Goal: Task Accomplishment & Management: Complete application form

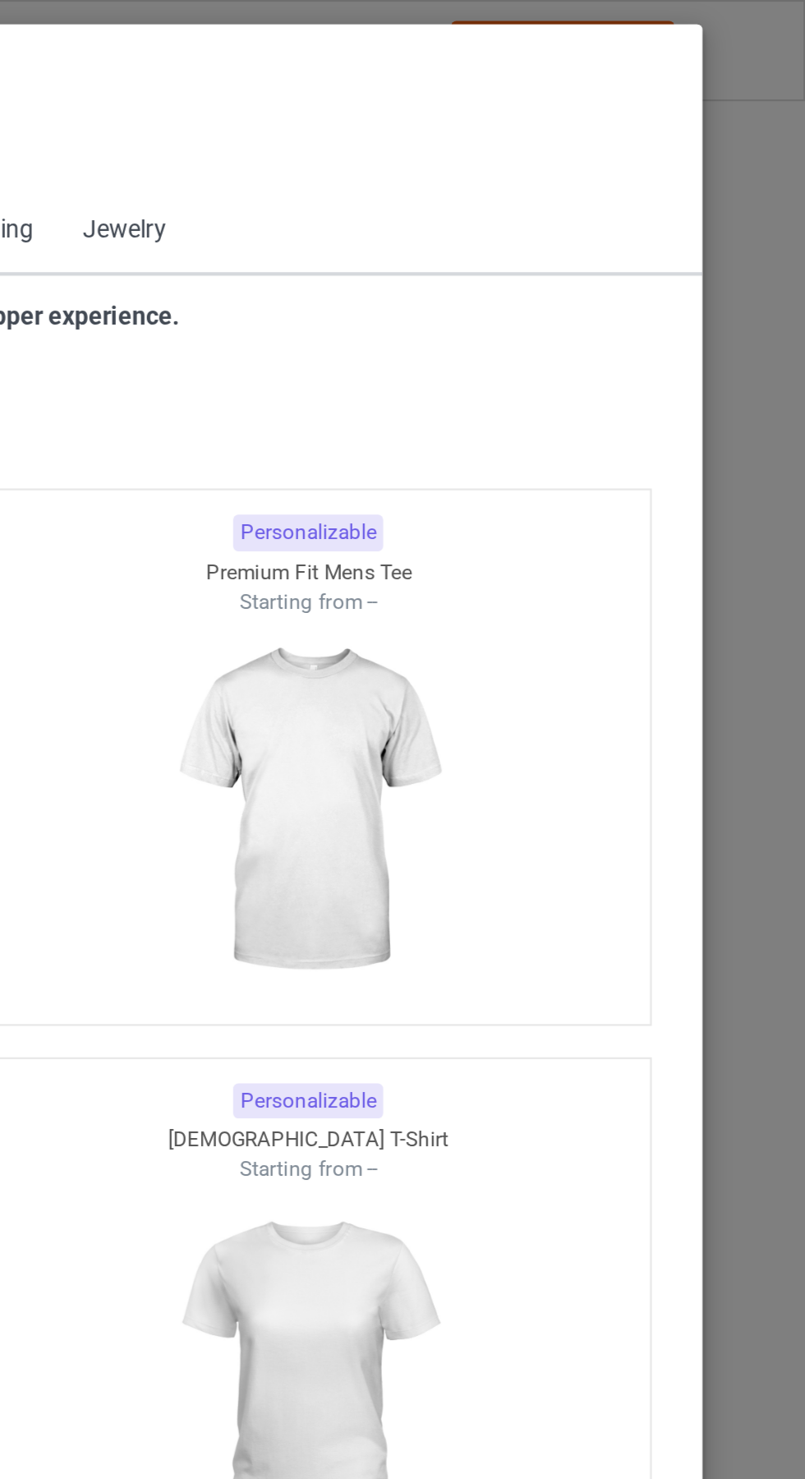
scroll to position [879, 0]
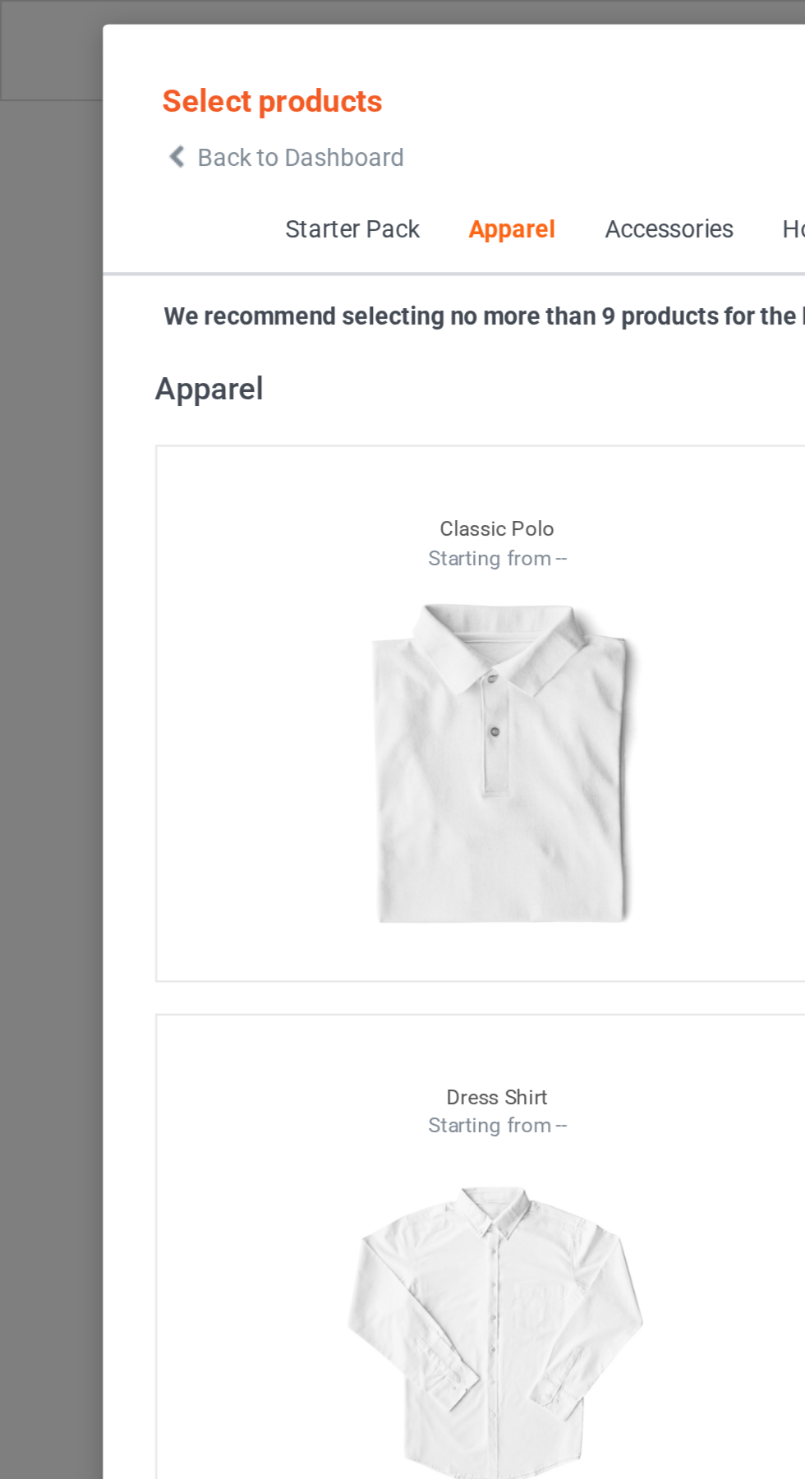
click at [83, 74] on icon at bounding box center [83, 74] width 14 height 12
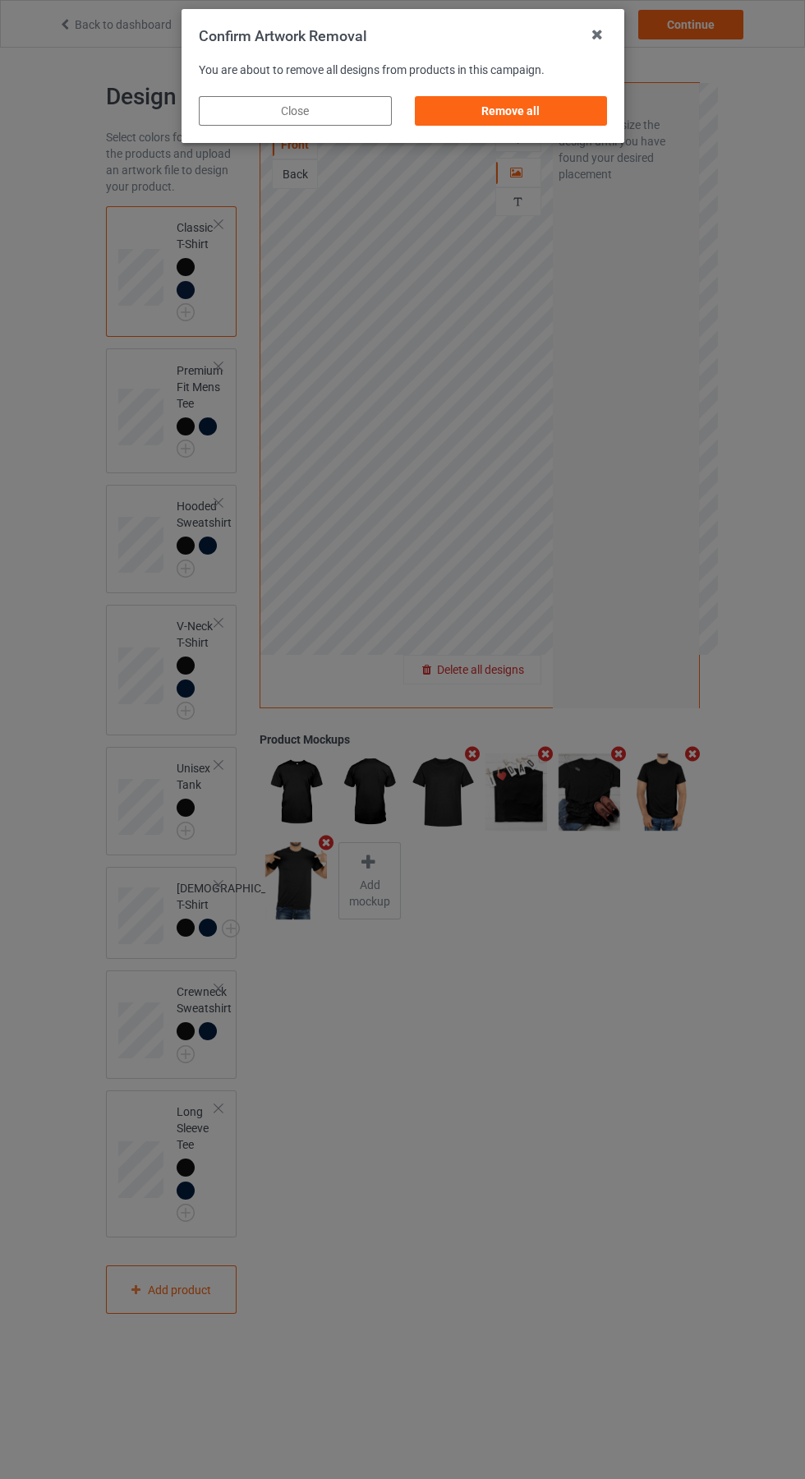
click at [534, 115] on div "Remove all" at bounding box center [510, 111] width 193 height 30
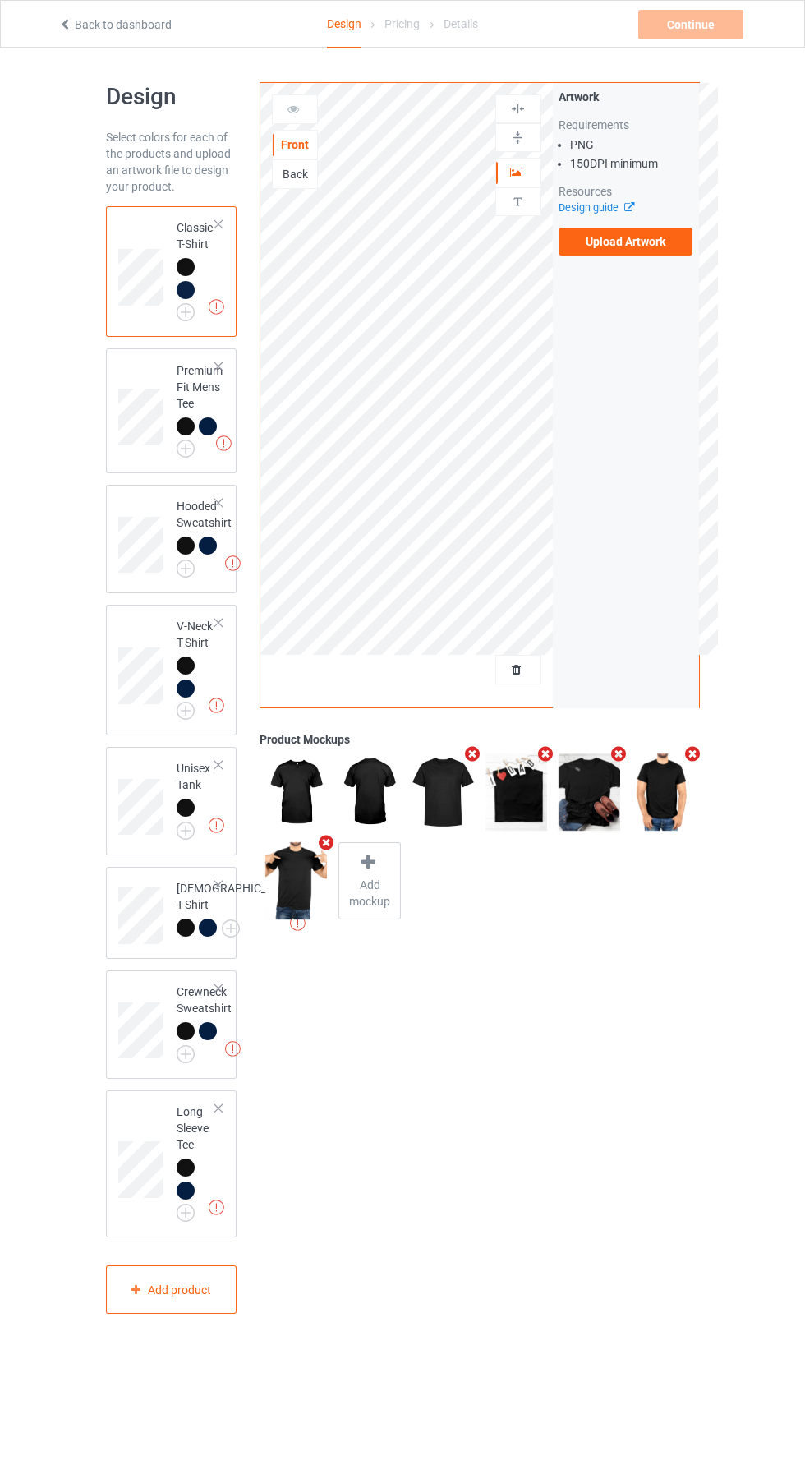
click at [647, 242] on label "Upload Artwork" at bounding box center [626, 242] width 135 height 28
click at [0, 0] on input "Upload Artwork" at bounding box center [0, 0] width 0 height 0
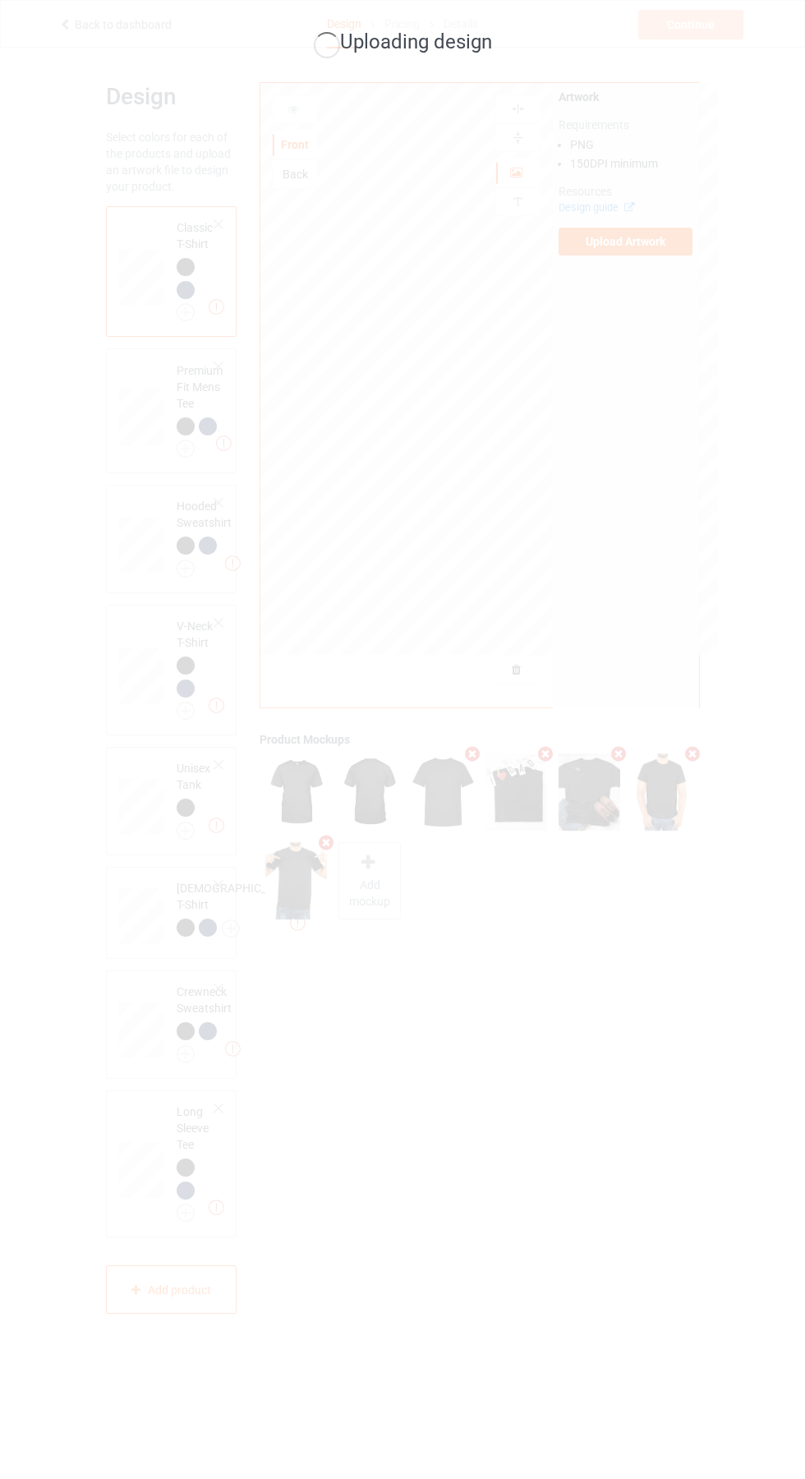
click at [32, 587] on div "Uploading design" at bounding box center [402, 739] width 805 height 1479
click at [395, 263] on div "Uploading design" at bounding box center [402, 739] width 805 height 1479
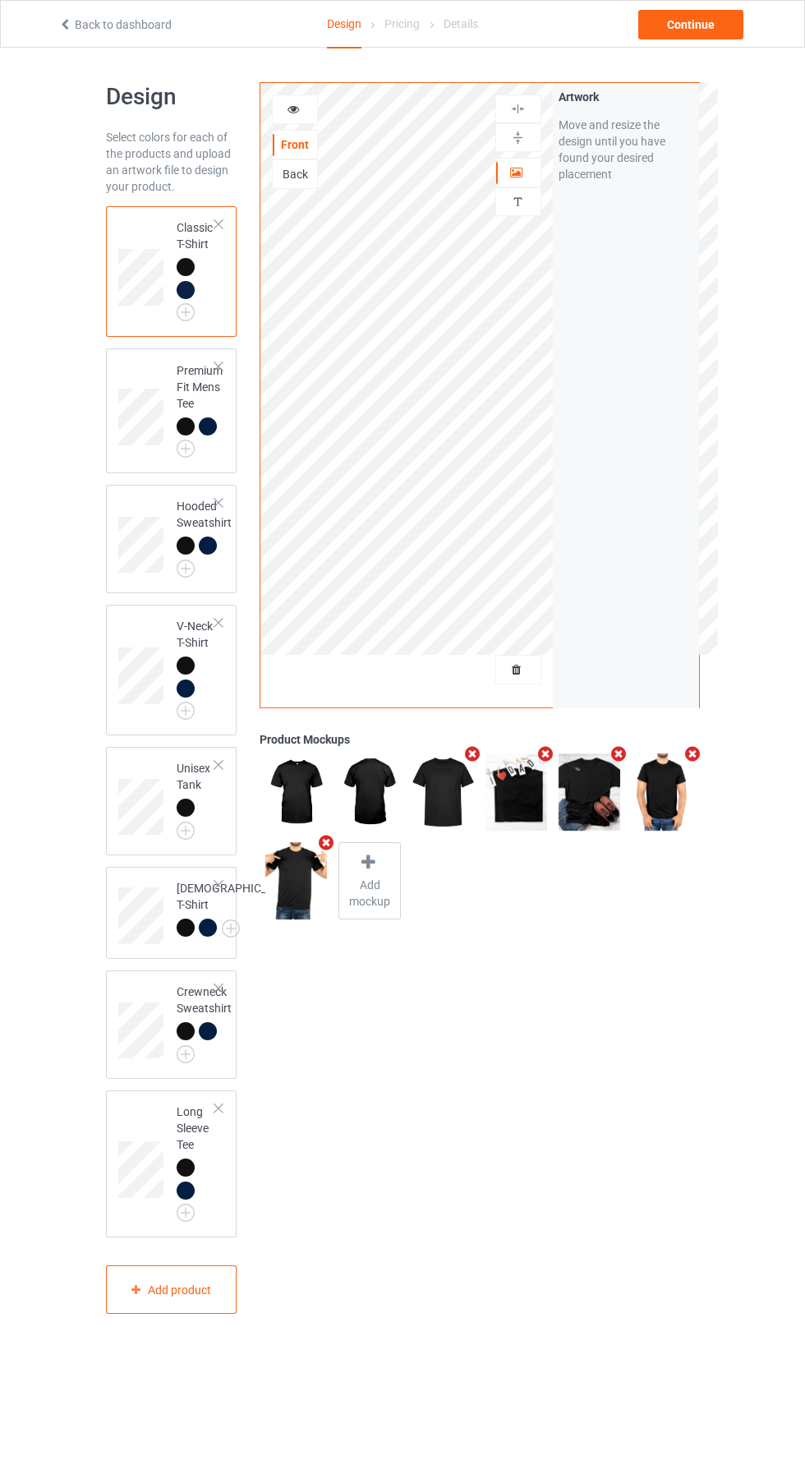
click at [0, 0] on img at bounding box center [0, 0] width 0 height 0
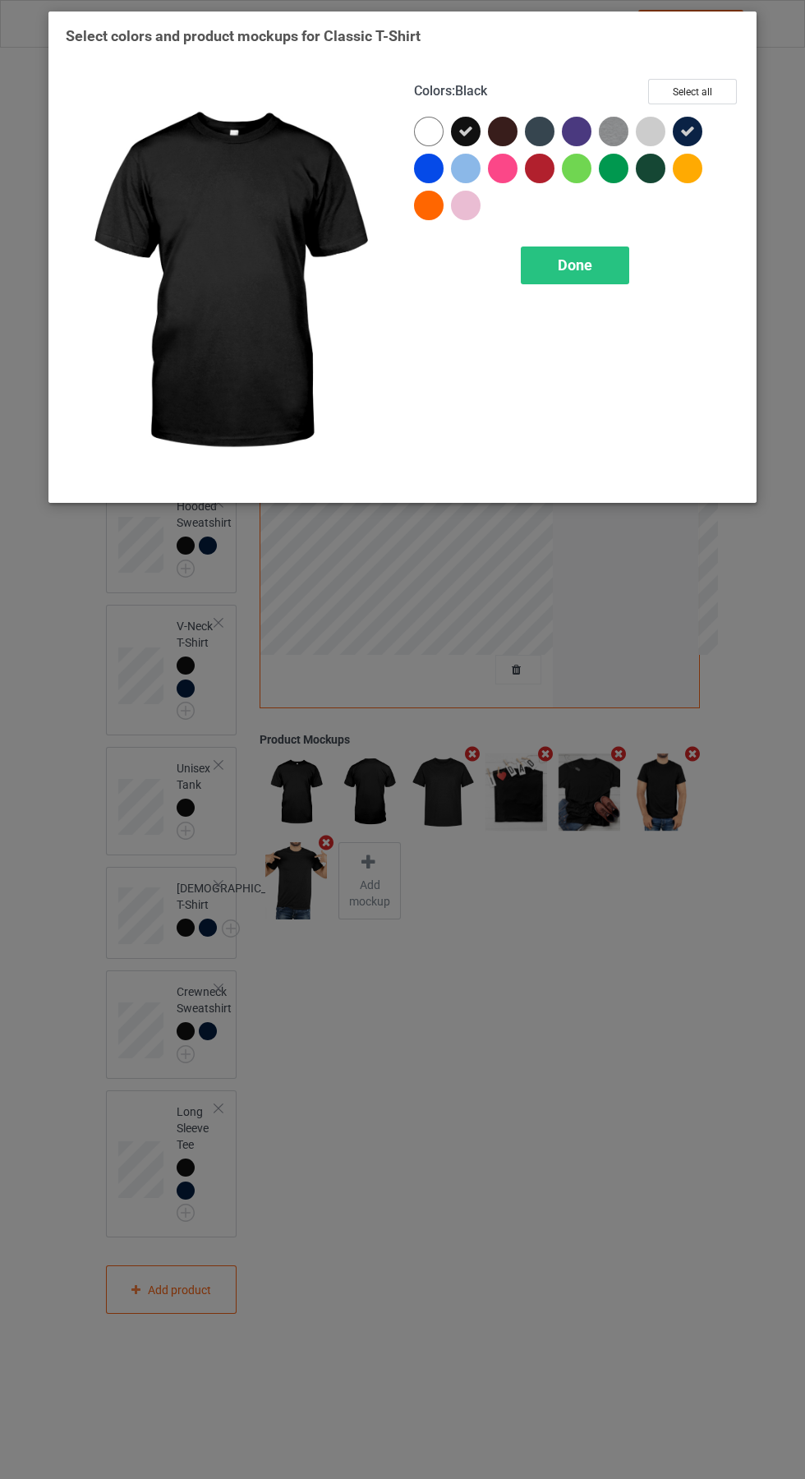
click at [630, 123] on div at bounding box center [617, 135] width 37 height 37
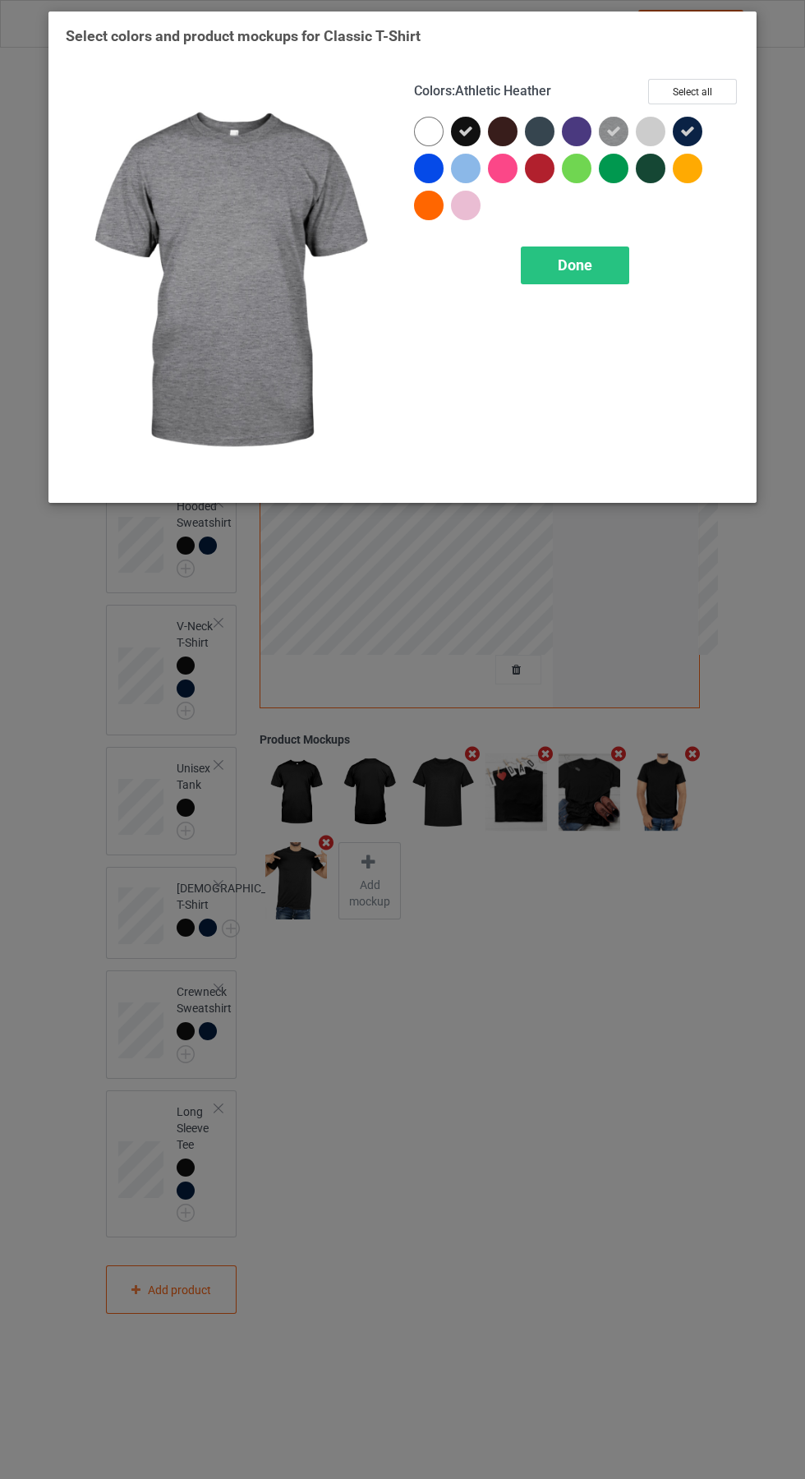
click at [597, 261] on div "Done" at bounding box center [575, 266] width 108 height 38
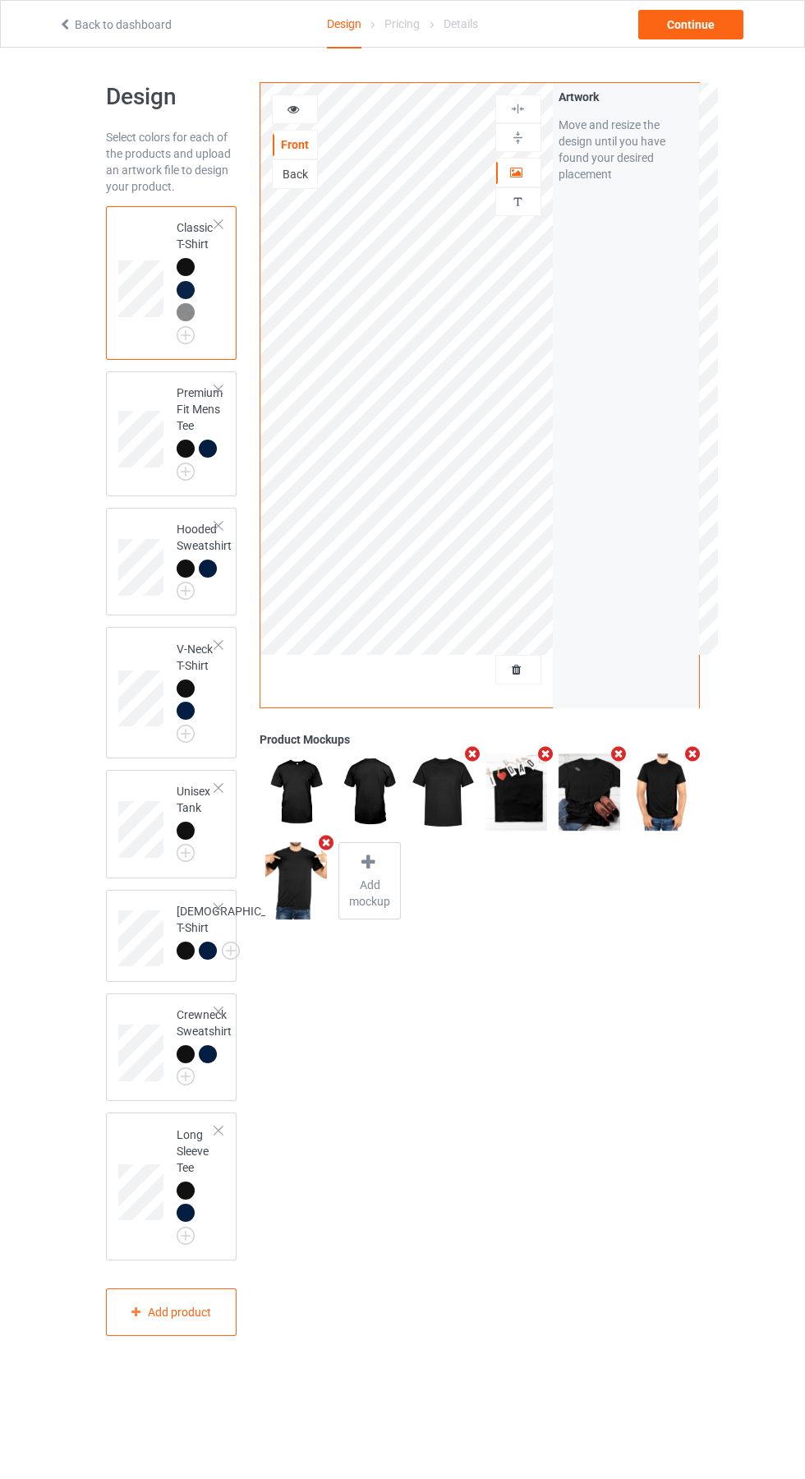
click at [293, 107] on icon at bounding box center [294, 107] width 14 height 12
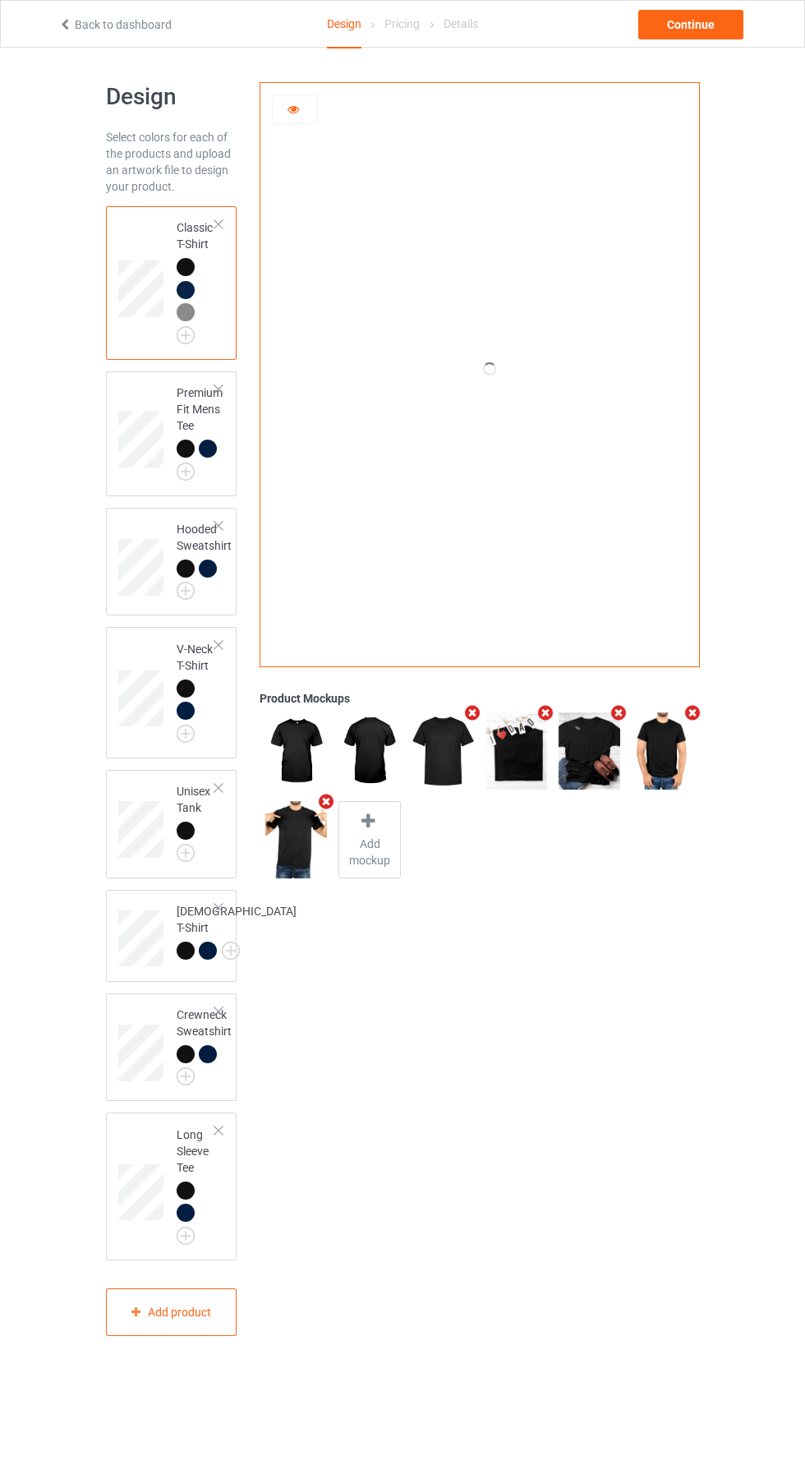
click at [778, 662] on div "Design Select colors for each of the products and upload an artwork file to des…" at bounding box center [402, 709] width 805 height 1323
click at [302, 104] on div at bounding box center [295, 109] width 44 height 16
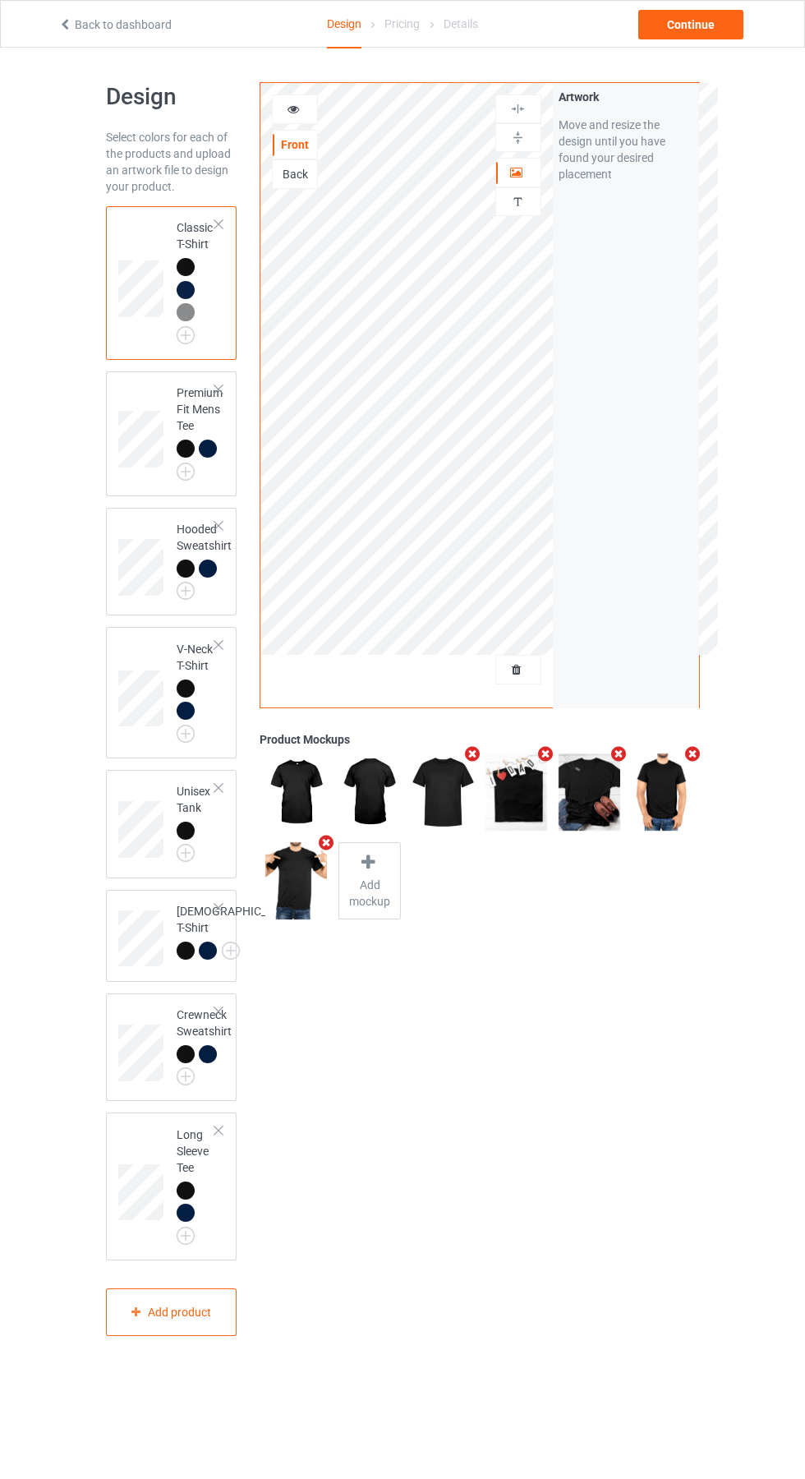
click at [295, 109] on icon at bounding box center [294, 107] width 14 height 12
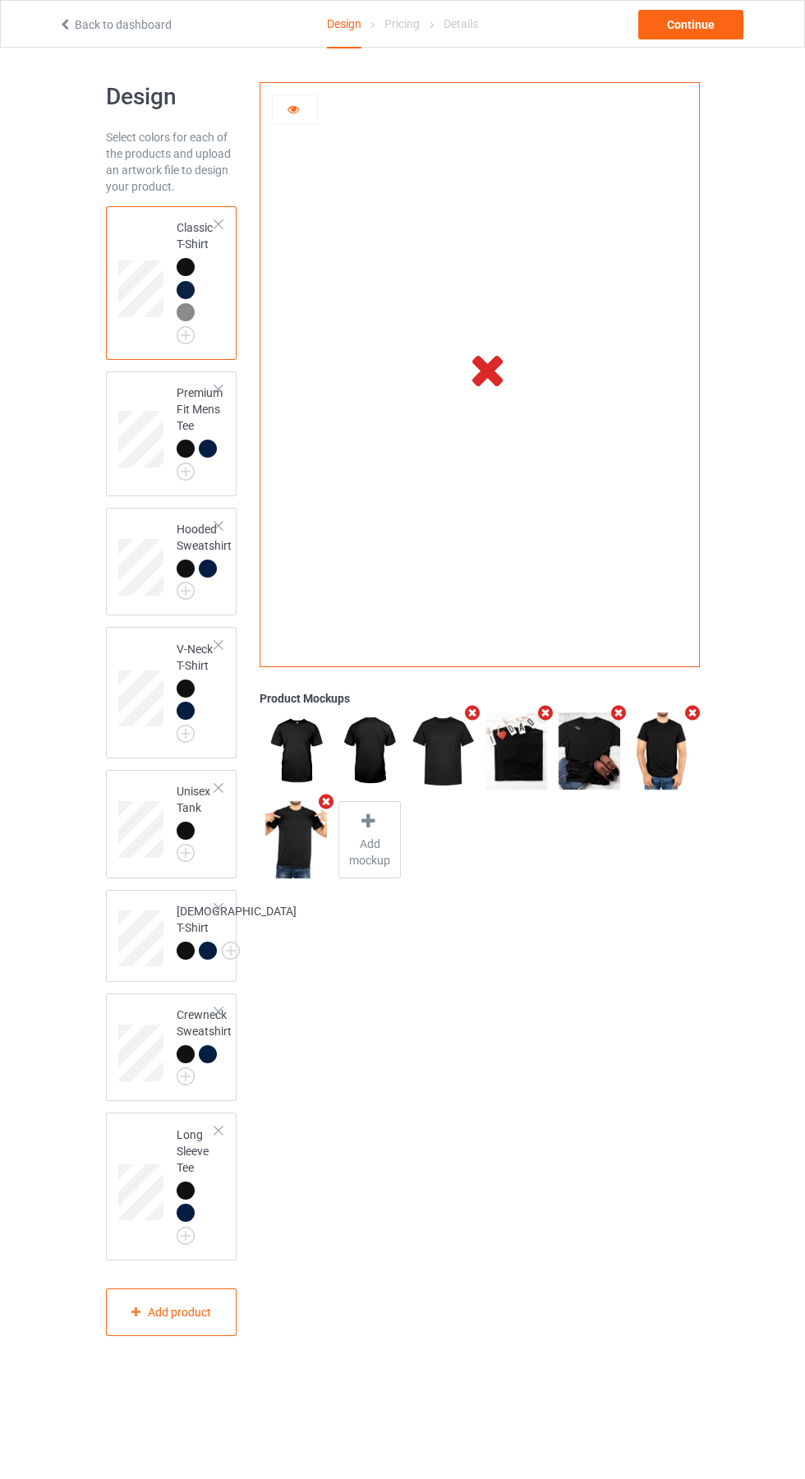
click at [293, 107] on icon at bounding box center [294, 107] width 14 height 12
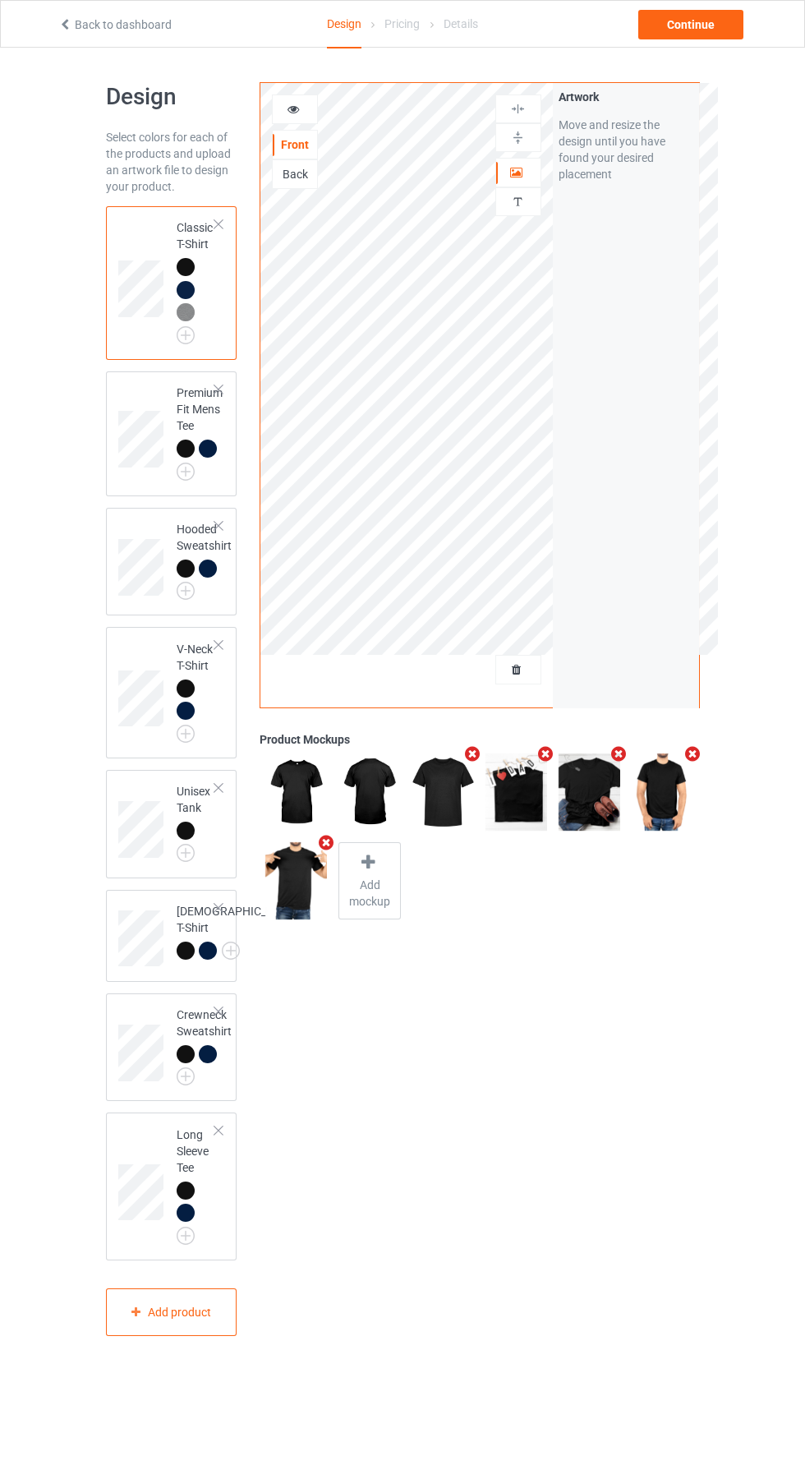
click at [298, 104] on icon at bounding box center [294, 107] width 14 height 12
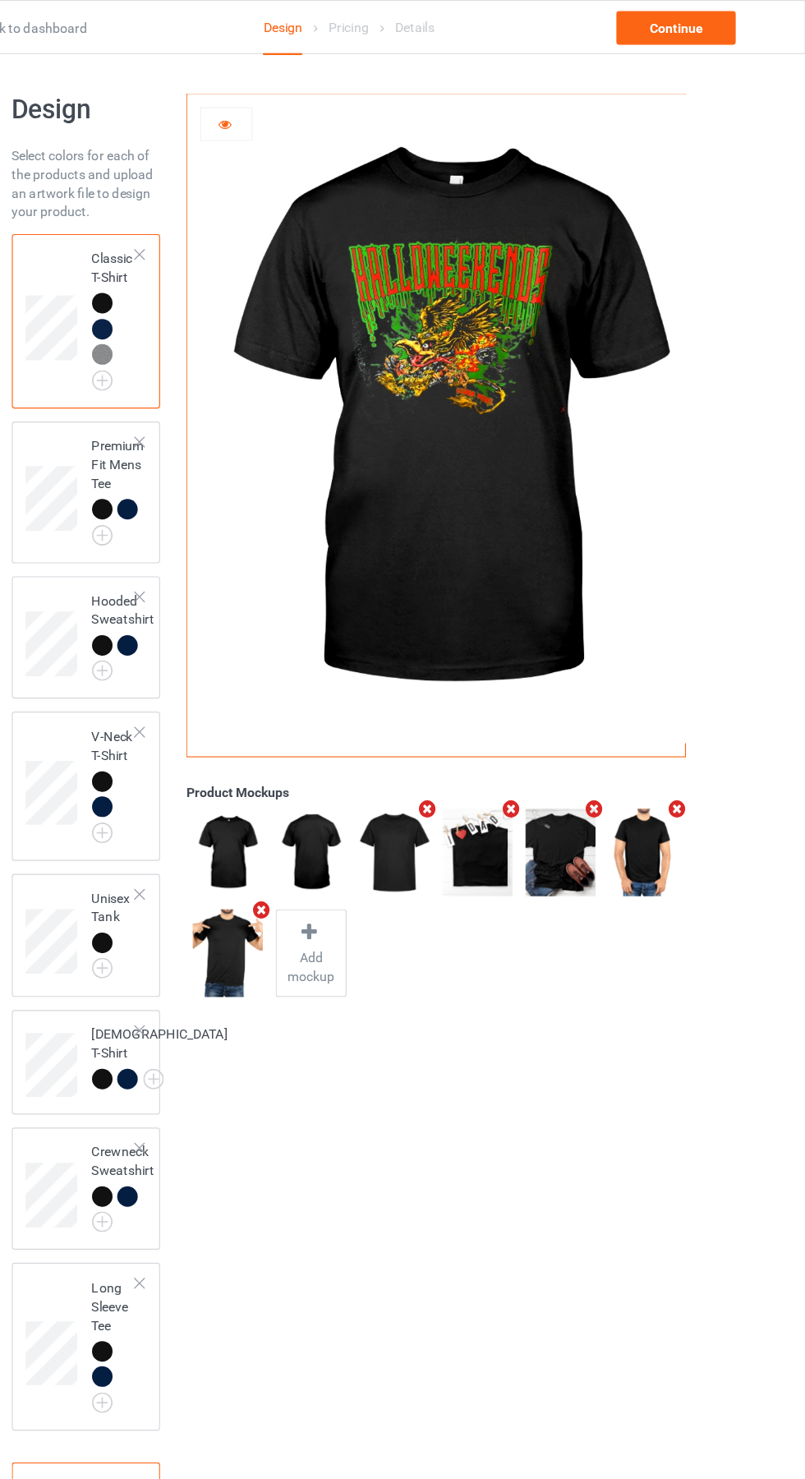
scroll to position [2, 0]
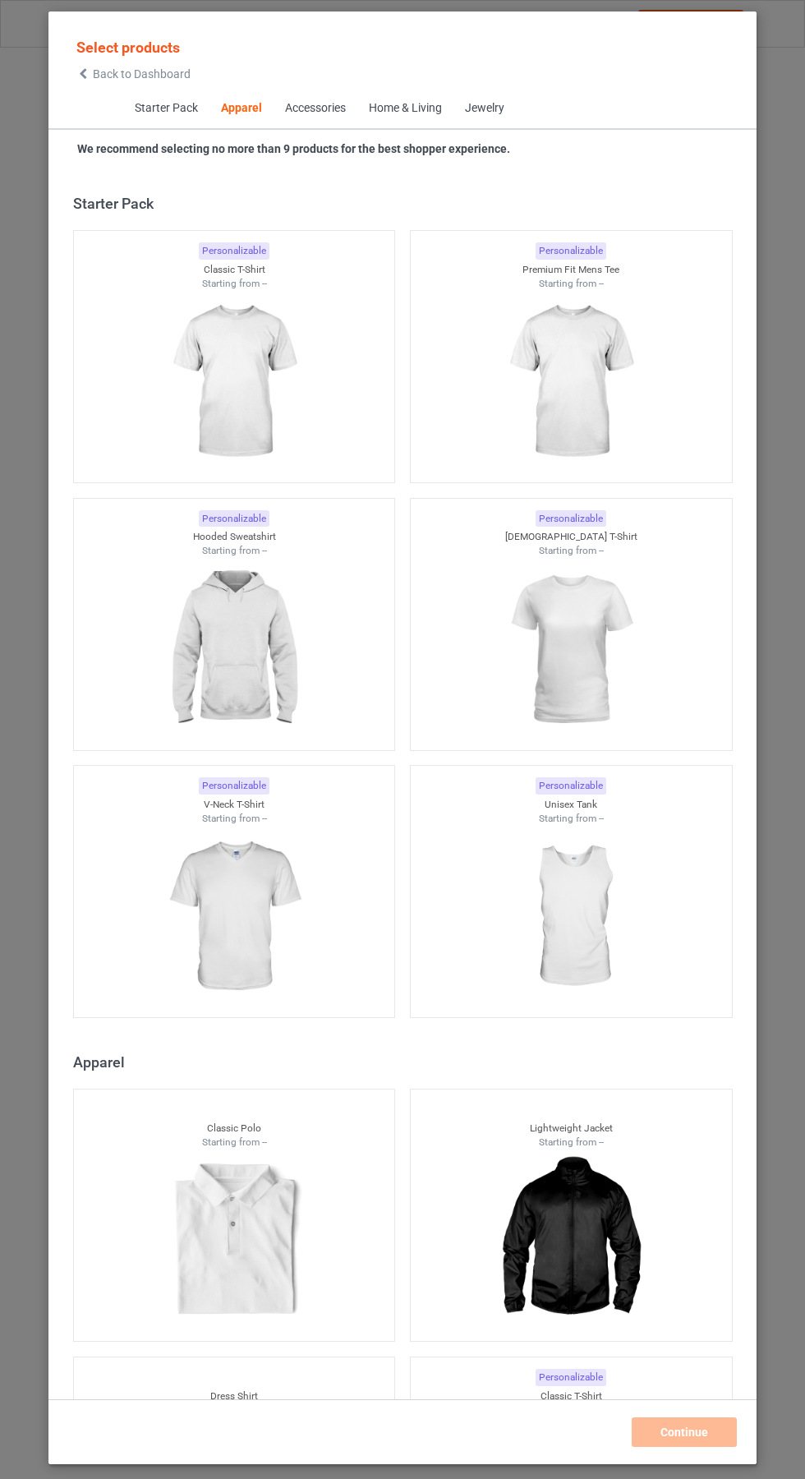
click at [83, 74] on icon at bounding box center [83, 74] width 14 height 12
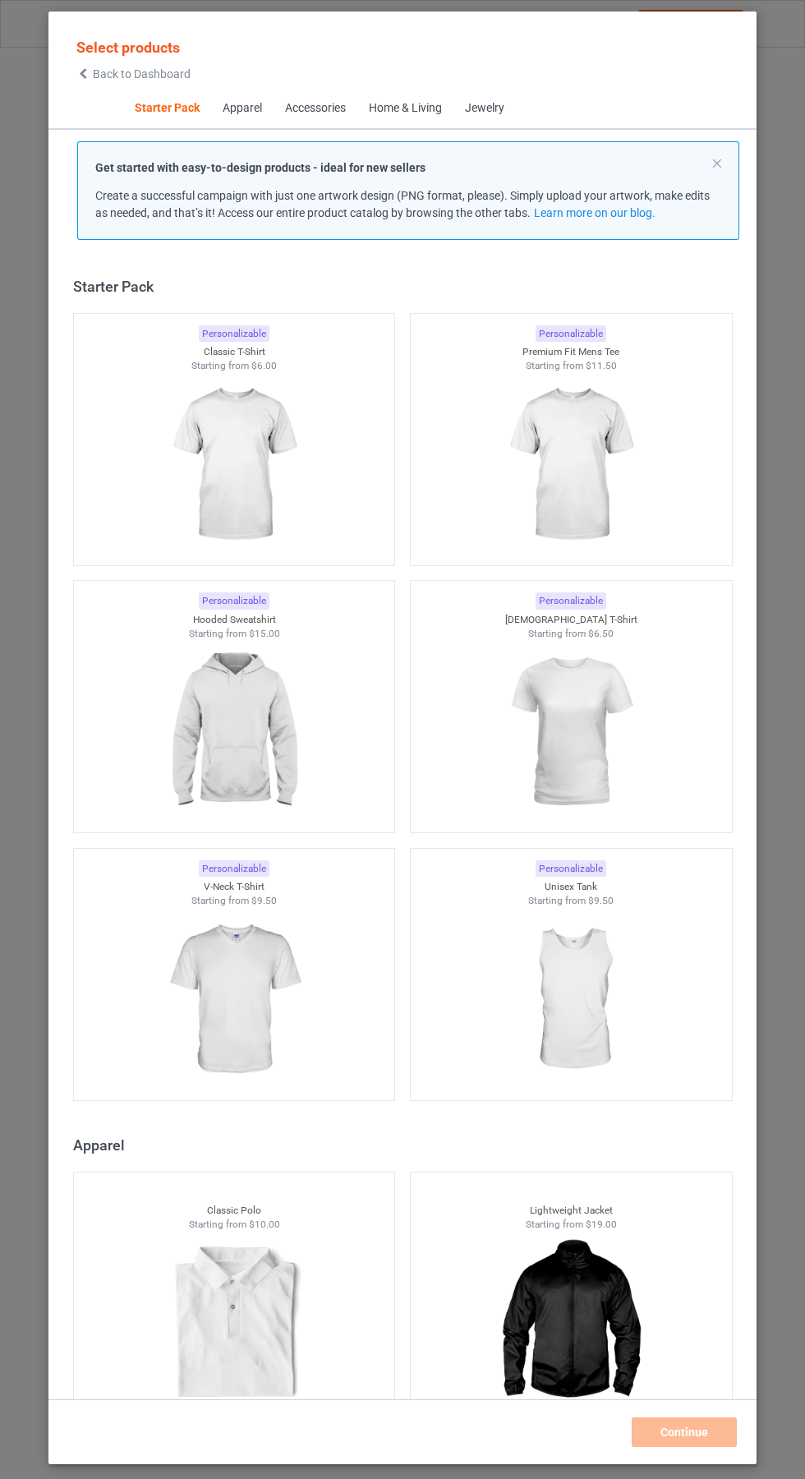
click at [285, 478] on img at bounding box center [233, 465] width 147 height 184
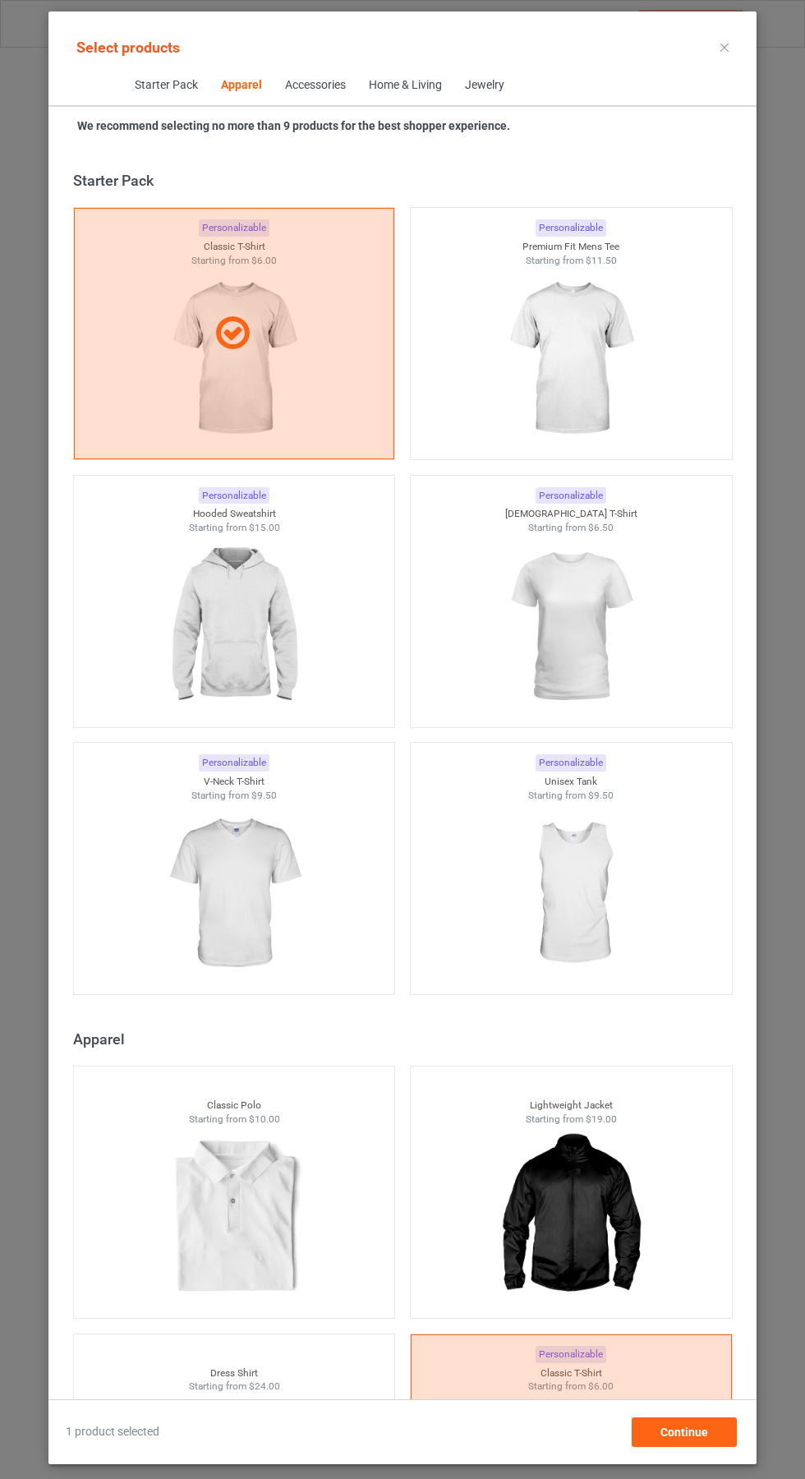
click at [585, 495] on div "Personalizable" at bounding box center [571, 495] width 71 height 17
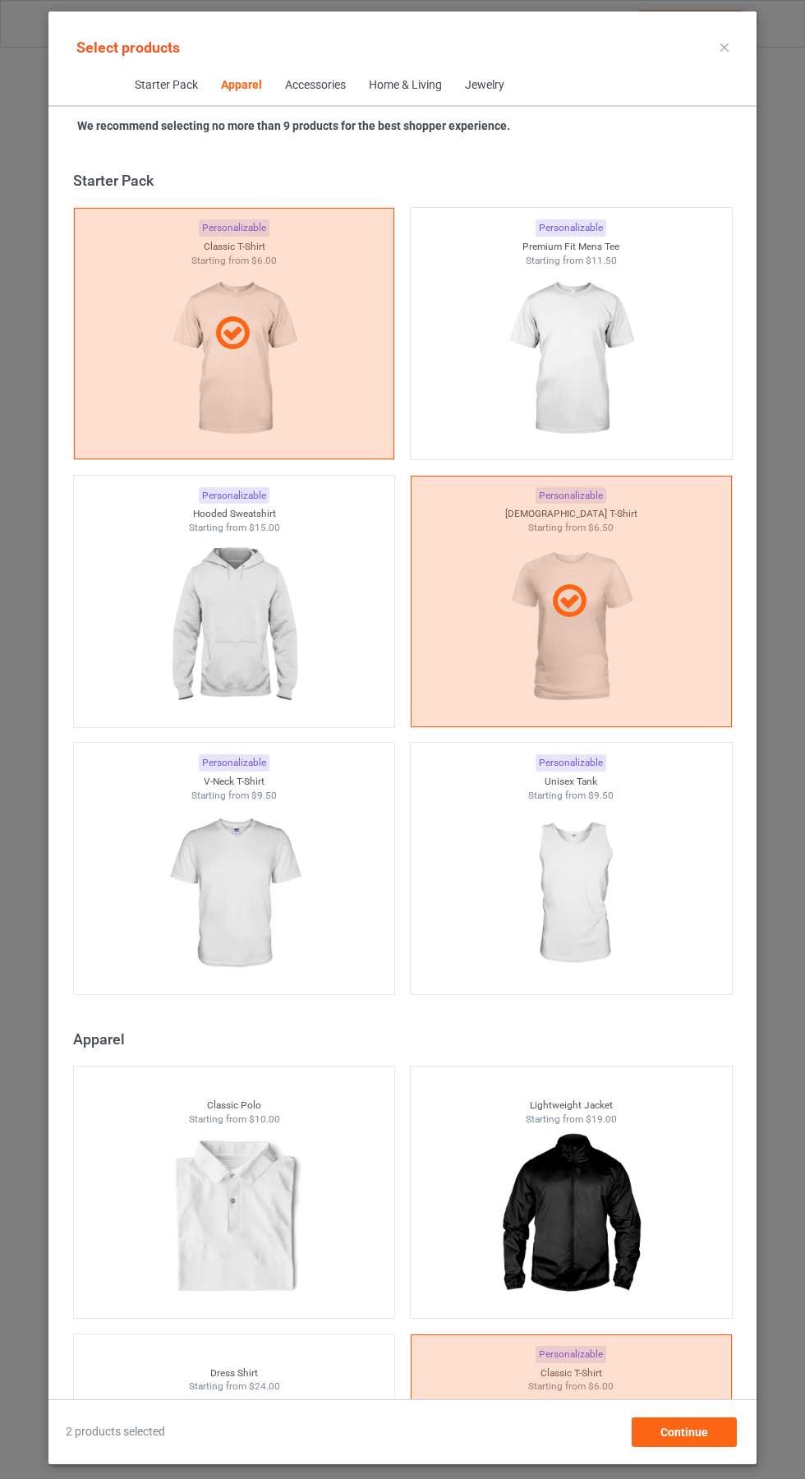
click at [597, 371] on img at bounding box center [570, 359] width 147 height 184
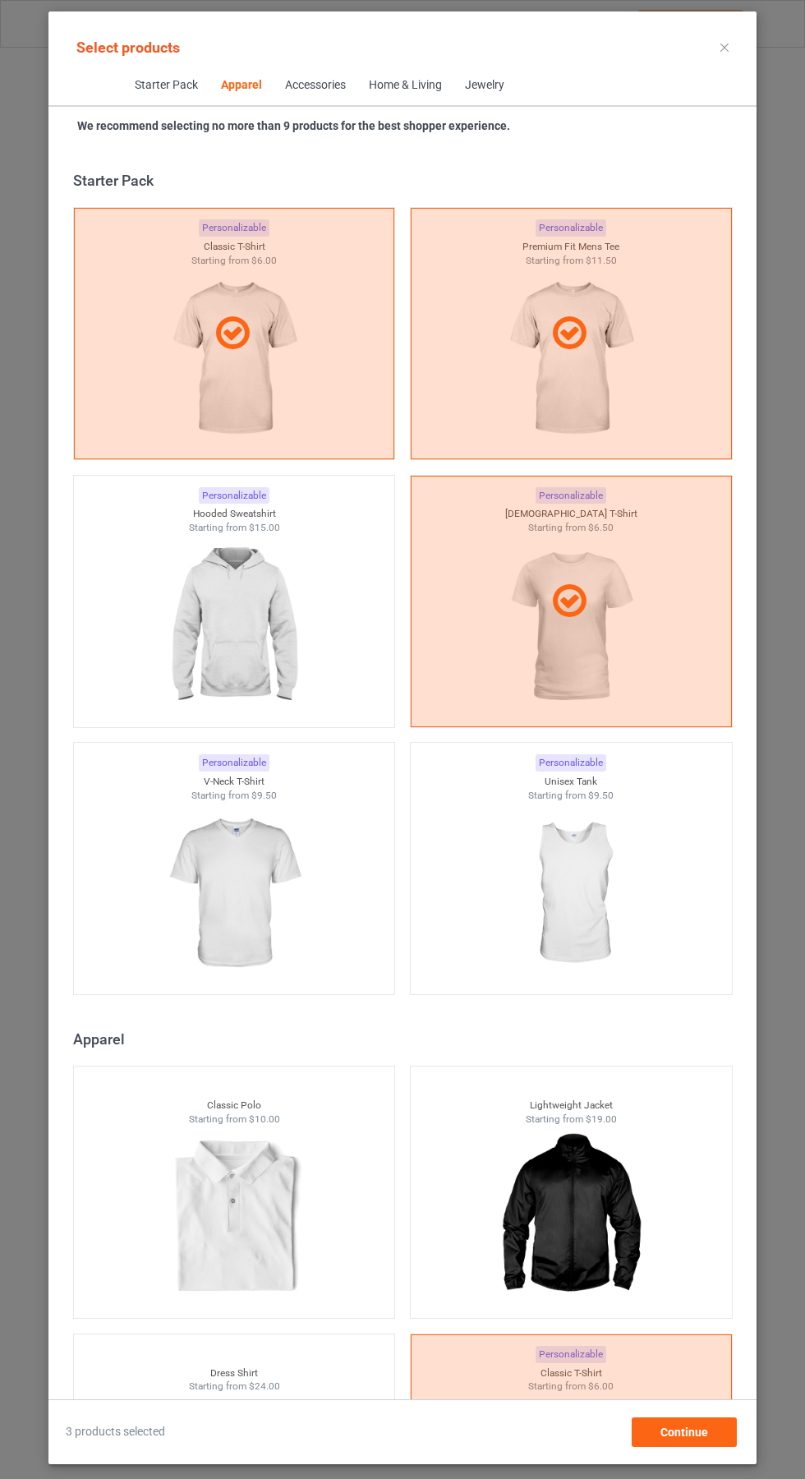
click at [725, 47] on icon at bounding box center [725, 48] width 8 height 8
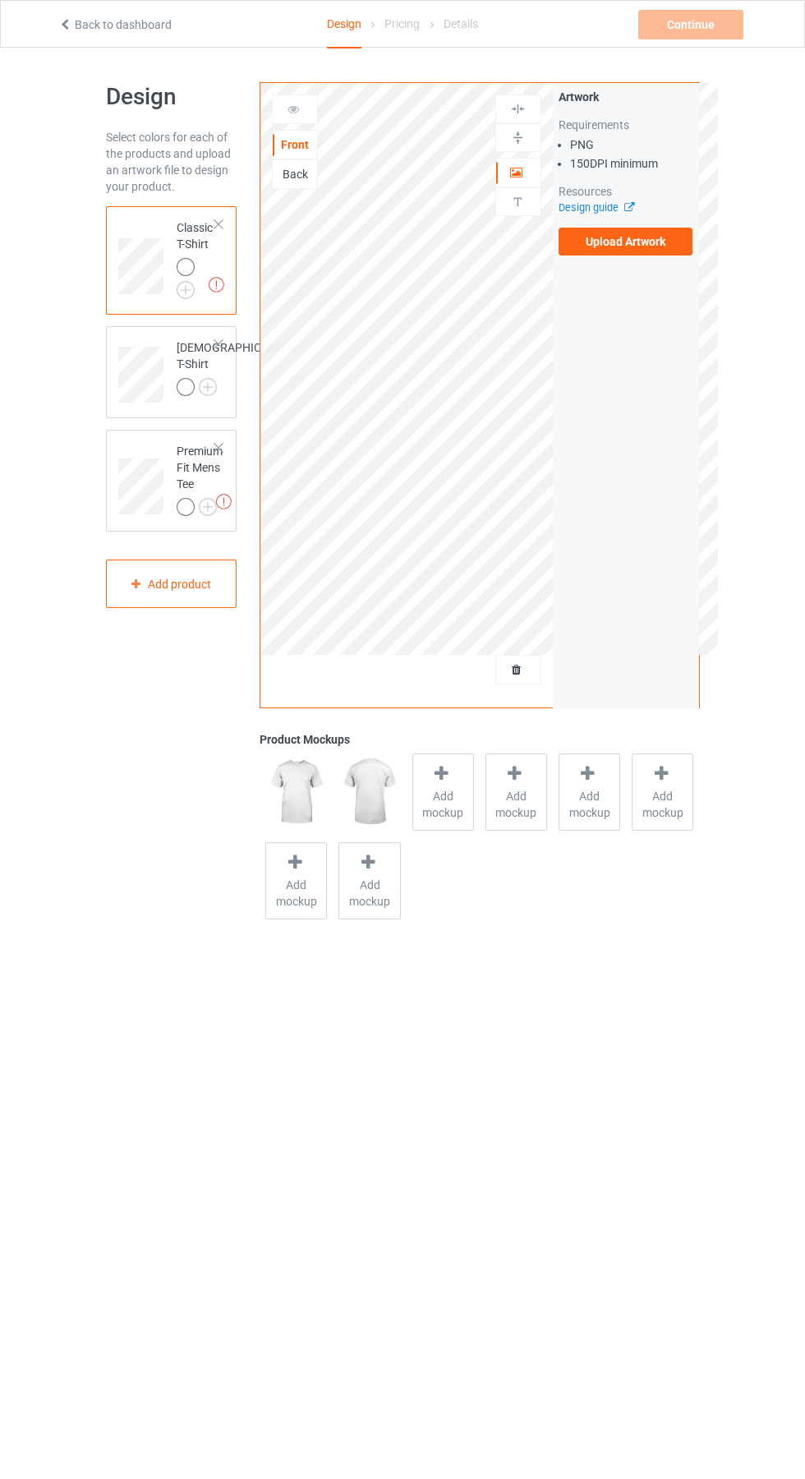
click at [0, 0] on img at bounding box center [0, 0] width 0 height 0
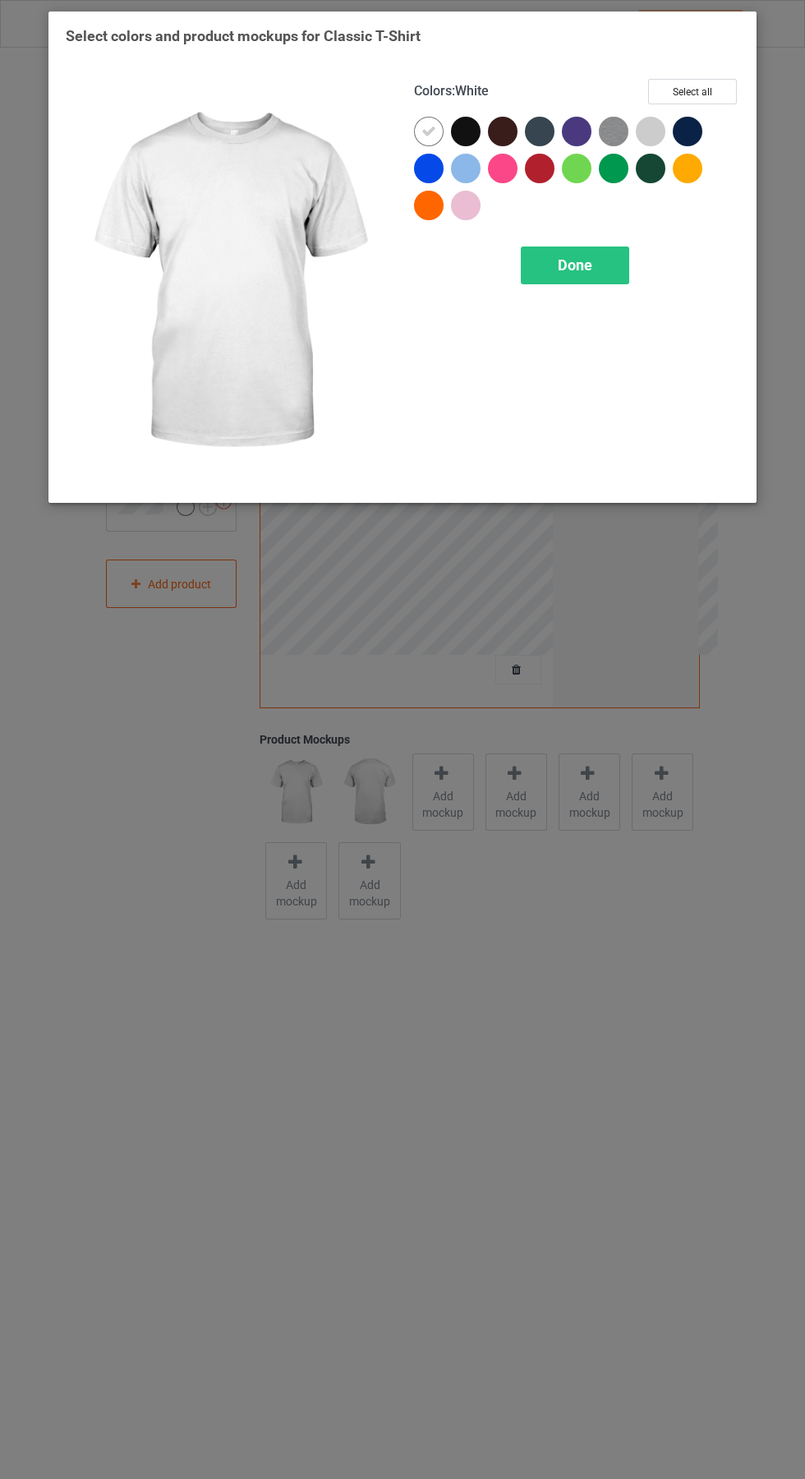
click at [671, 122] on div at bounding box center [654, 135] width 37 height 37
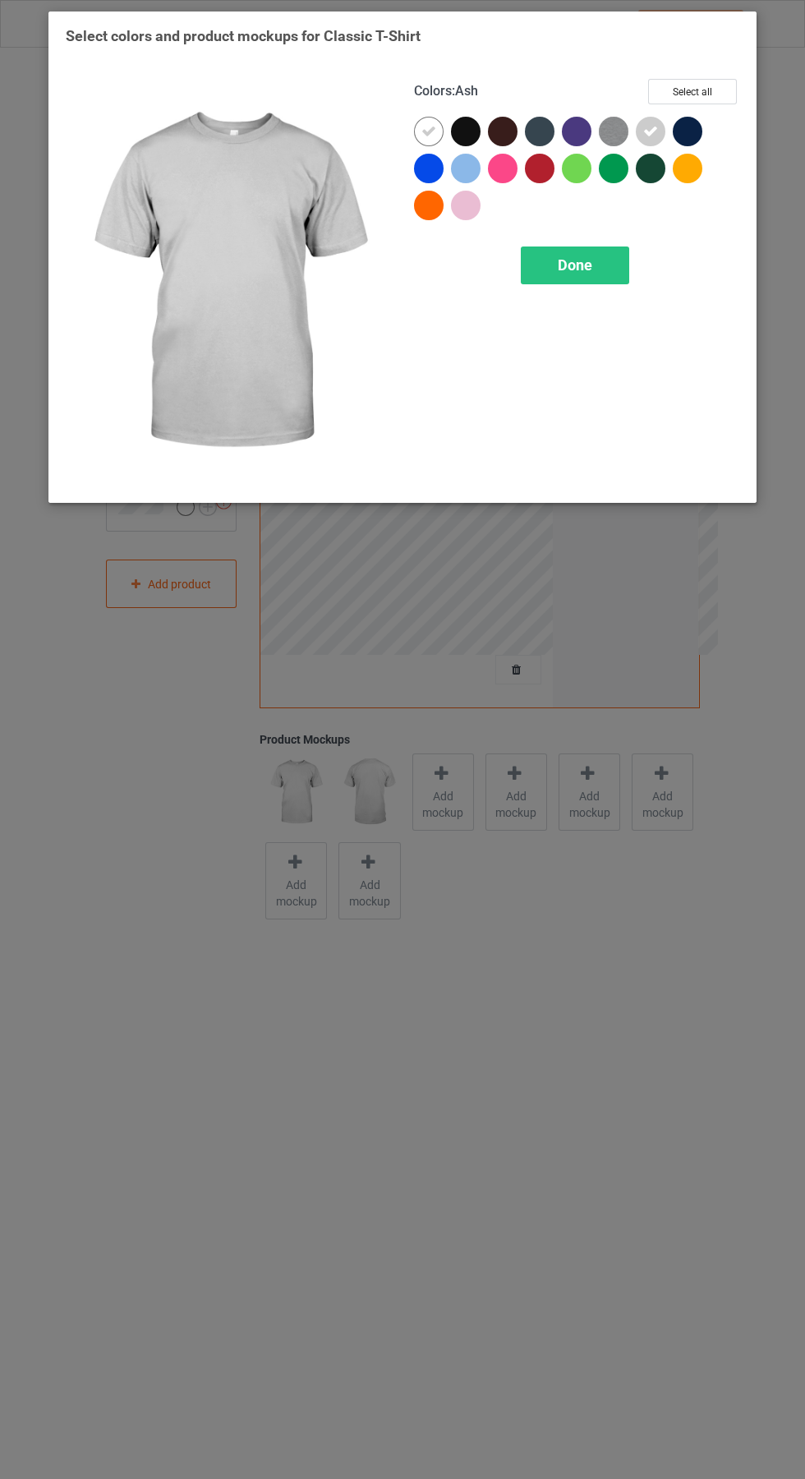
click at [620, 126] on img at bounding box center [614, 132] width 30 height 30
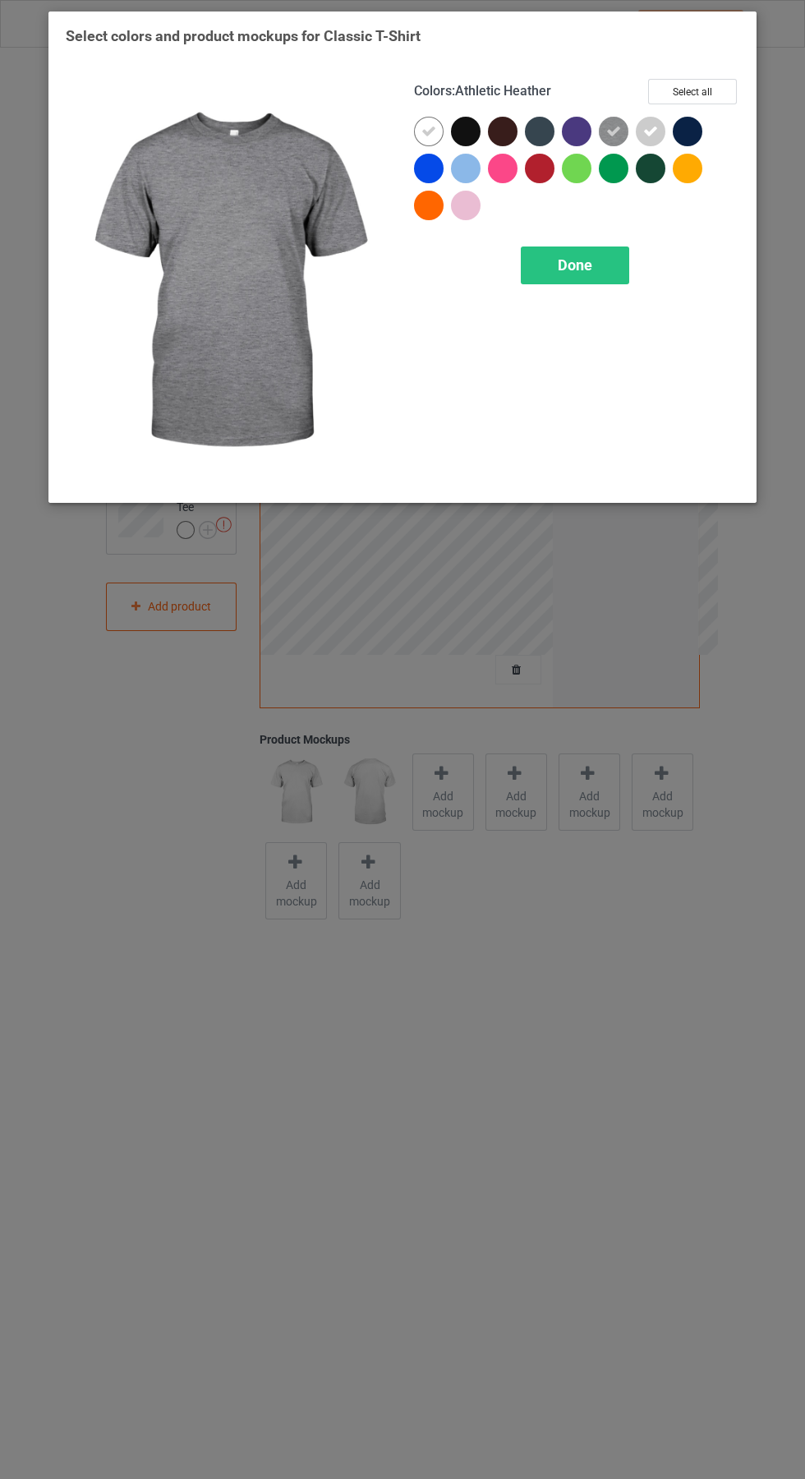
click at [416, 127] on div at bounding box center [429, 132] width 30 height 30
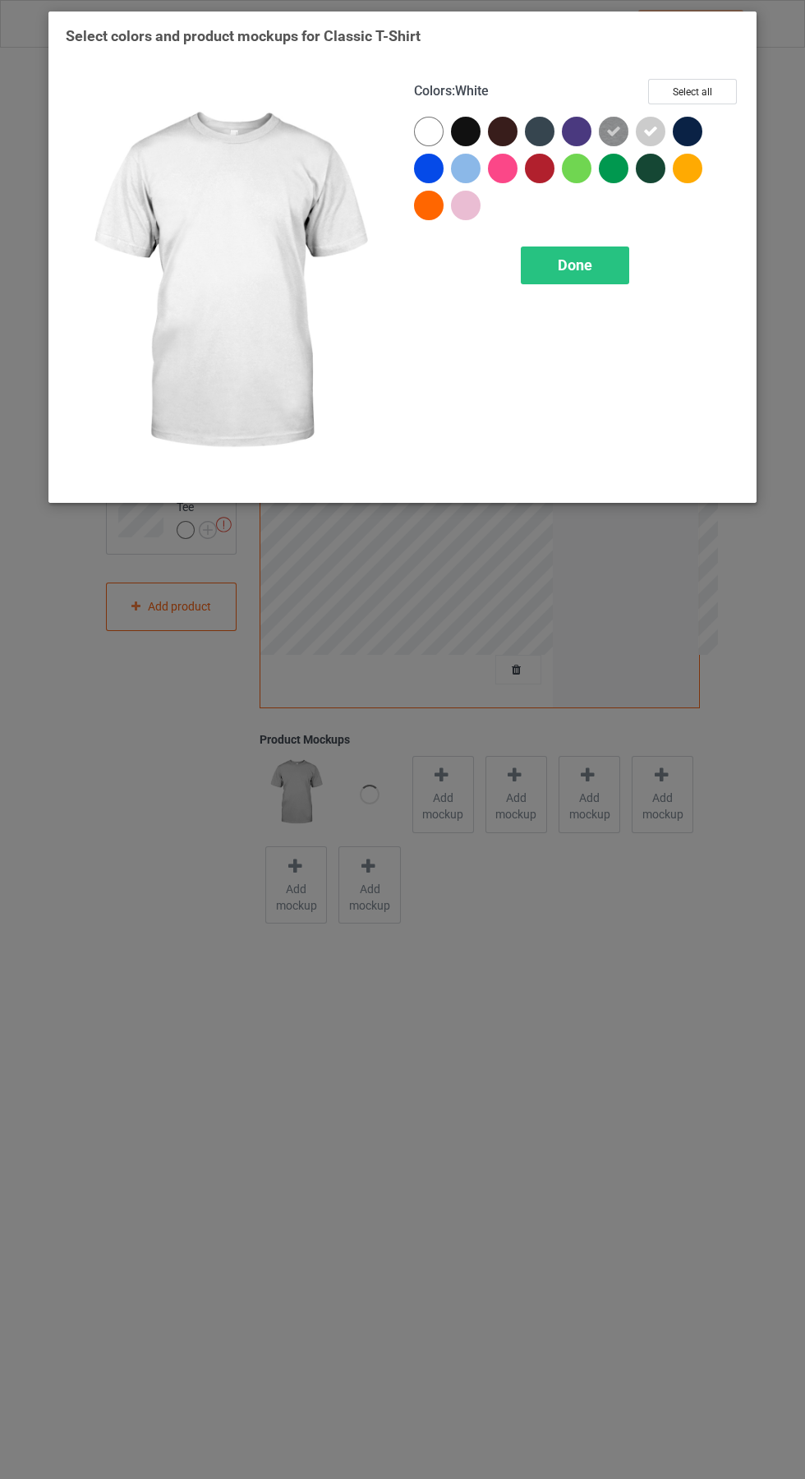
click at [586, 265] on span "Done" at bounding box center [575, 264] width 35 height 17
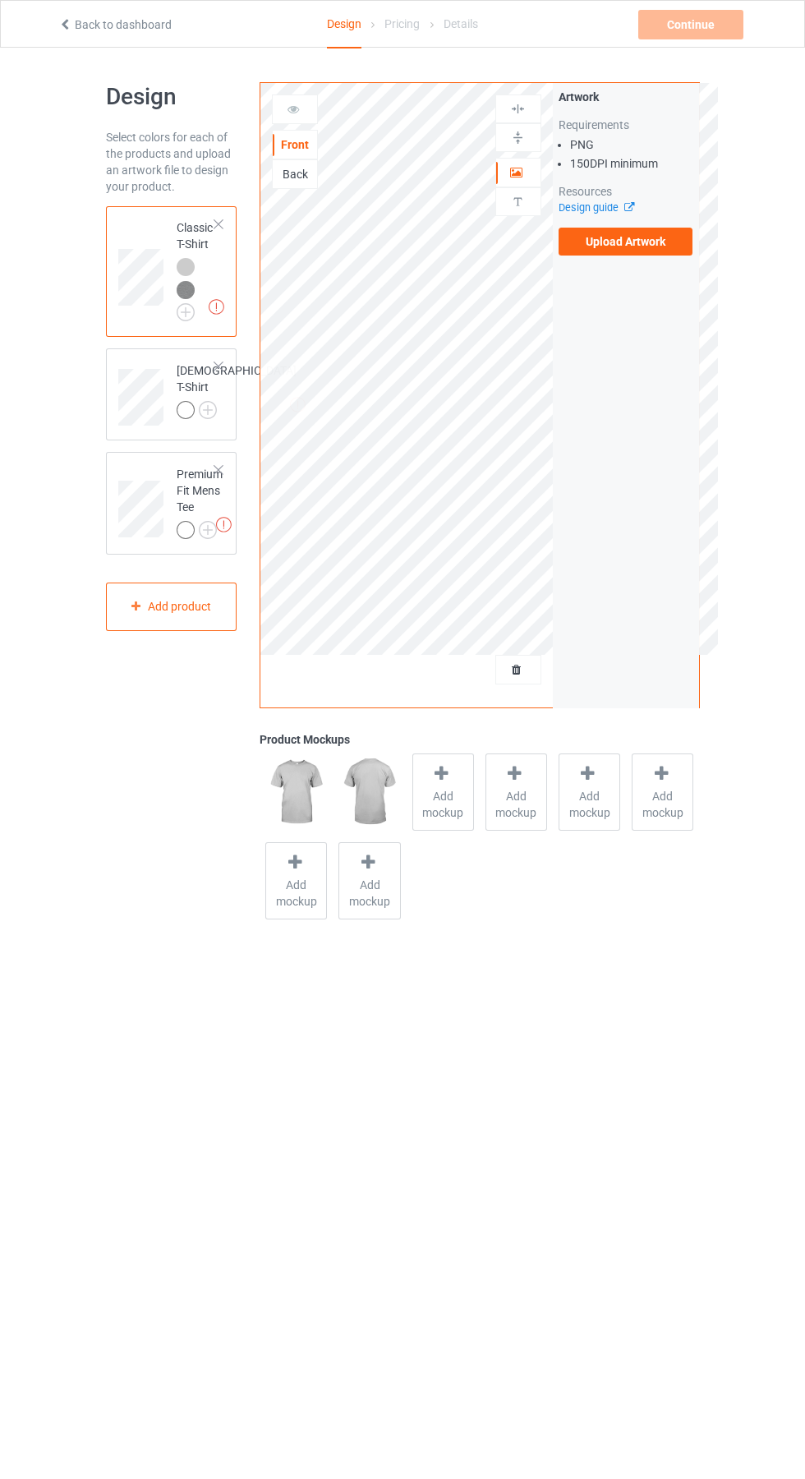
click at [0, 0] on img at bounding box center [0, 0] width 0 height 0
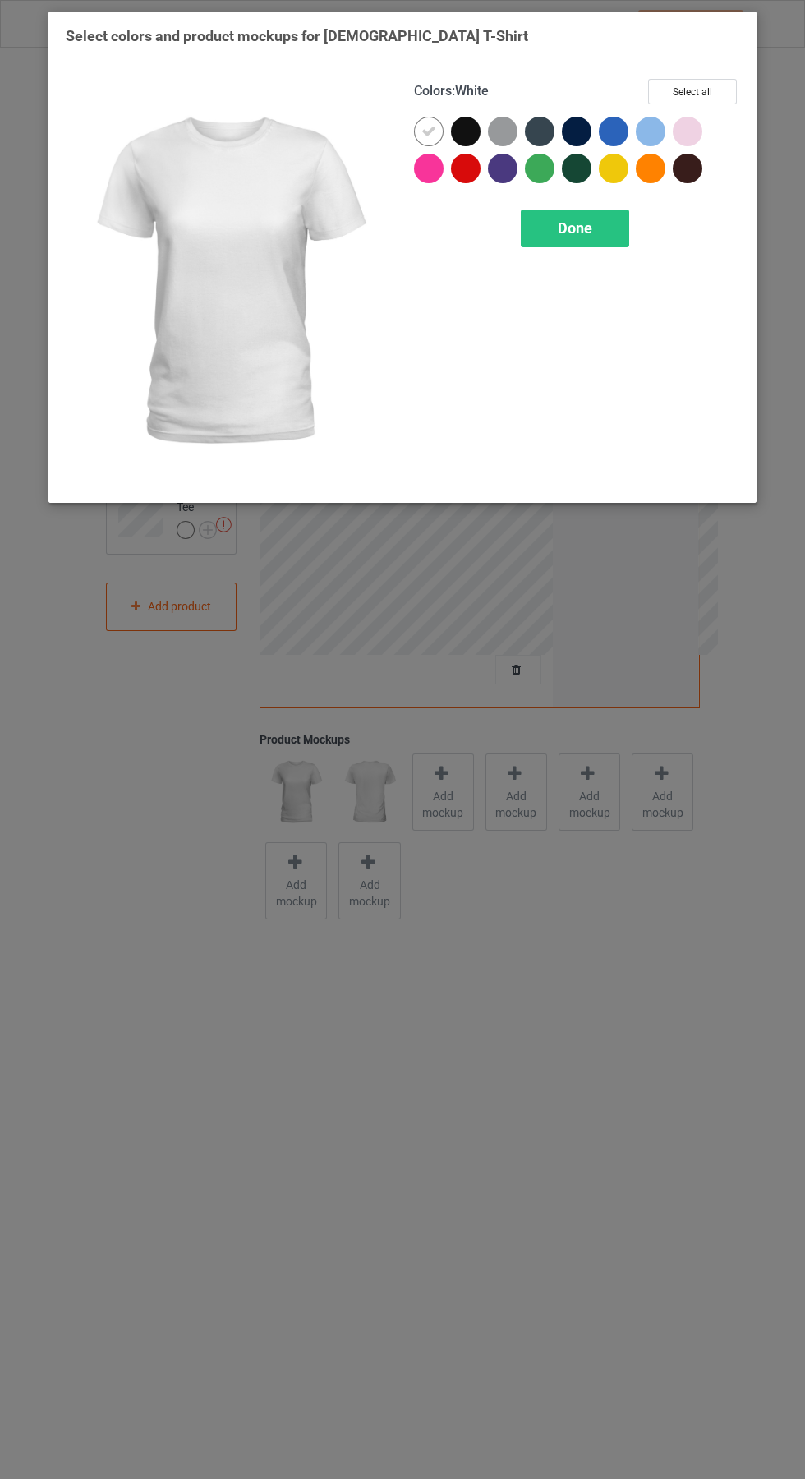
click at [517, 122] on div at bounding box center [506, 135] width 37 height 37
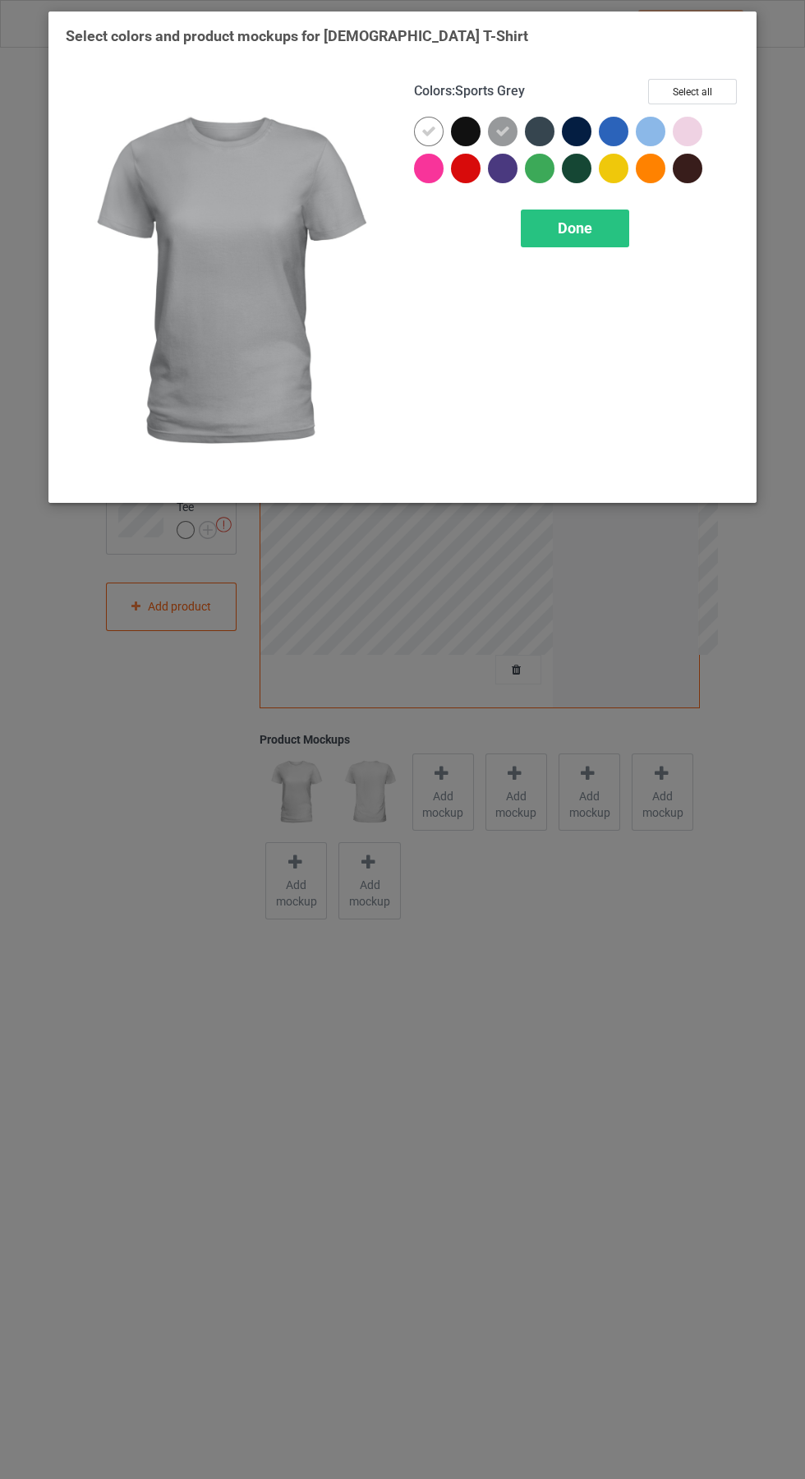
click at [422, 122] on div at bounding box center [429, 132] width 30 height 30
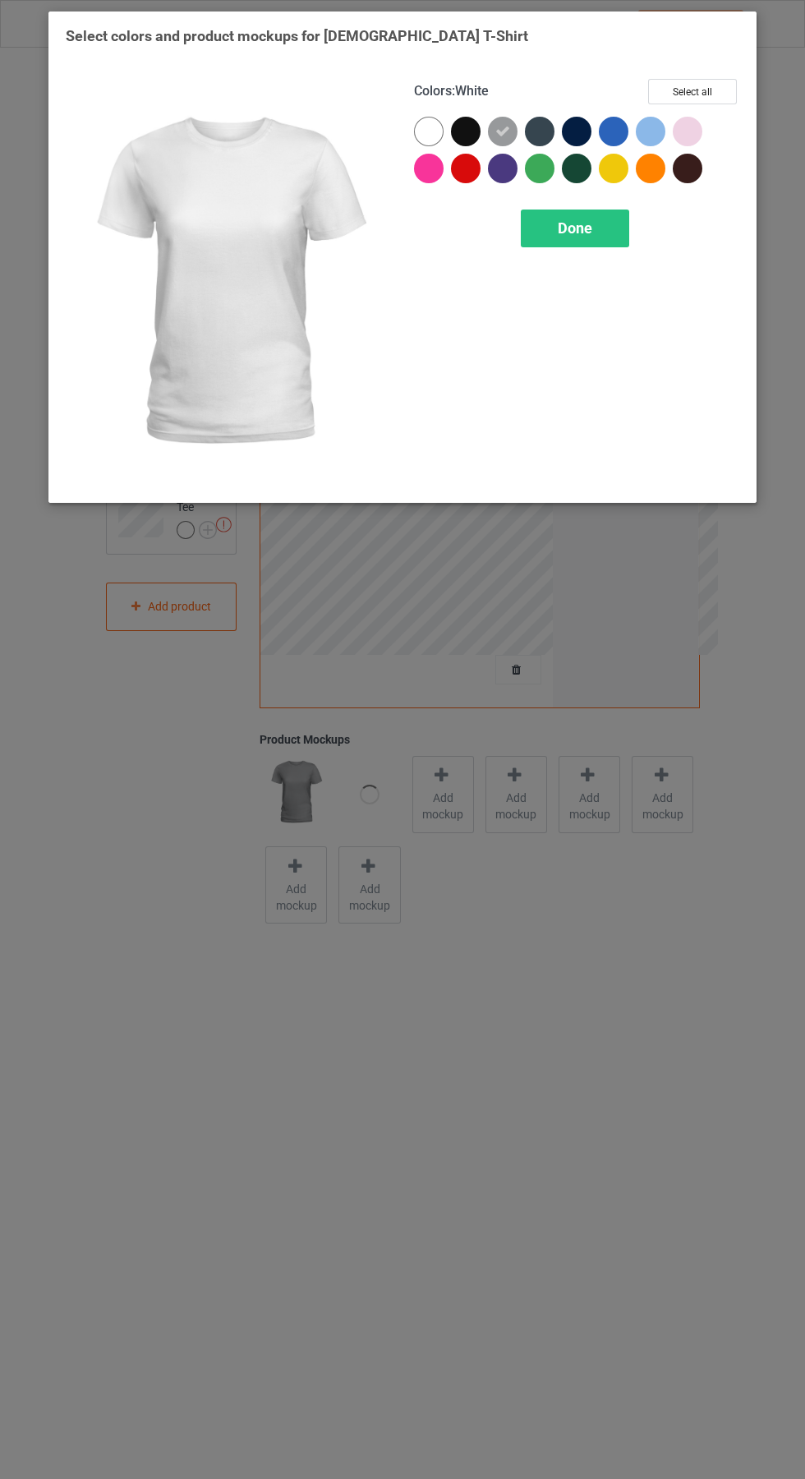
click at [605, 226] on div "Done" at bounding box center [575, 229] width 108 height 38
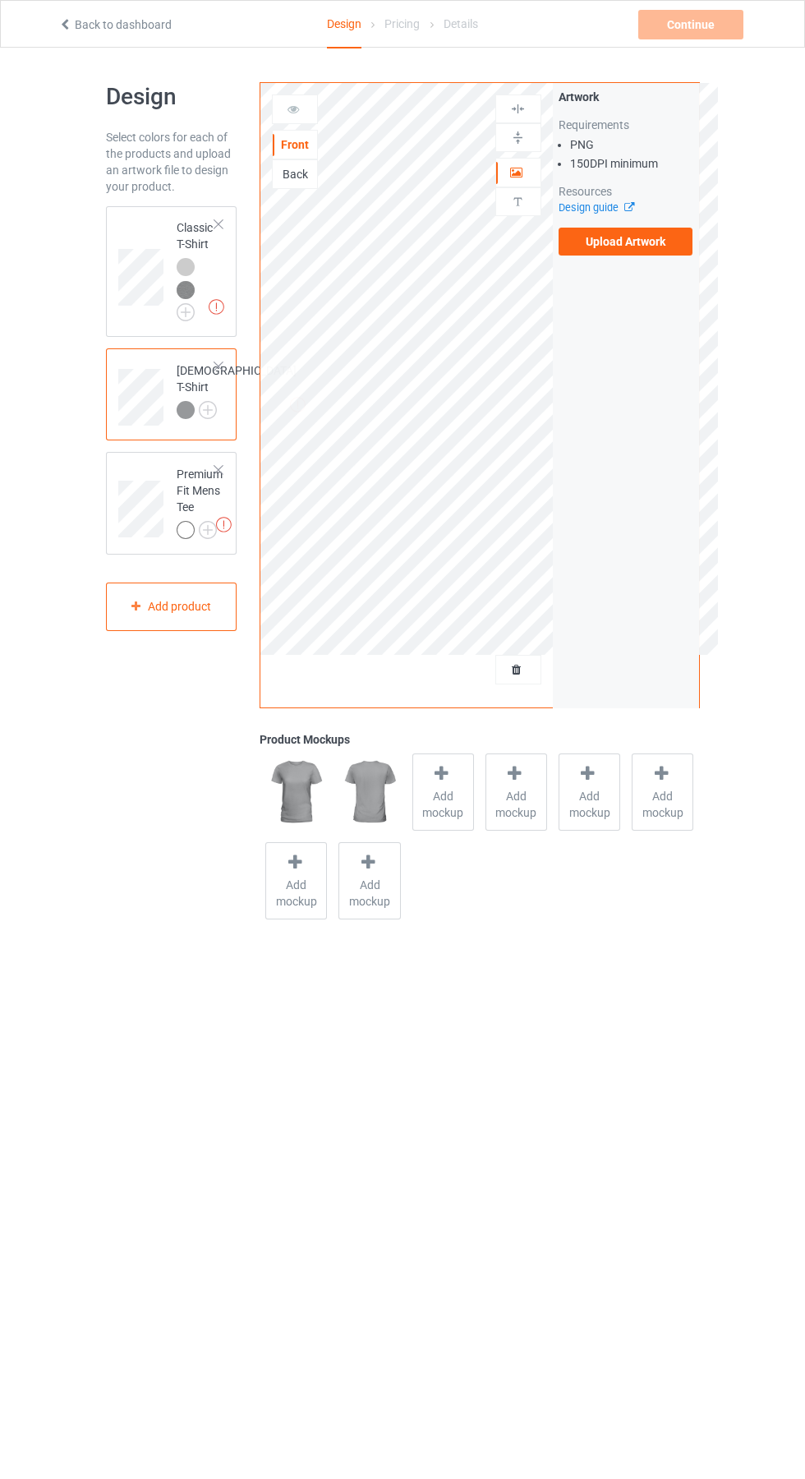
click at [0, 0] on img at bounding box center [0, 0] width 0 height 0
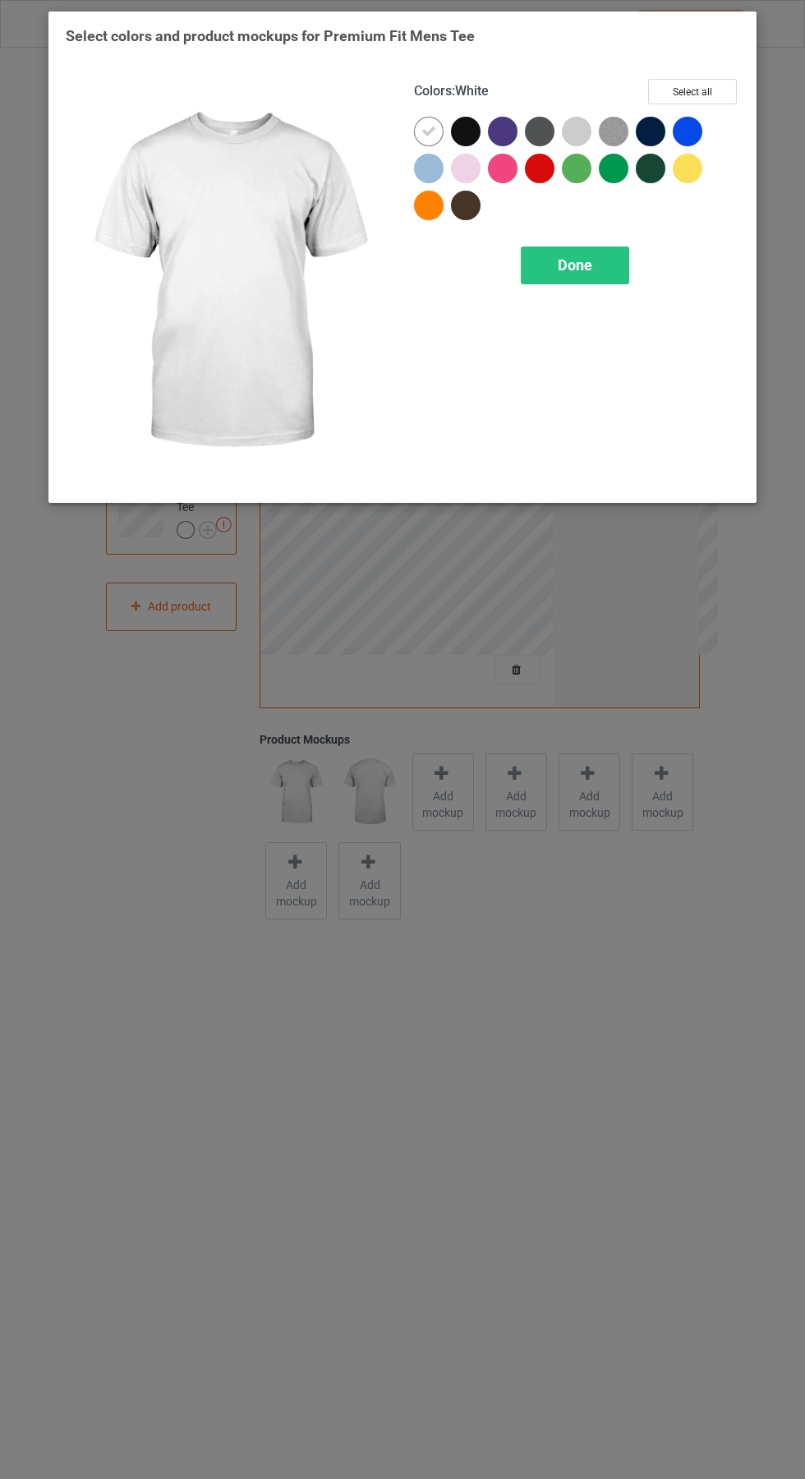
click at [630, 127] on div at bounding box center [617, 135] width 37 height 37
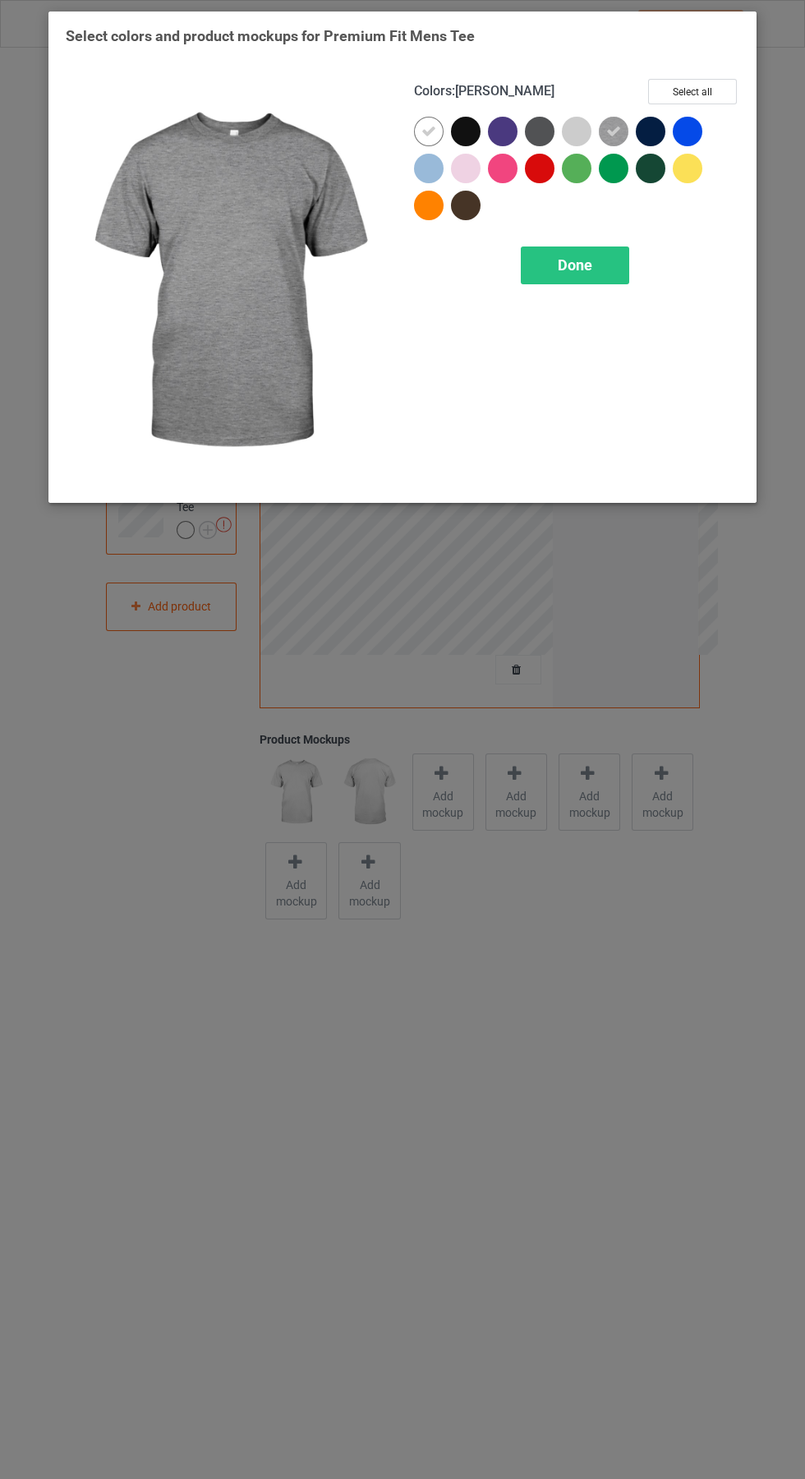
click at [579, 122] on div at bounding box center [577, 132] width 30 height 30
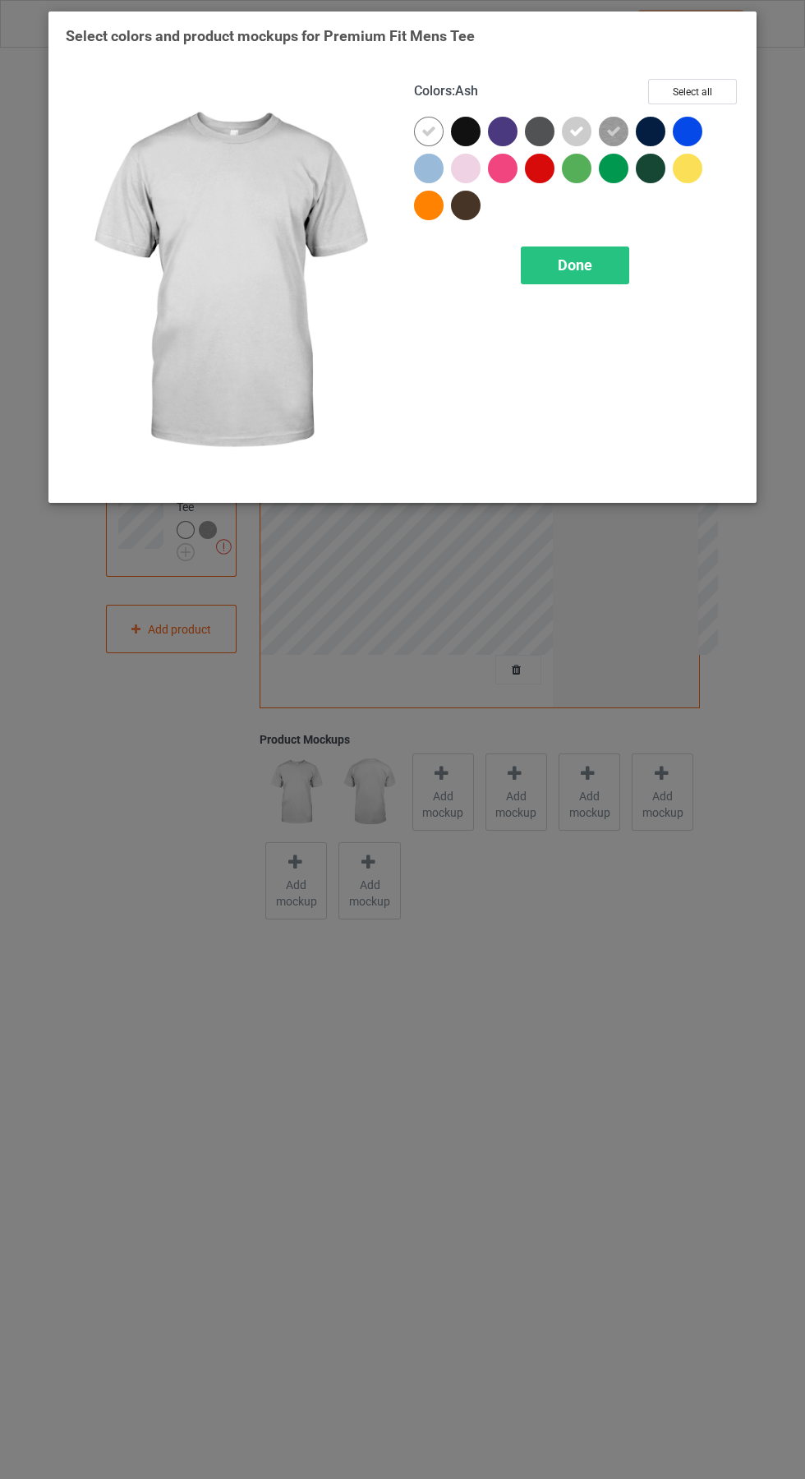
click at [429, 131] on icon at bounding box center [429, 131] width 15 height 15
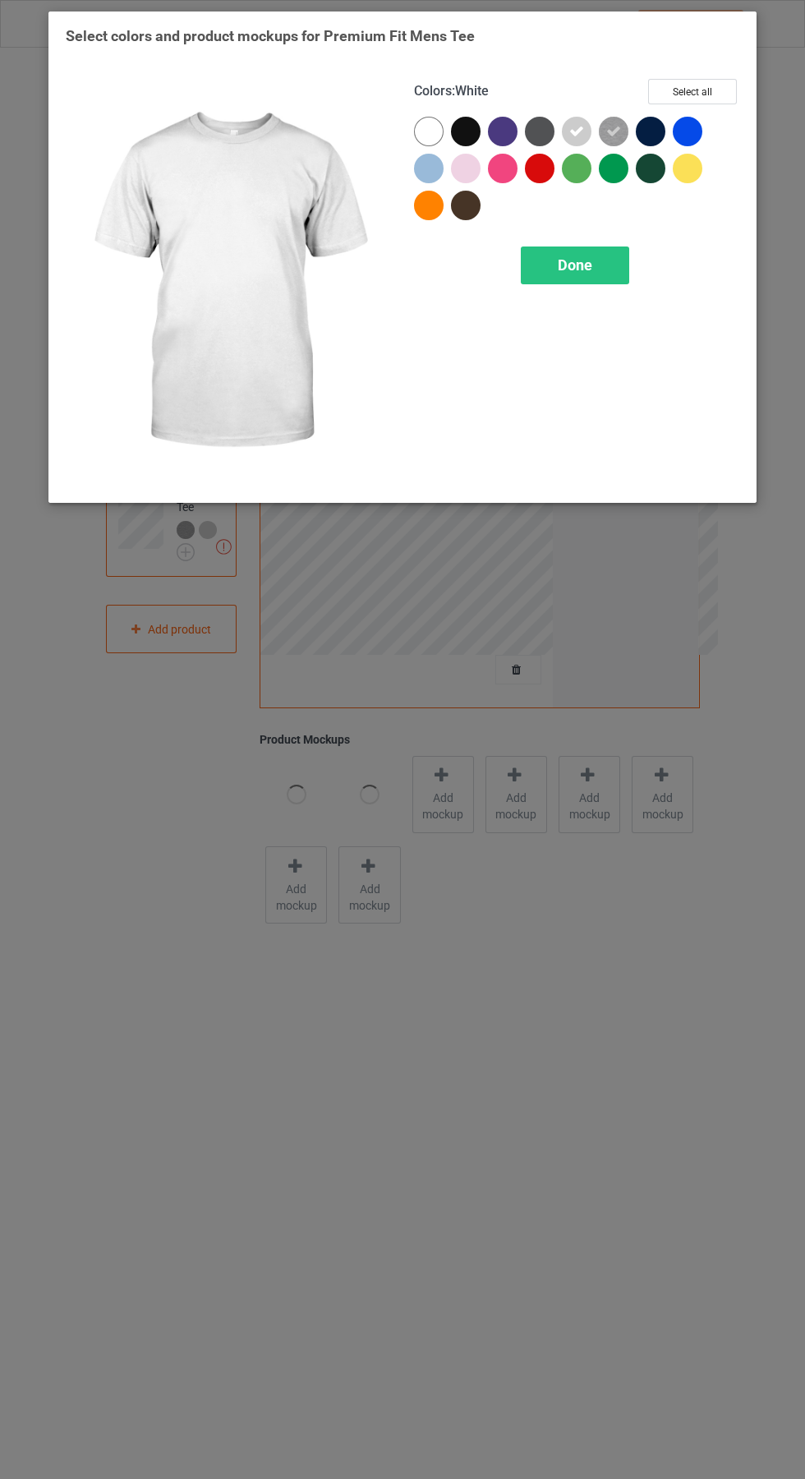
click at [596, 254] on div "Done" at bounding box center [575, 266] width 108 height 38
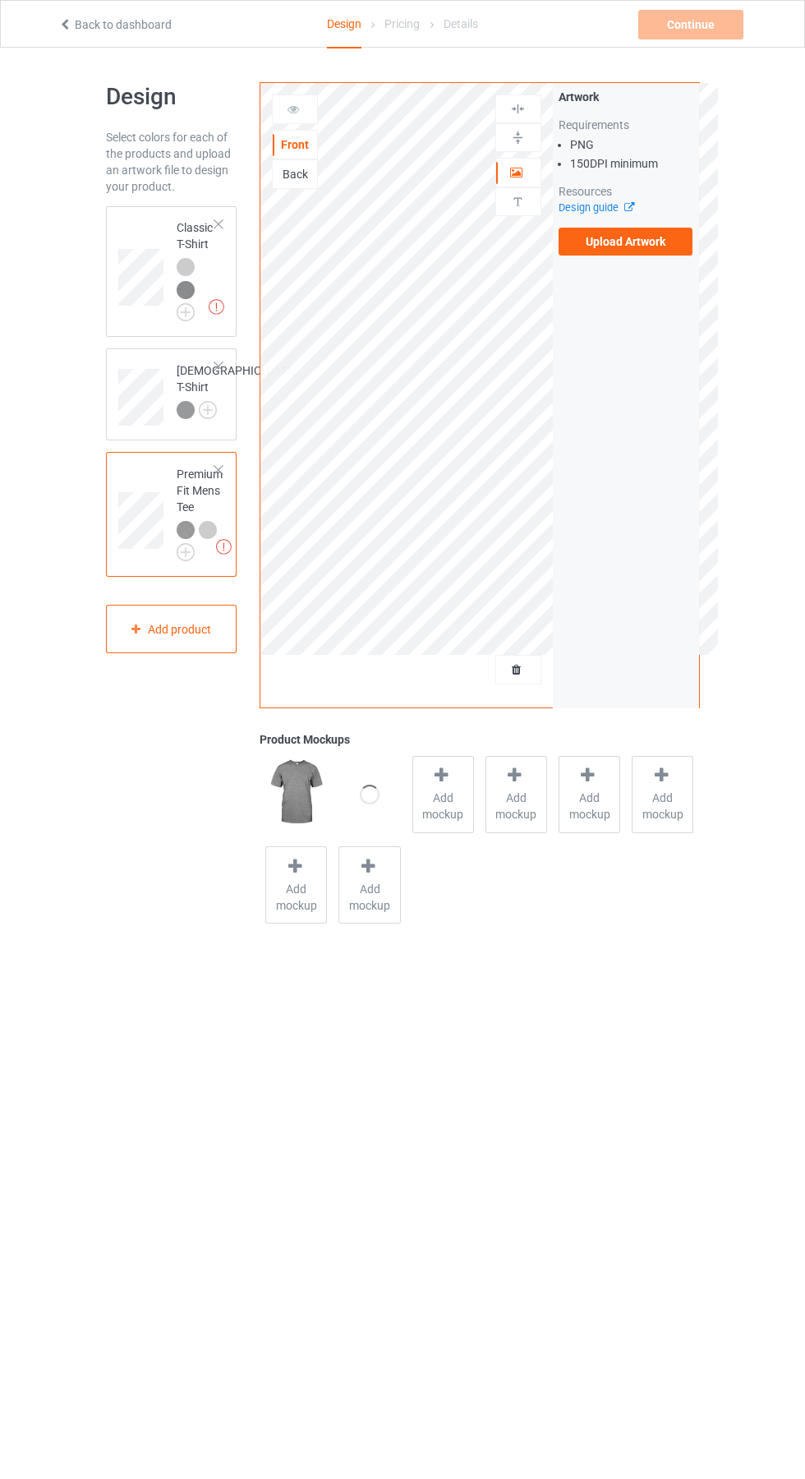
click at [663, 237] on label "Upload Artwork" at bounding box center [626, 242] width 135 height 28
click at [0, 0] on input "Upload Artwork" at bounding box center [0, 0] width 0 height 0
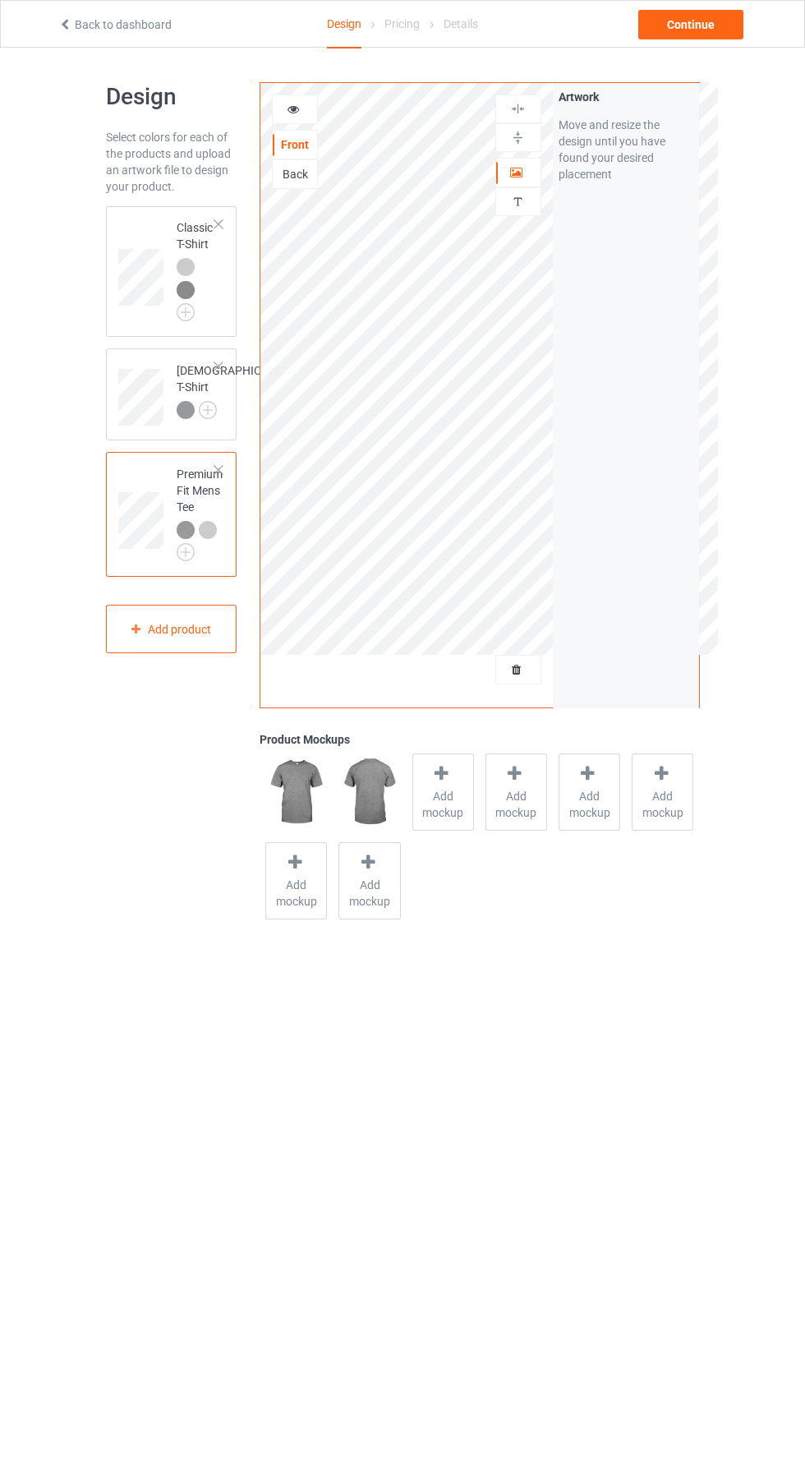
click at [518, 1026] on body "Back to dashboard Design Pricing Details Continue Design Select colors for each…" at bounding box center [402, 787] width 805 height 1479
click at [284, 105] on div at bounding box center [295, 109] width 44 height 16
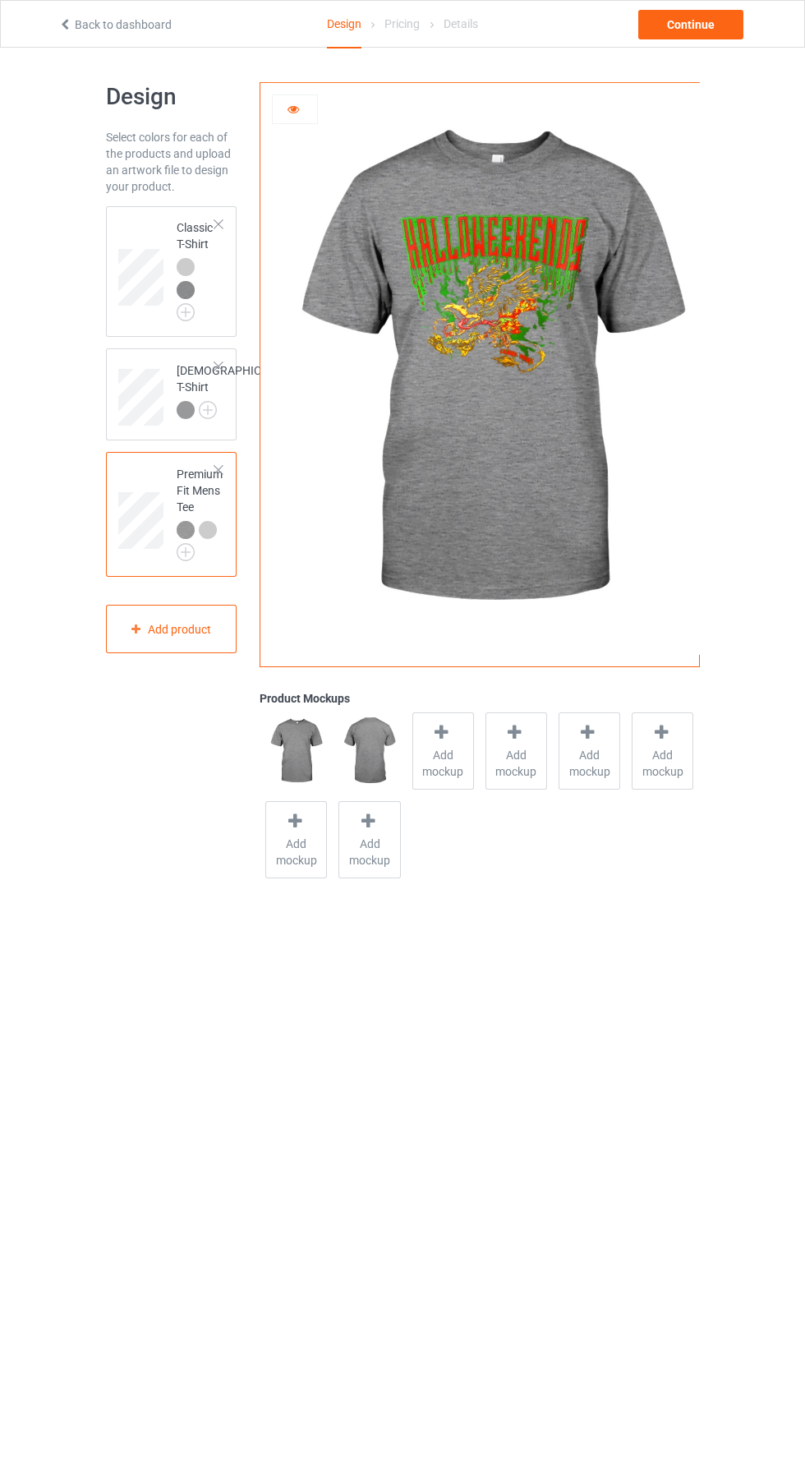
click at [443, 754] on span "Add mockup" at bounding box center [443, 763] width 60 height 33
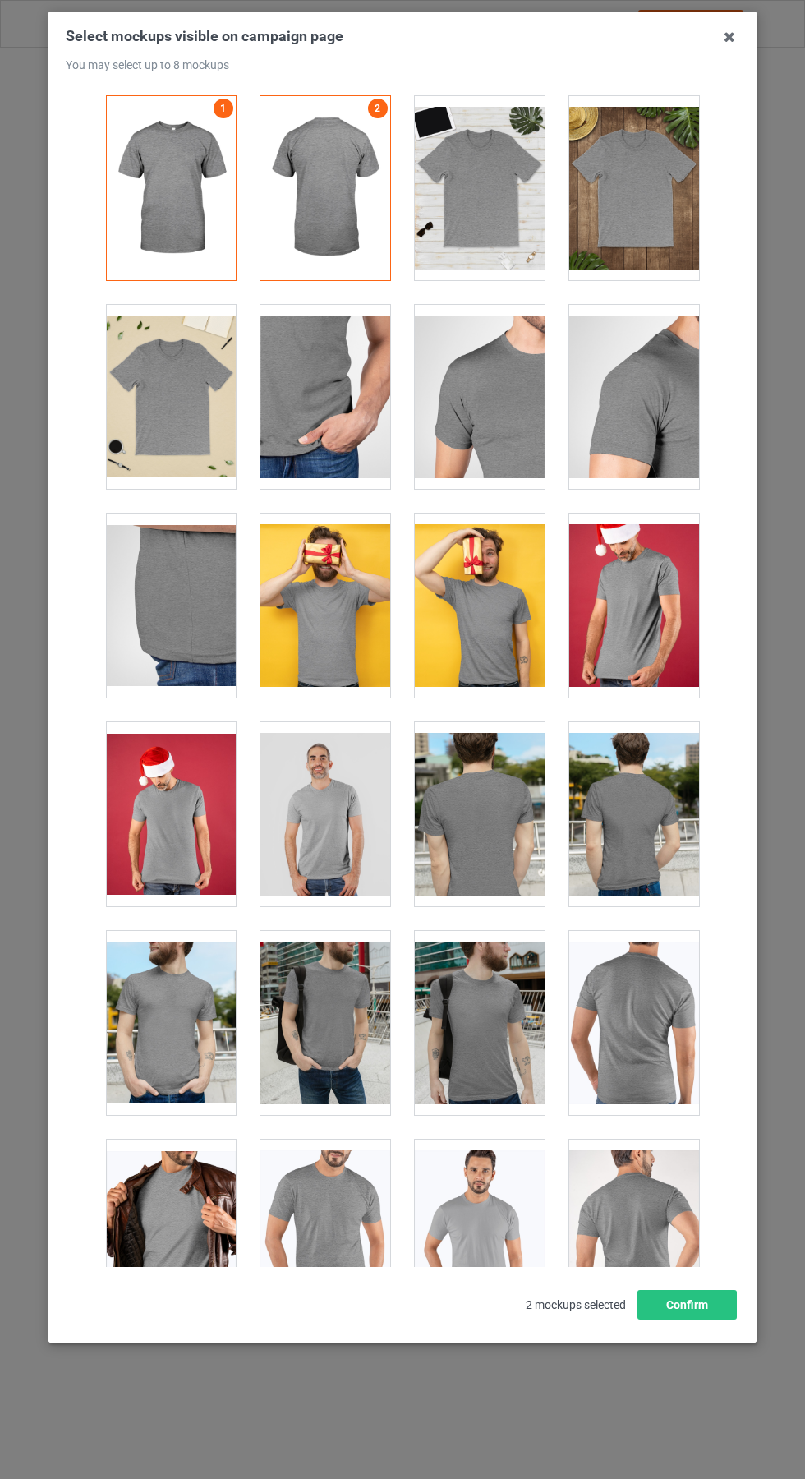
click at [740, 36] on icon at bounding box center [730, 37] width 26 height 26
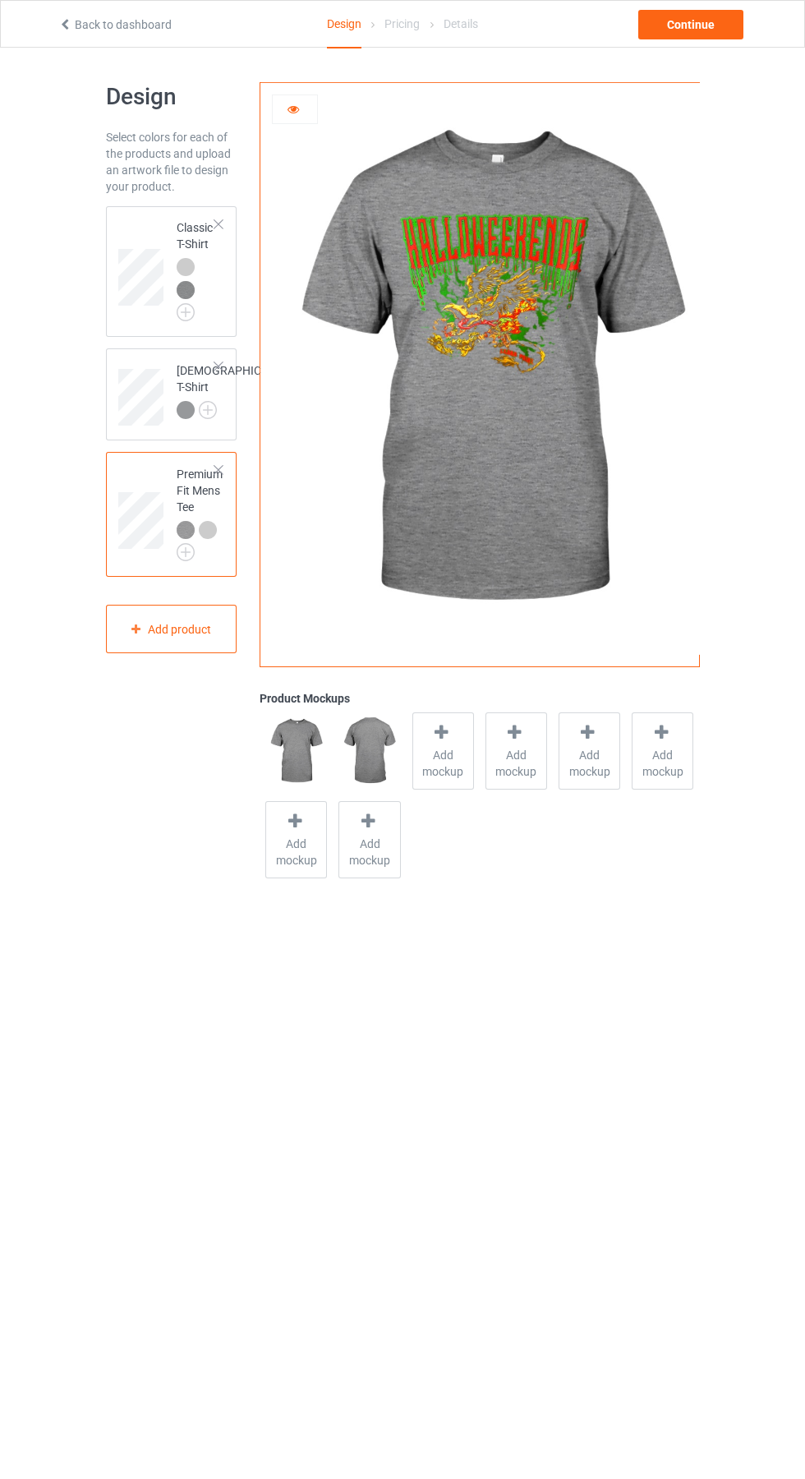
click at [0, 0] on img at bounding box center [0, 0] width 0 height 0
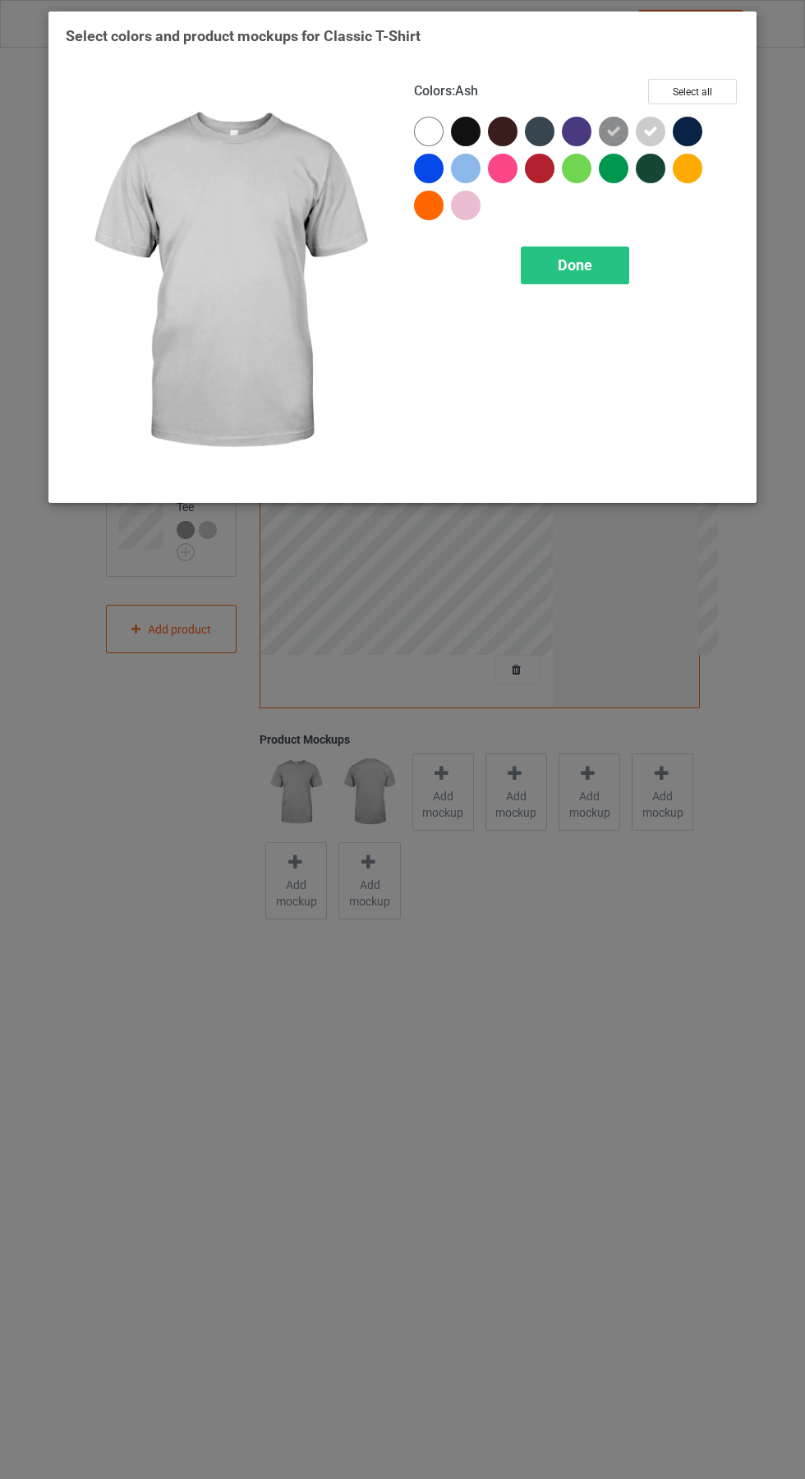
click at [603, 284] on div "Done" at bounding box center [575, 266] width 108 height 38
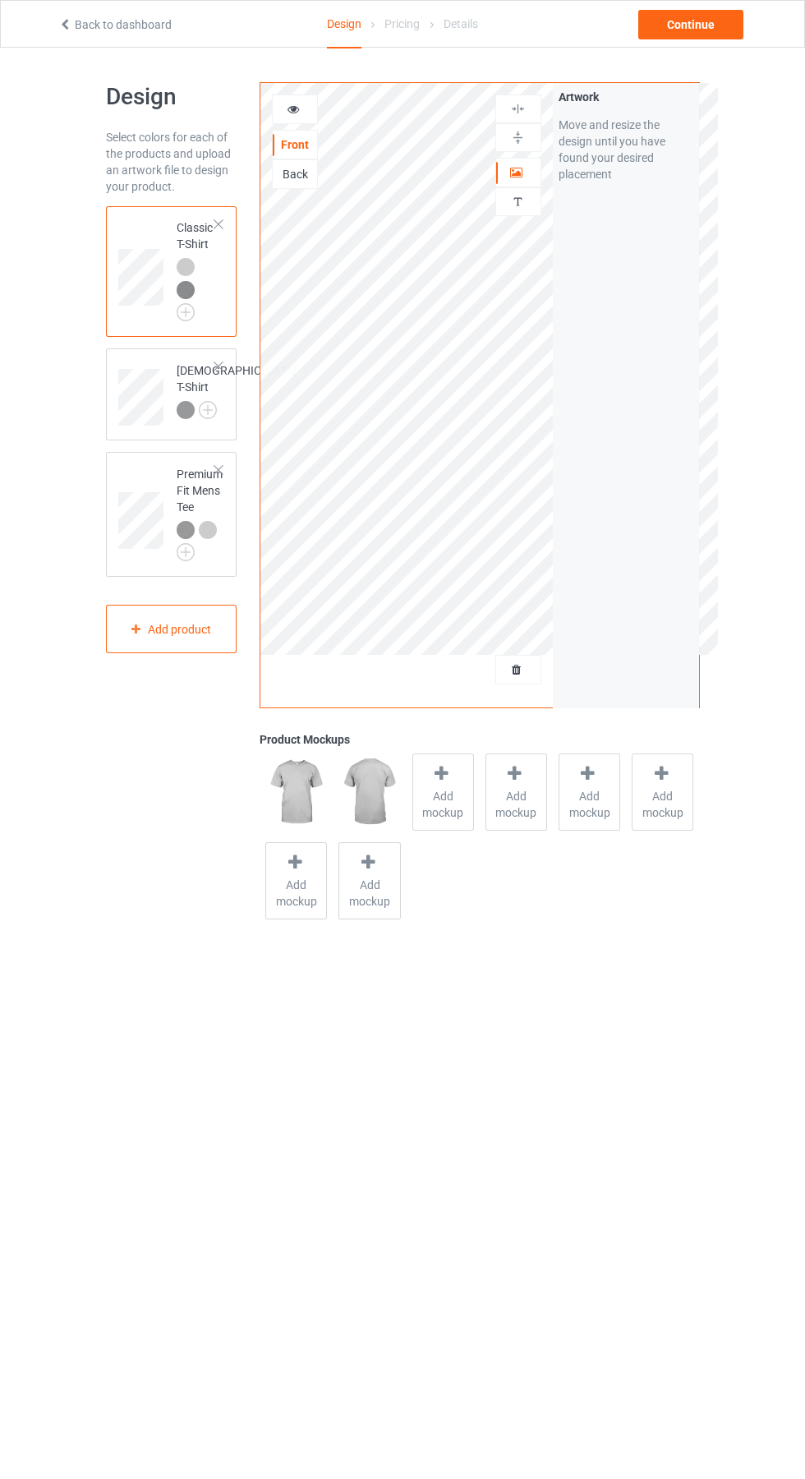
click at [443, 796] on span "Add mockup" at bounding box center [443, 804] width 60 height 33
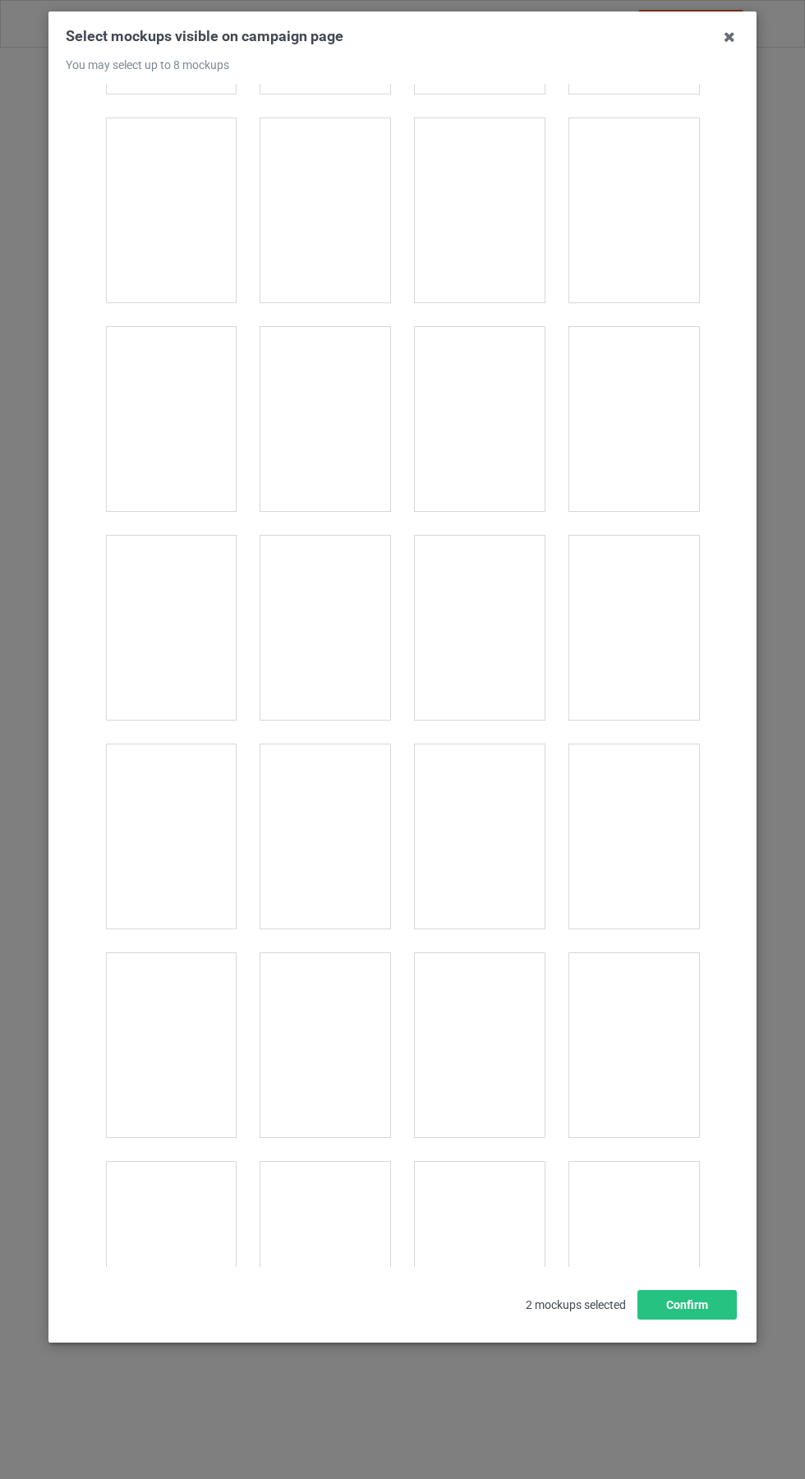
scroll to position [1918, 0]
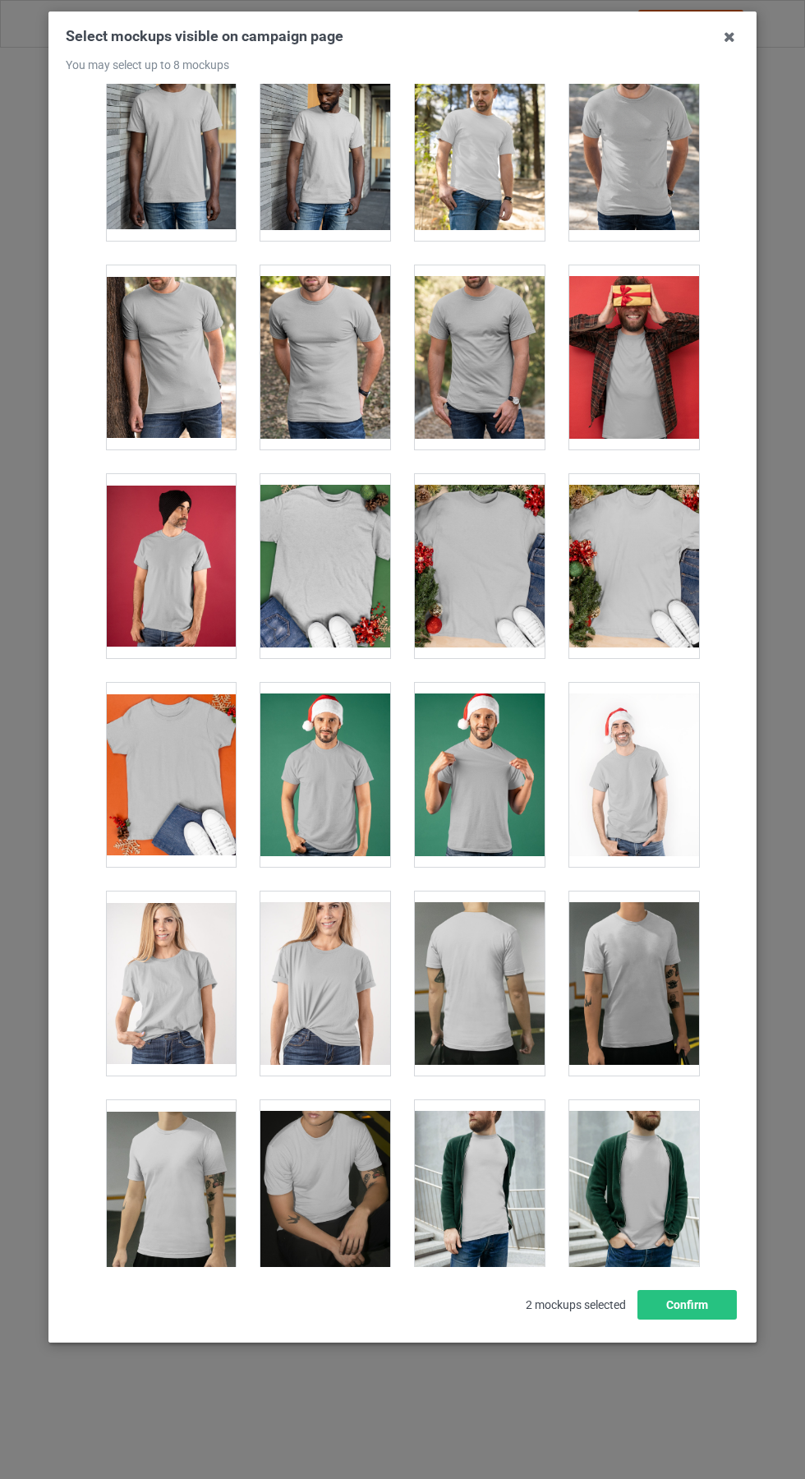
click at [328, 719] on div at bounding box center [326, 775] width 130 height 184
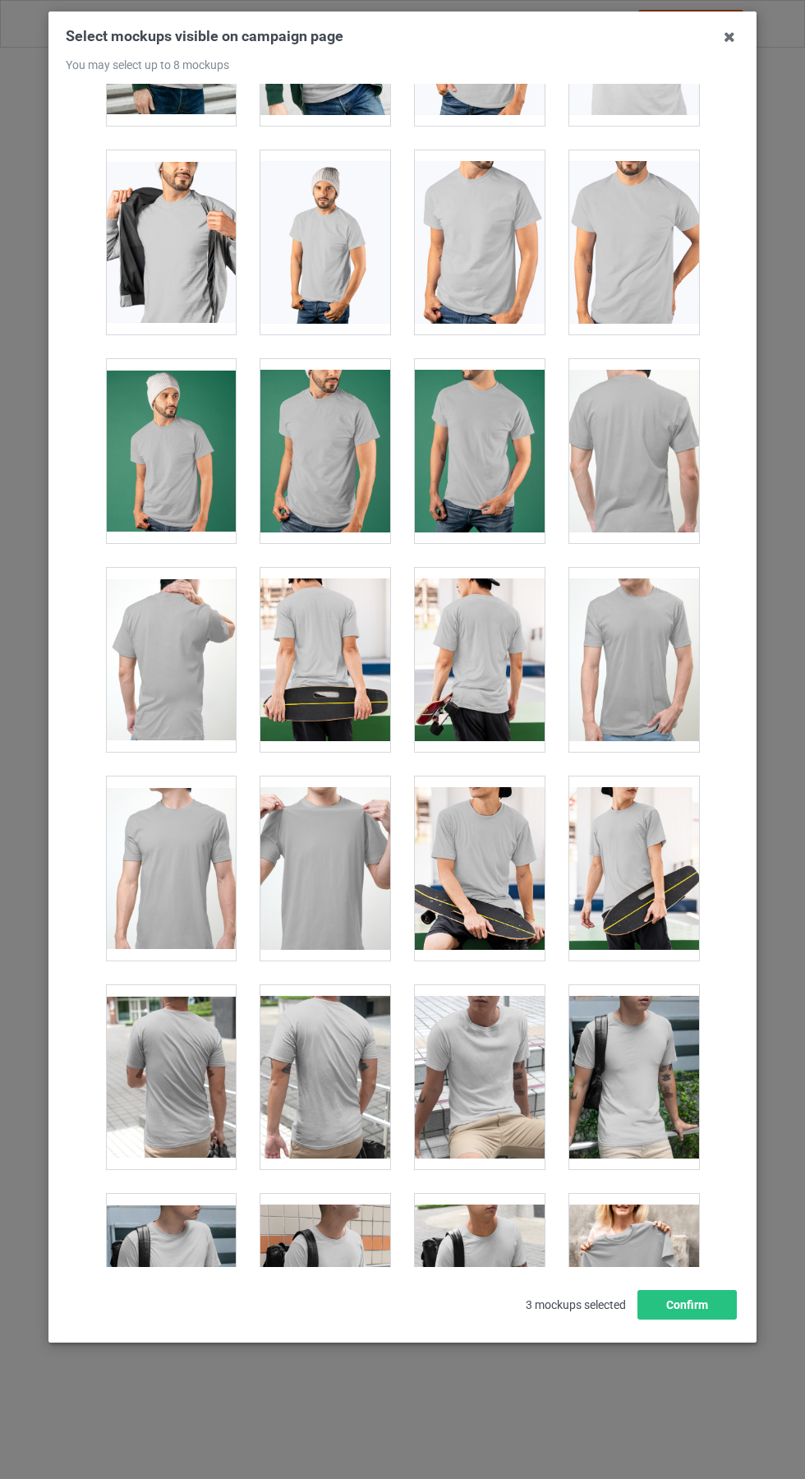
scroll to position [3338, 0]
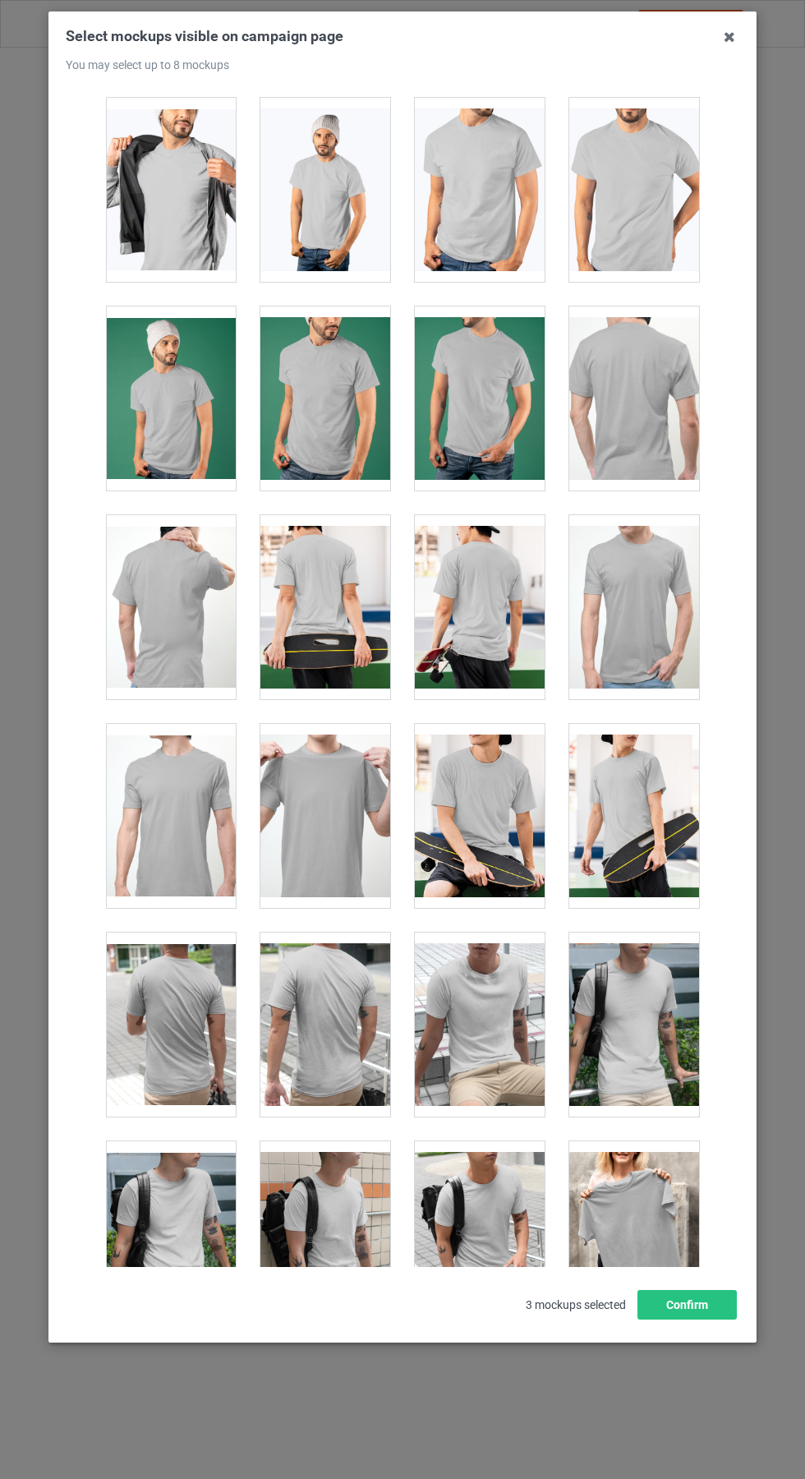
click at [336, 768] on div at bounding box center [326, 816] width 130 height 184
click at [731, 36] on icon at bounding box center [730, 37] width 26 height 26
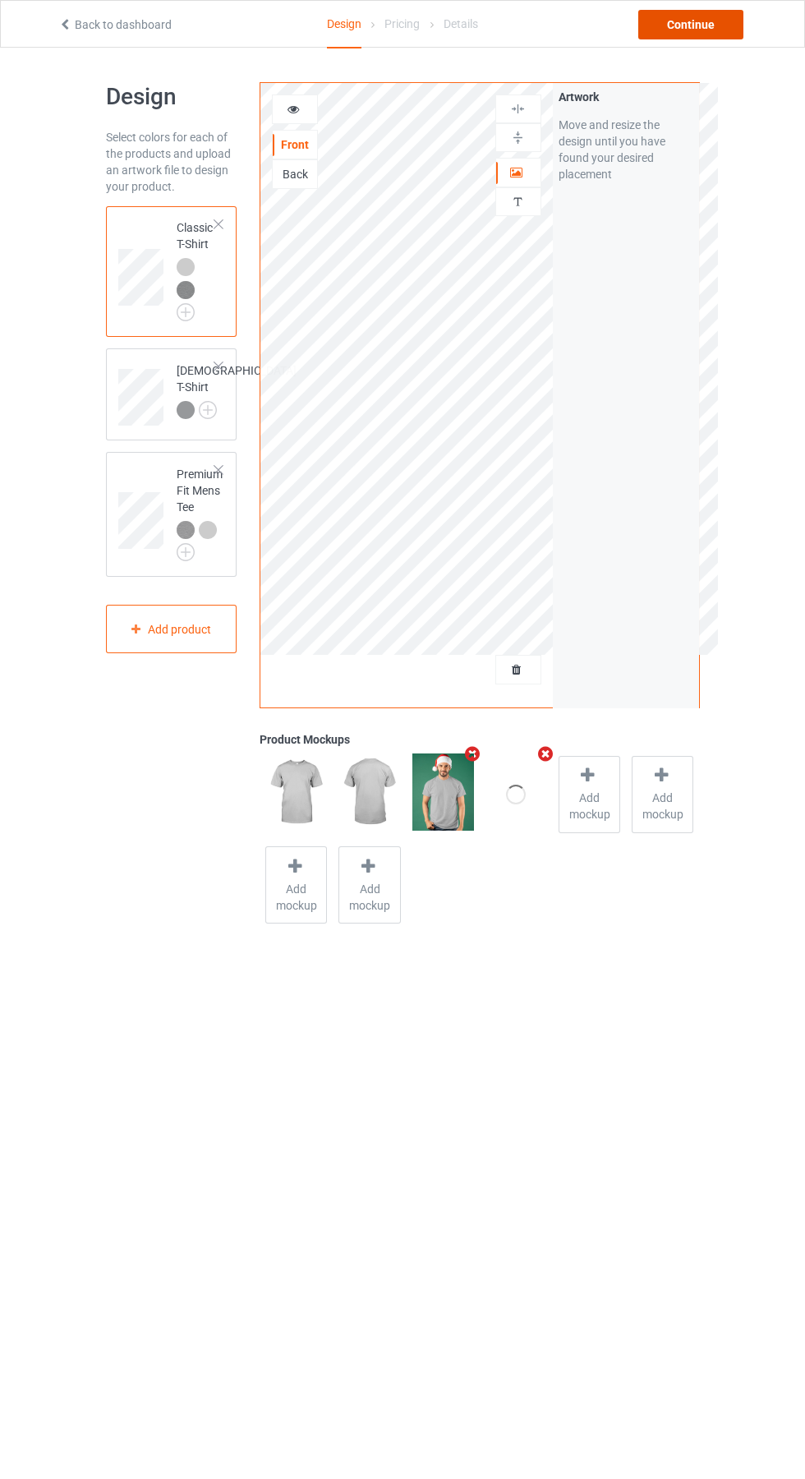
click at [717, 33] on div "Continue" at bounding box center [691, 25] width 105 height 30
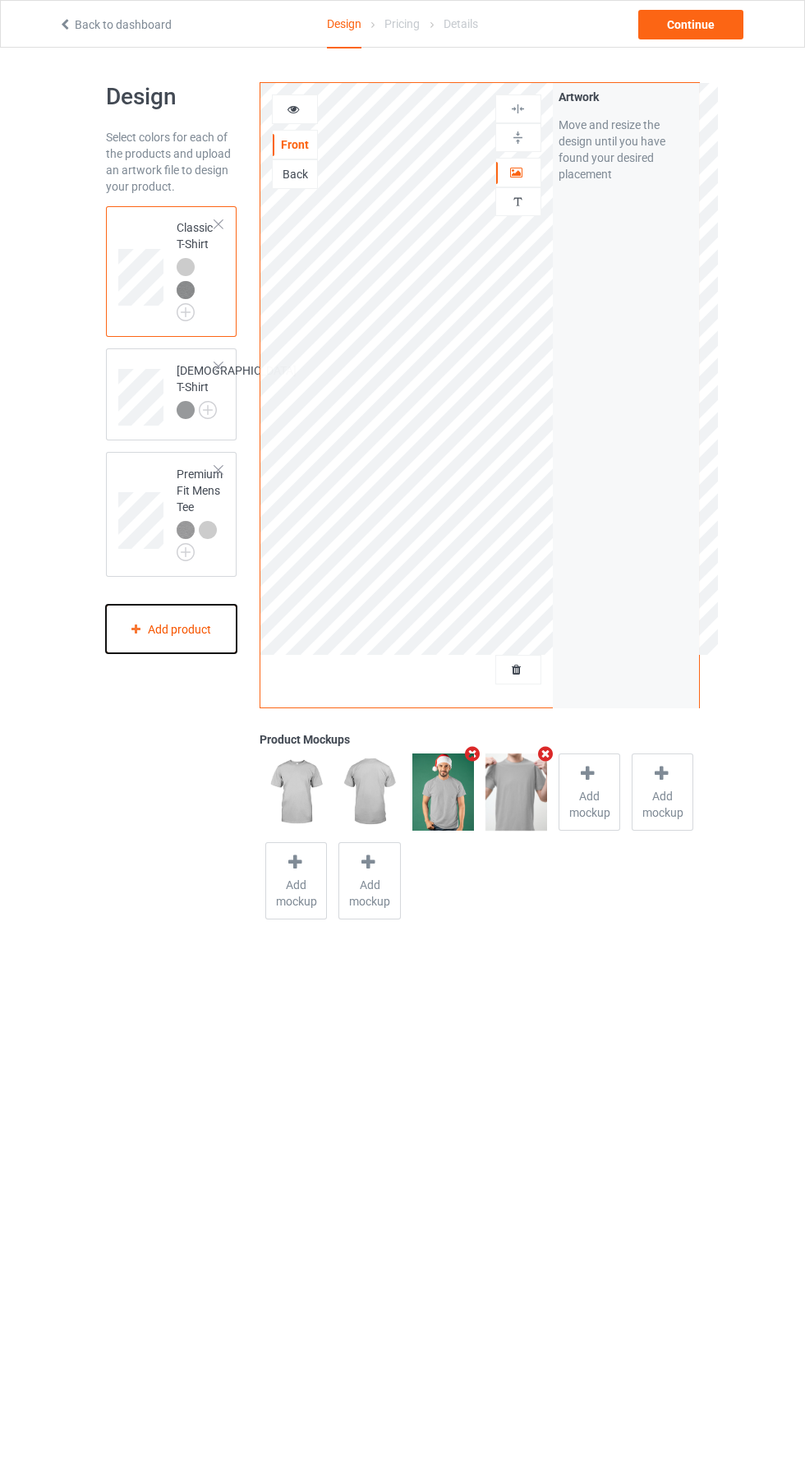
click at [145, 650] on div "Add product" at bounding box center [171, 629] width 131 height 48
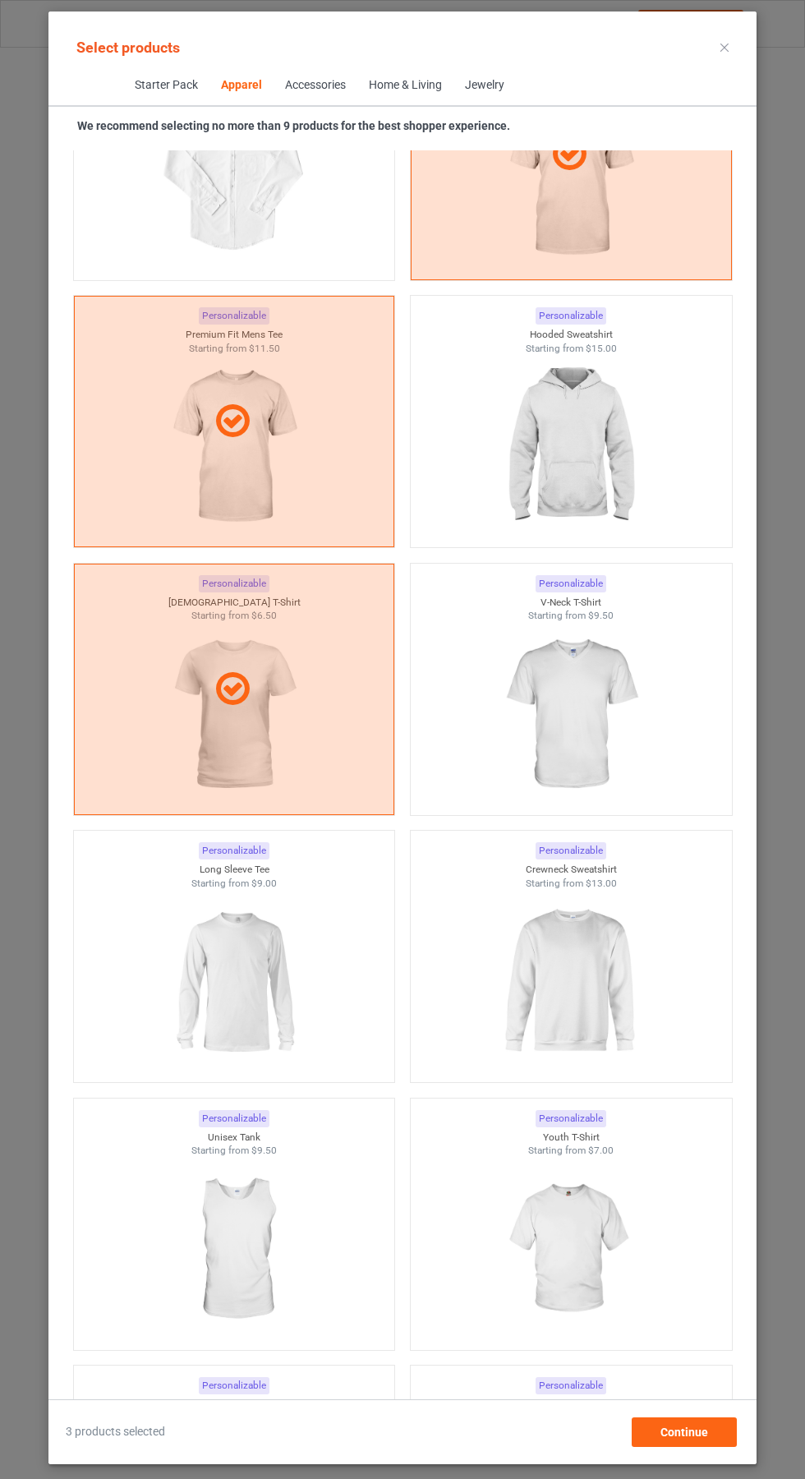
scroll to position [1357, 0]
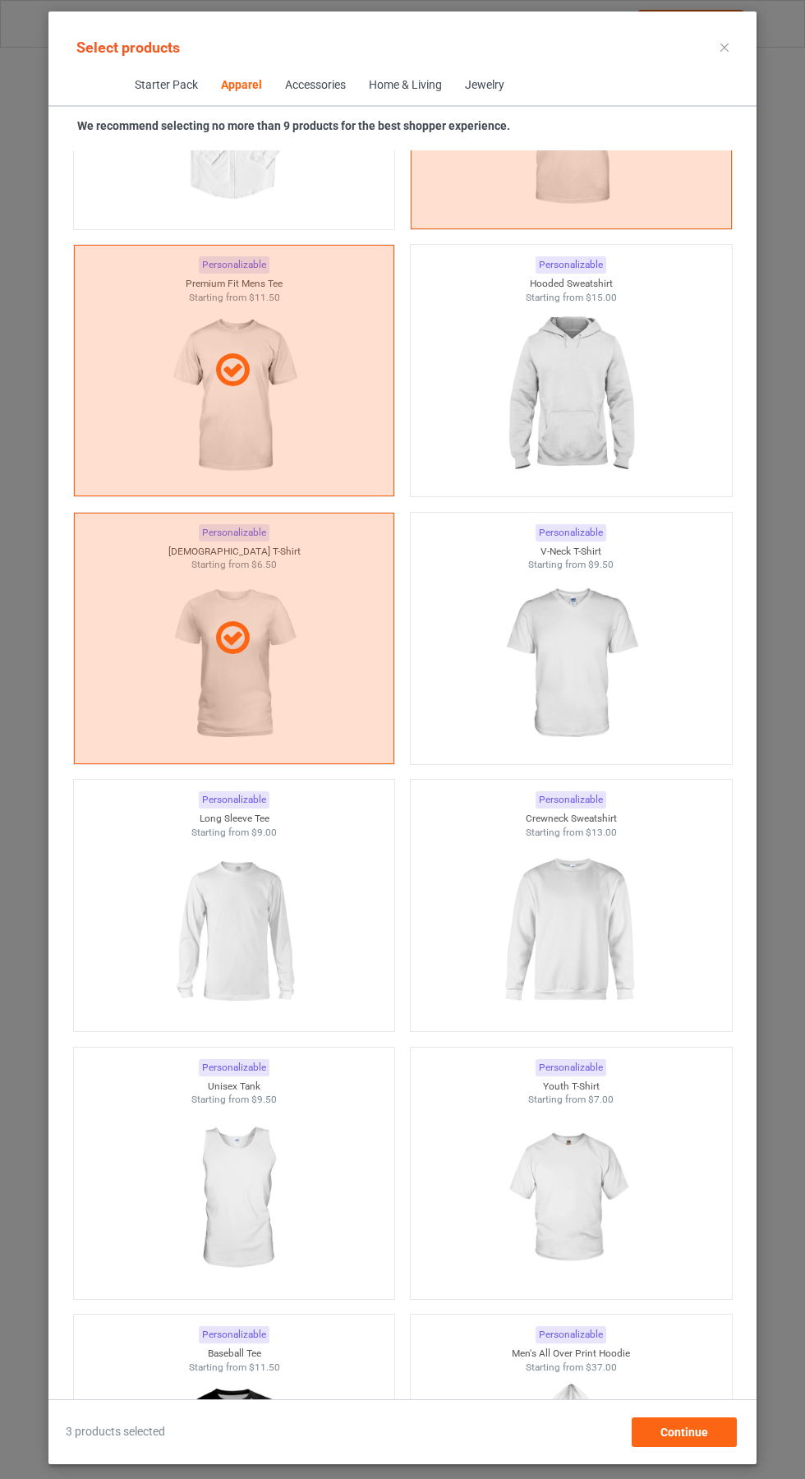
click at [589, 920] on img at bounding box center [570, 931] width 147 height 184
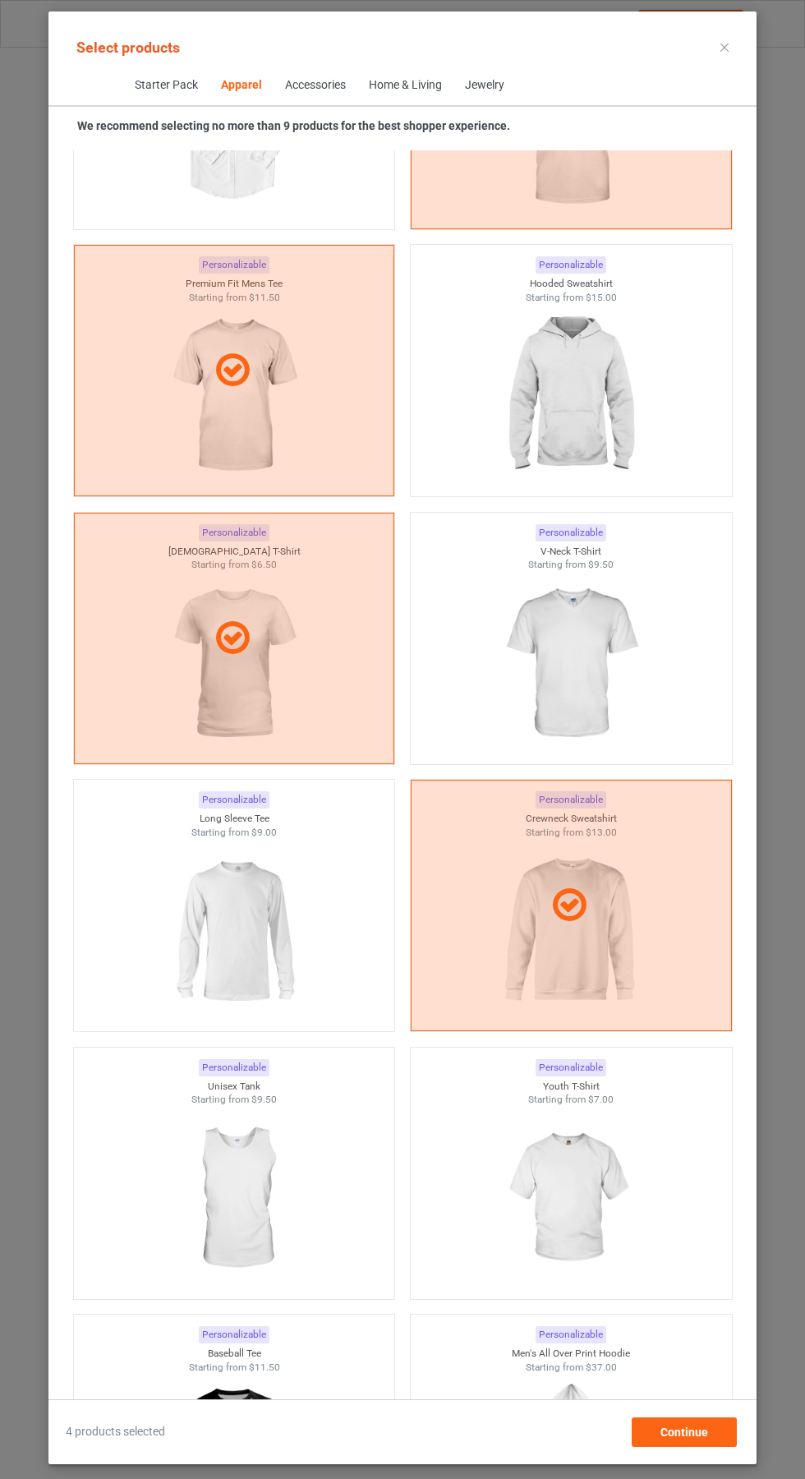
click at [270, 927] on img at bounding box center [233, 931] width 147 height 184
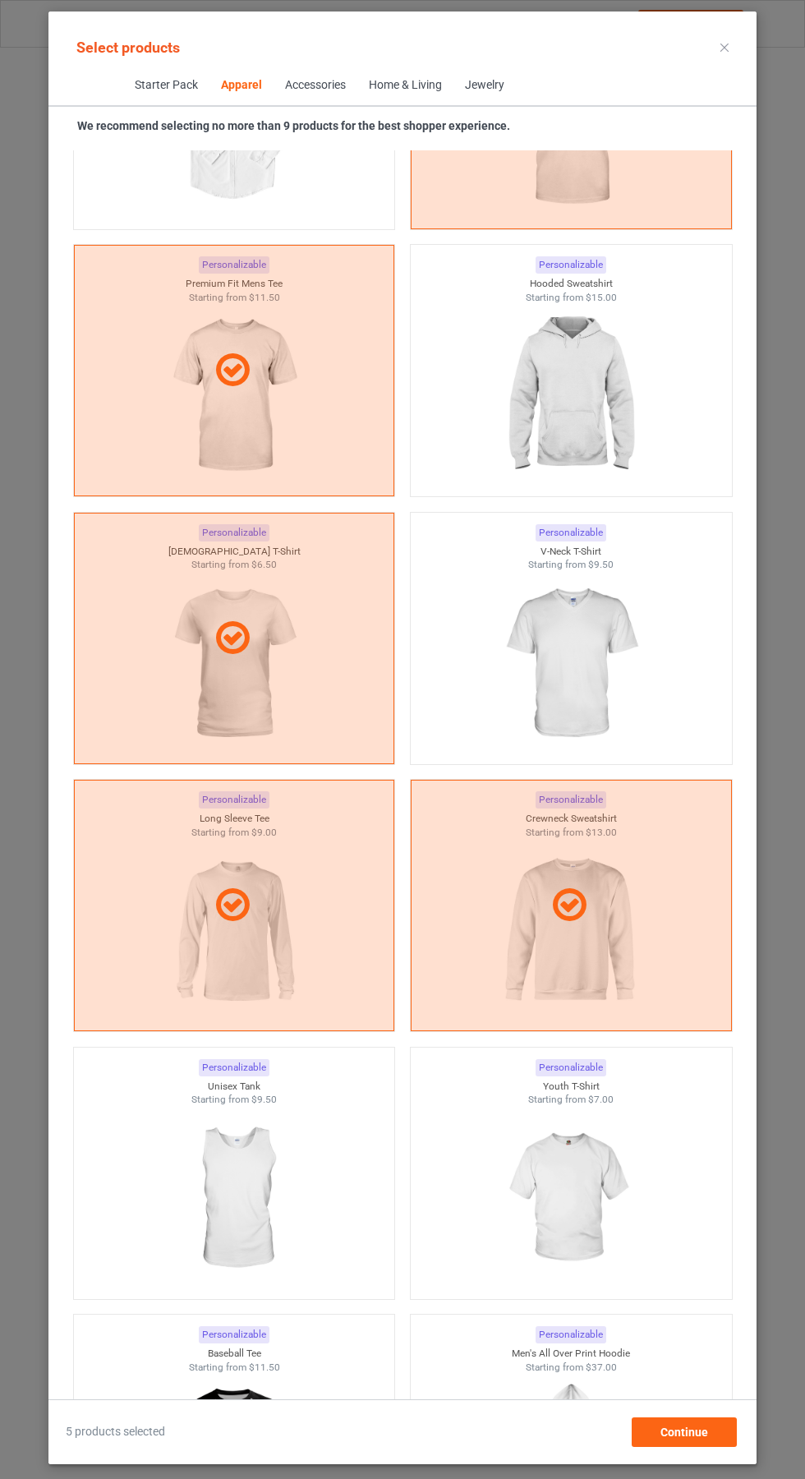
click at [623, 419] on img at bounding box center [570, 396] width 147 height 184
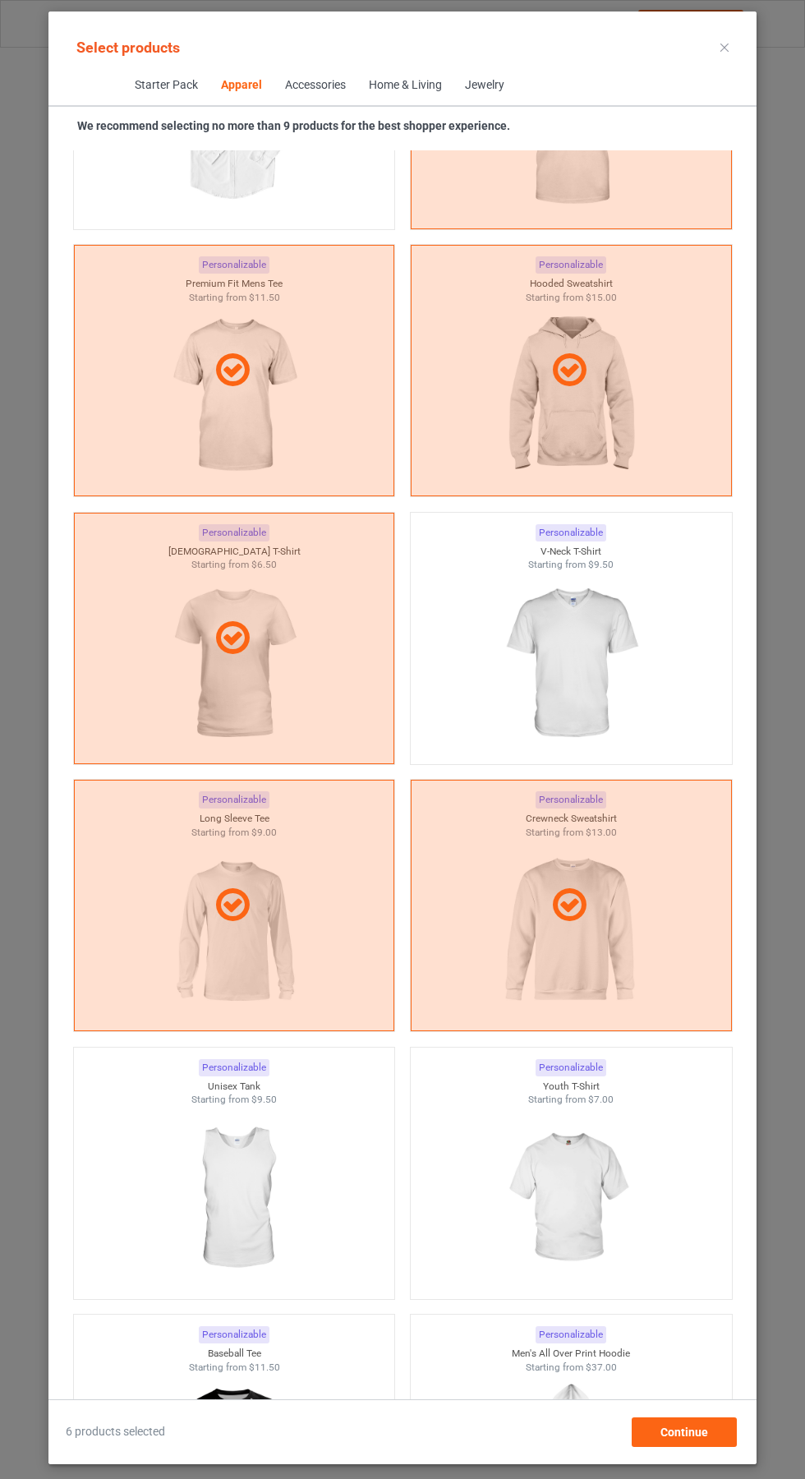
click at [619, 672] on img at bounding box center [570, 664] width 147 height 184
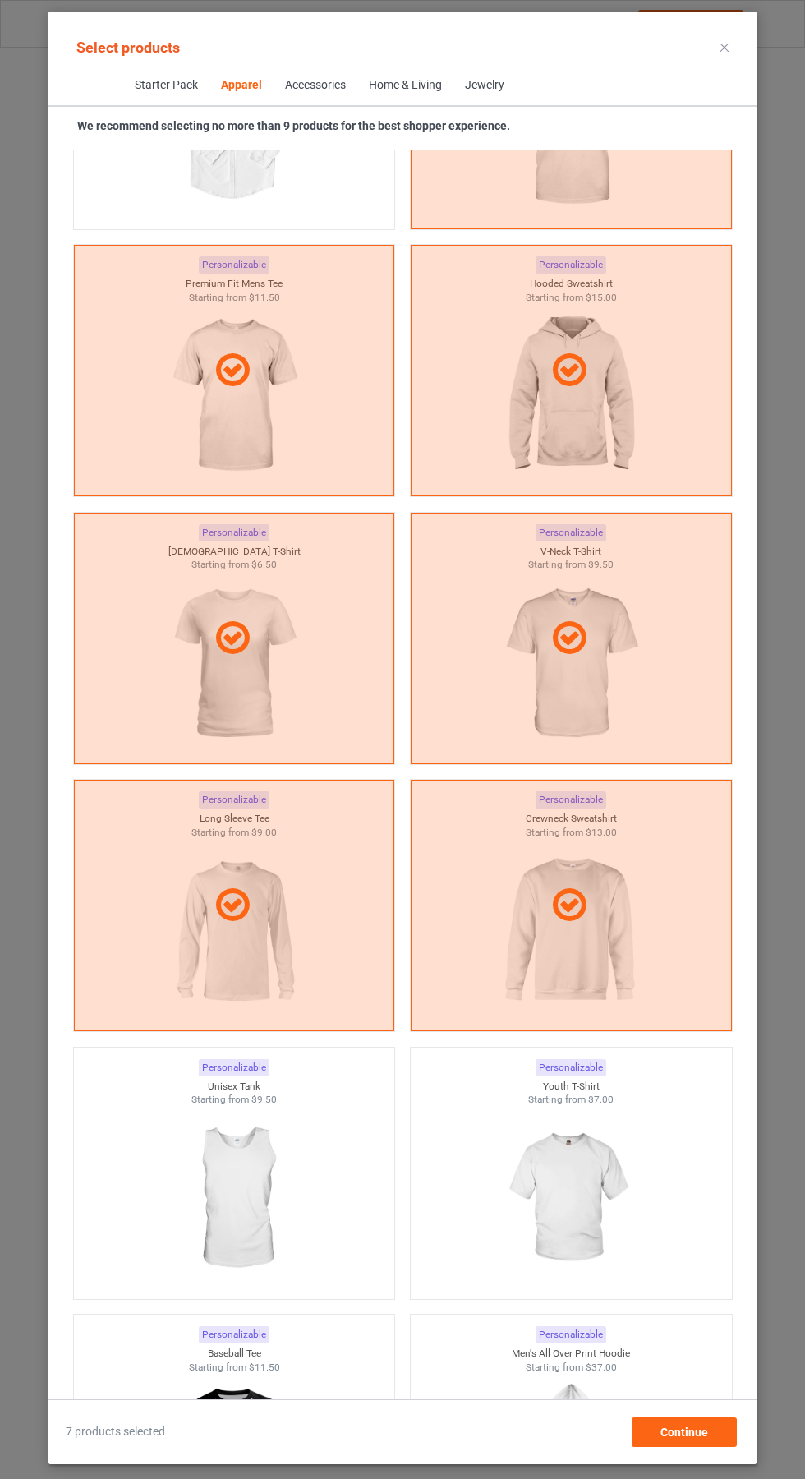
click at [594, 668] on div at bounding box center [571, 638] width 321 height 251
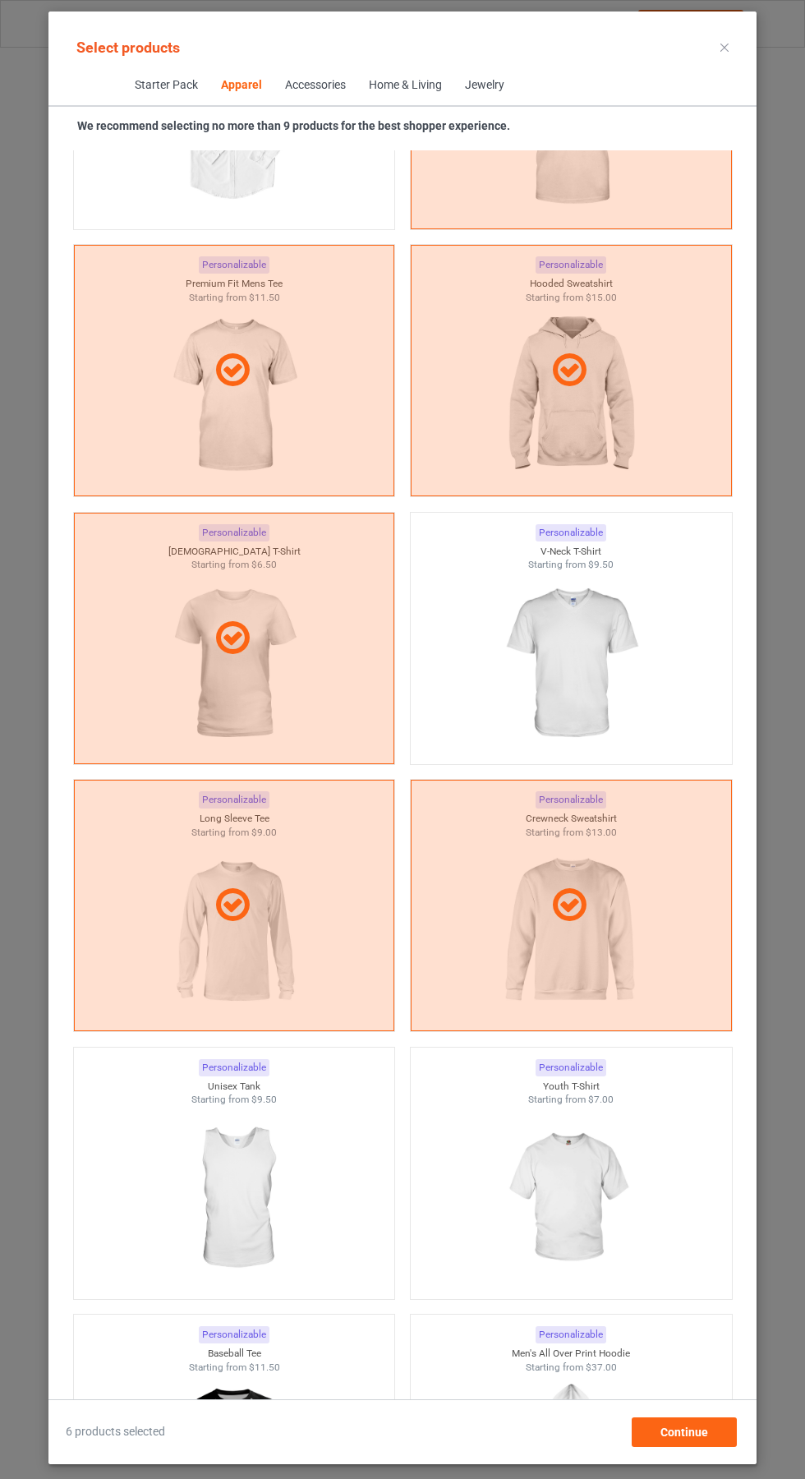
click at [725, 47] on icon at bounding box center [725, 48] width 8 height 8
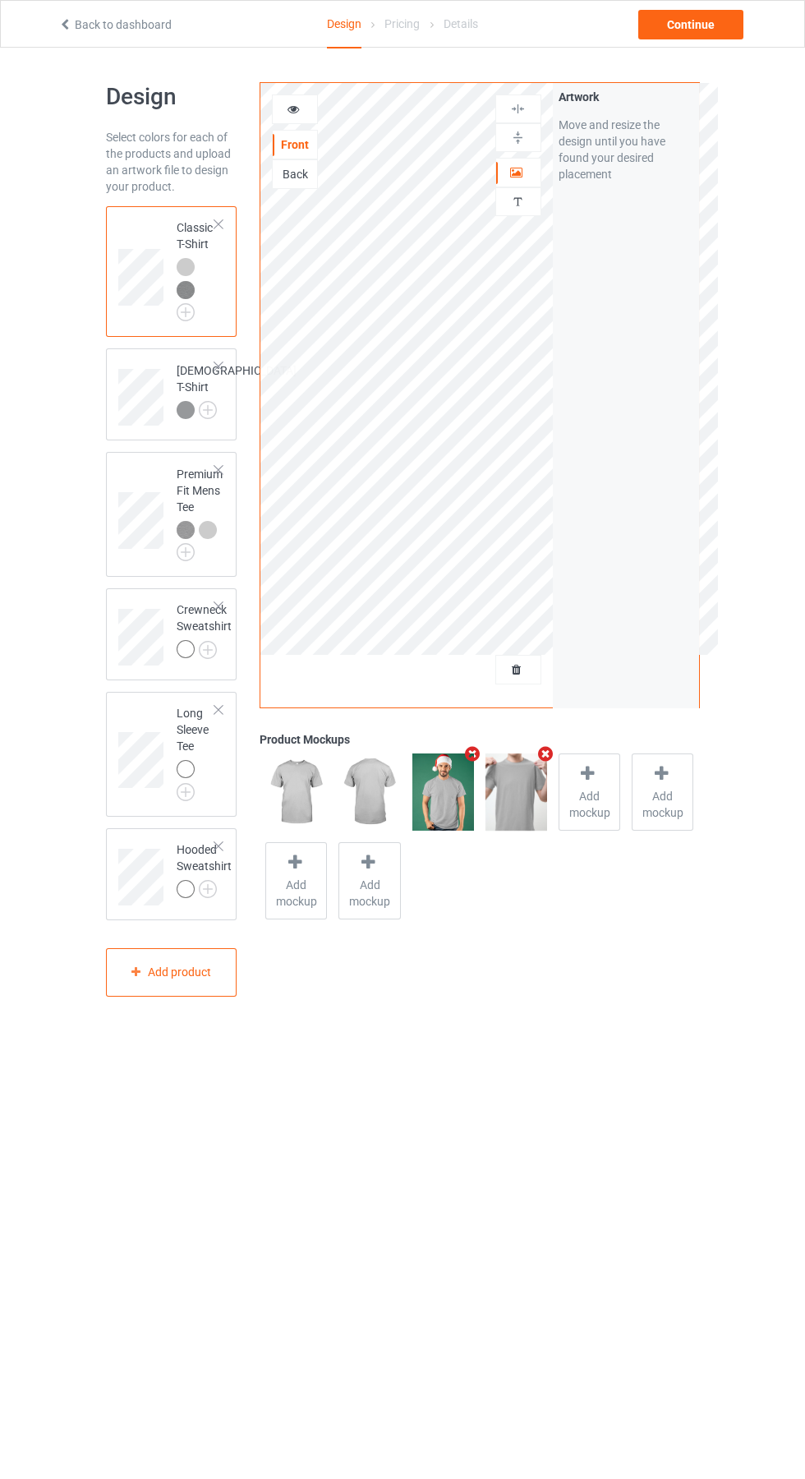
click at [0, 0] on img at bounding box center [0, 0] width 0 height 0
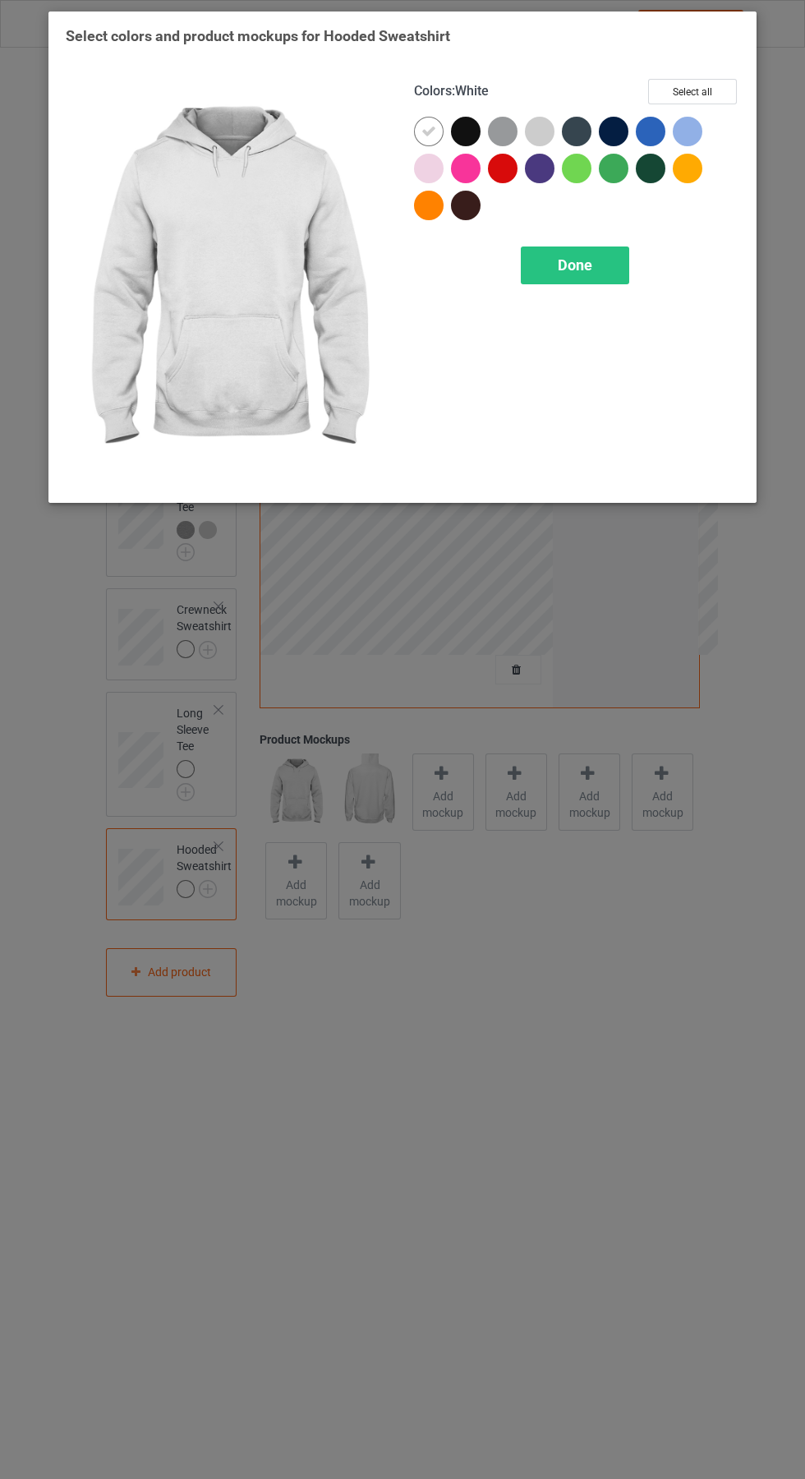
click at [550, 125] on div at bounding box center [540, 132] width 30 height 30
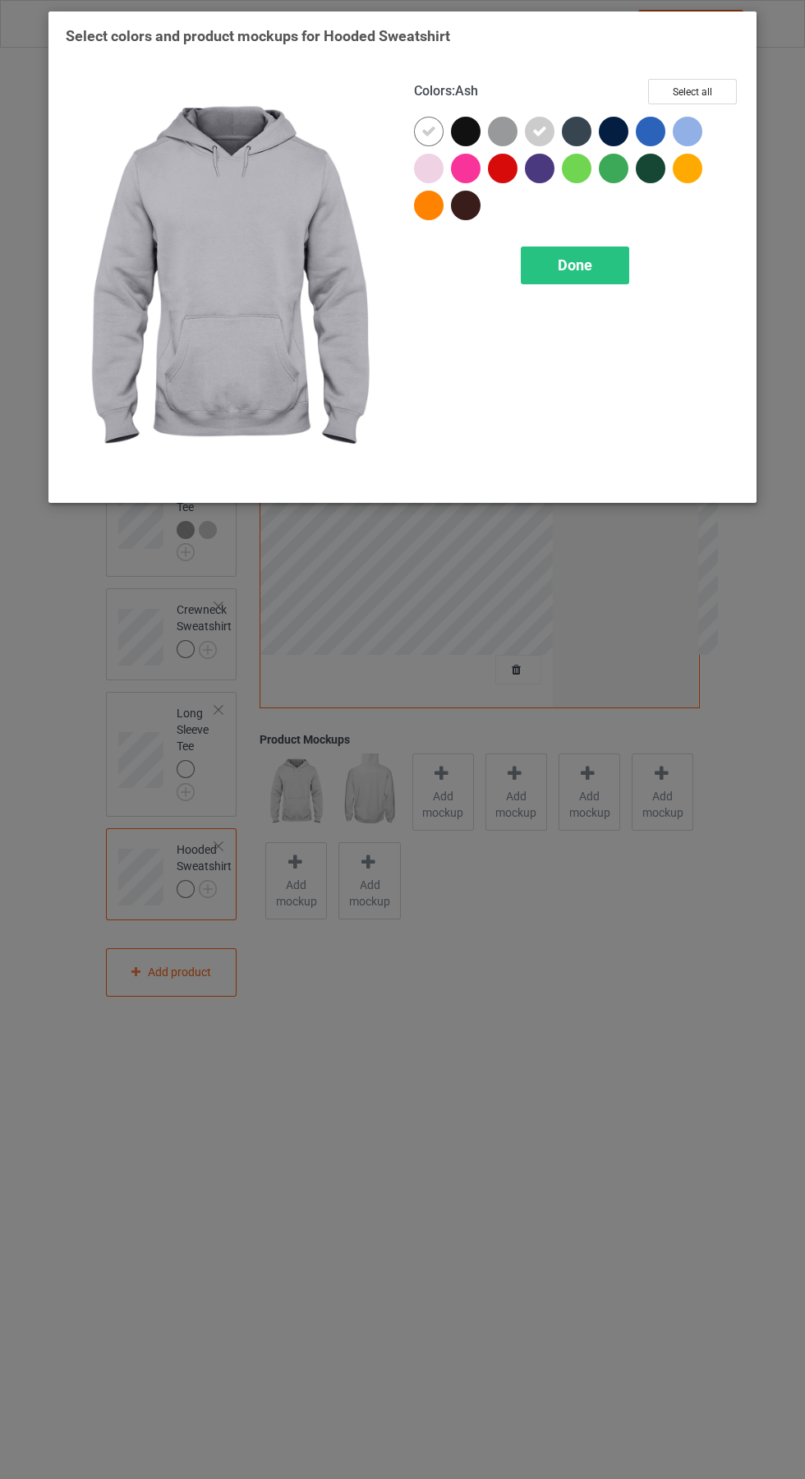
click at [514, 121] on div at bounding box center [506, 135] width 37 height 37
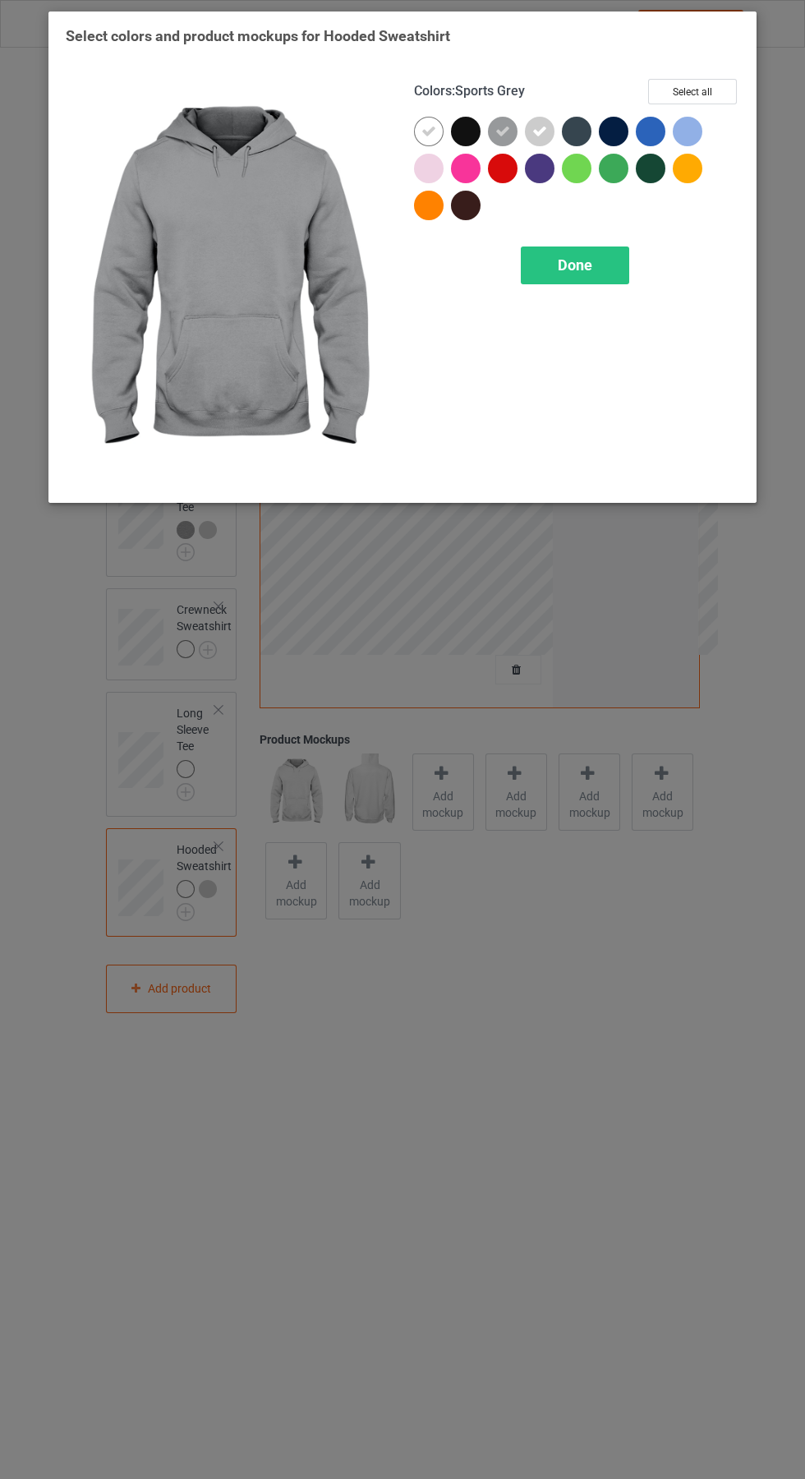
click at [424, 122] on div at bounding box center [429, 132] width 30 height 30
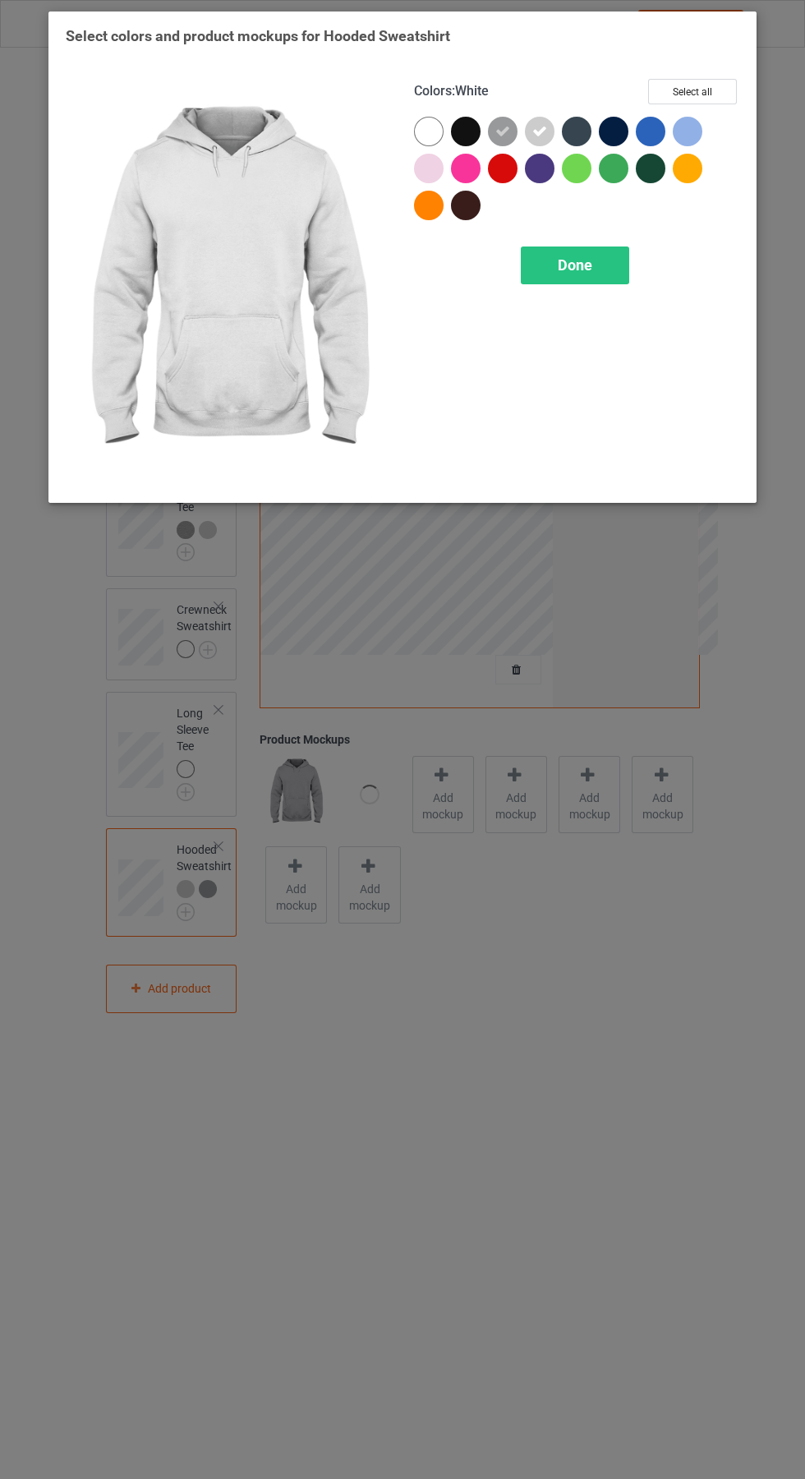
click at [592, 269] on span "Done" at bounding box center [575, 264] width 35 height 17
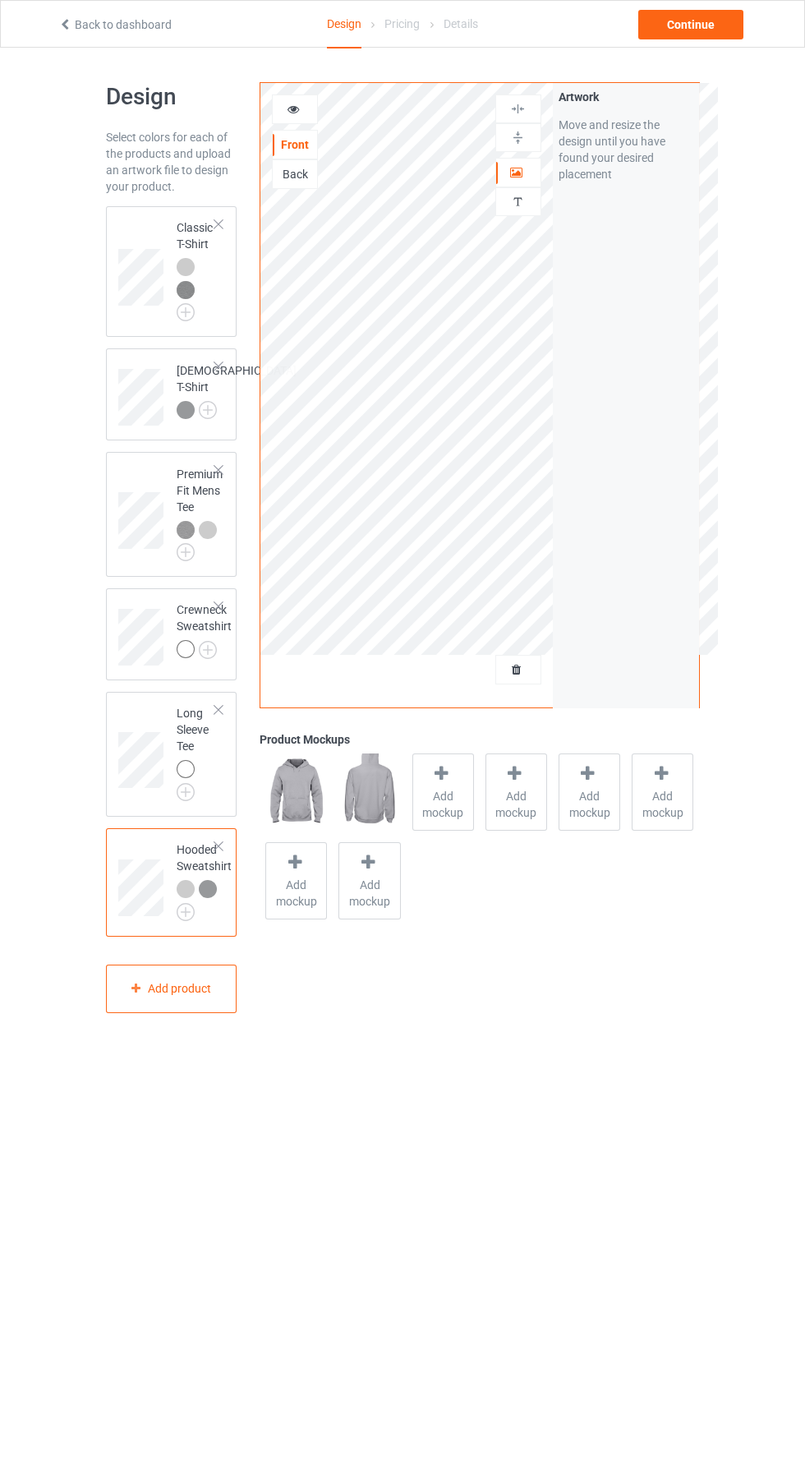
click at [0, 0] on img at bounding box center [0, 0] width 0 height 0
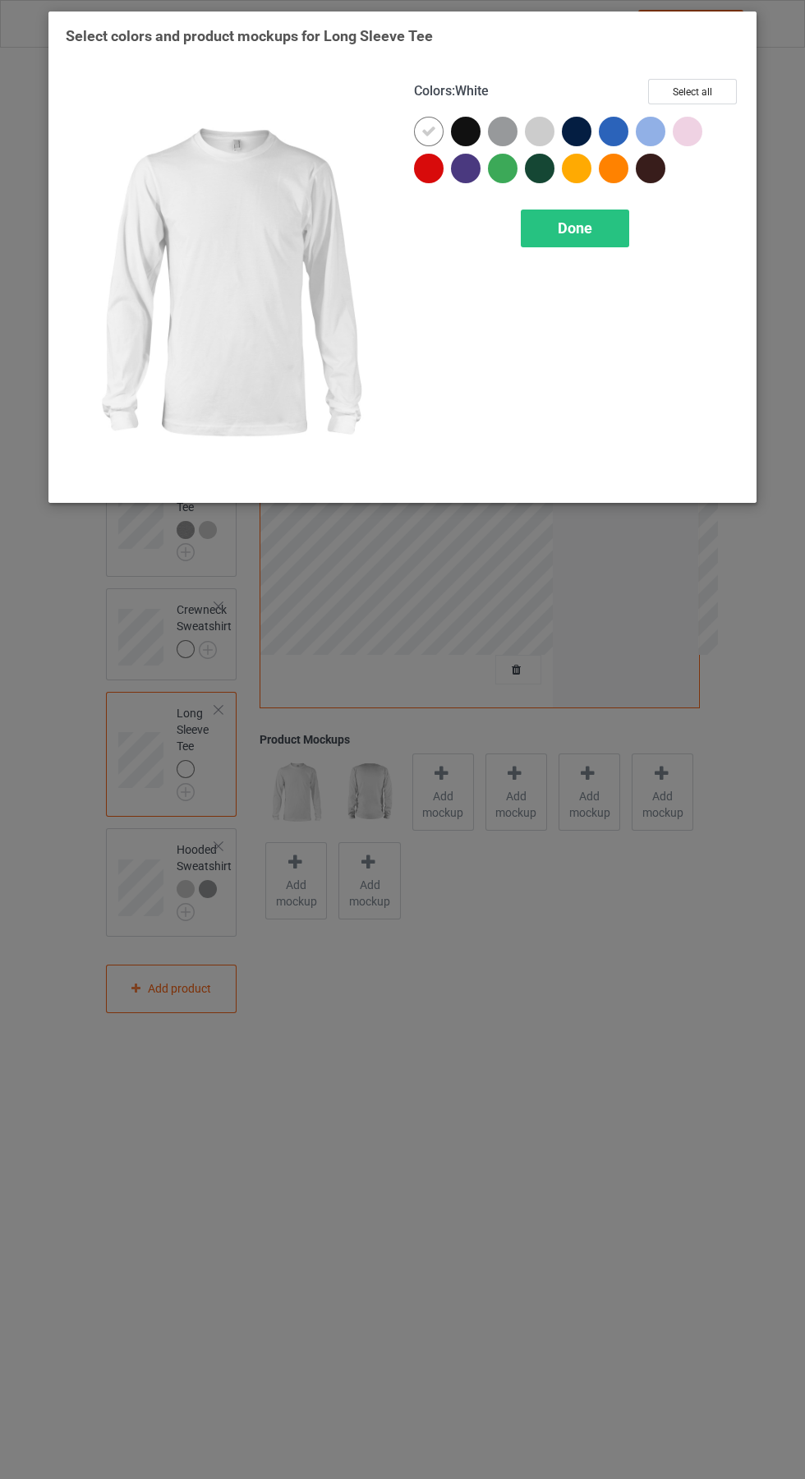
click at [547, 124] on div at bounding box center [540, 132] width 30 height 30
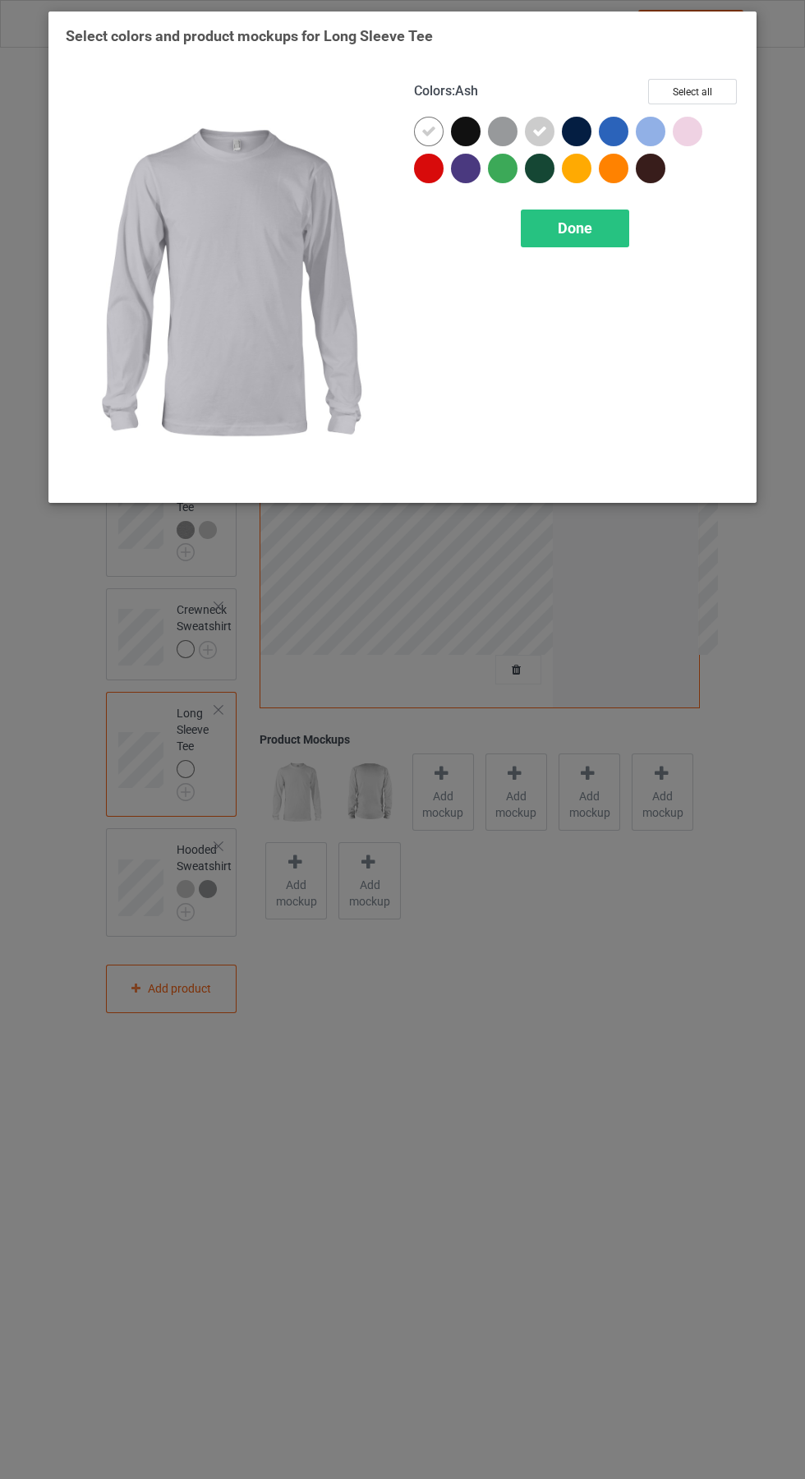
click at [505, 122] on div at bounding box center [503, 132] width 30 height 30
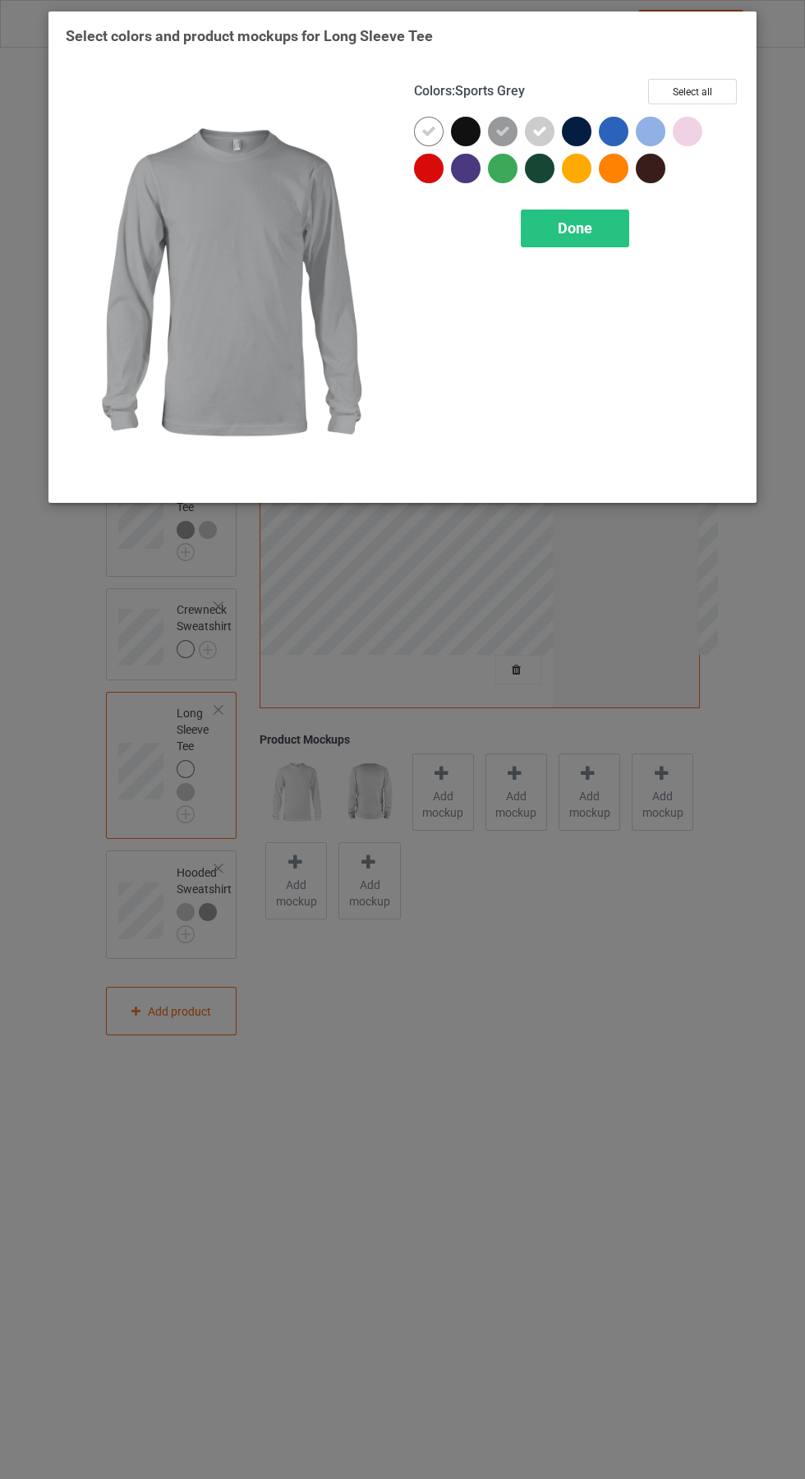
click at [428, 125] on icon at bounding box center [429, 131] width 15 height 15
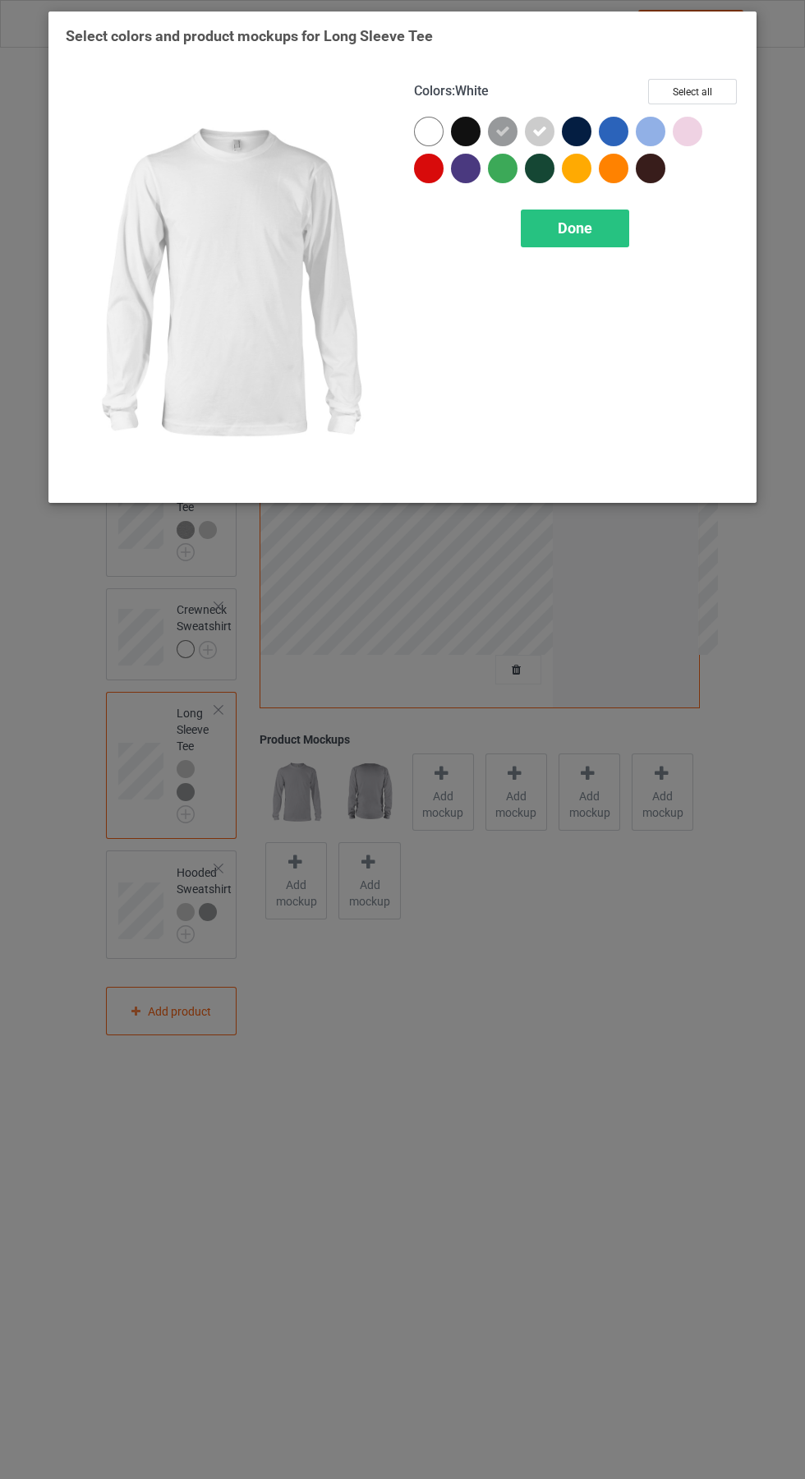
click at [623, 226] on div "Done" at bounding box center [575, 229] width 108 height 38
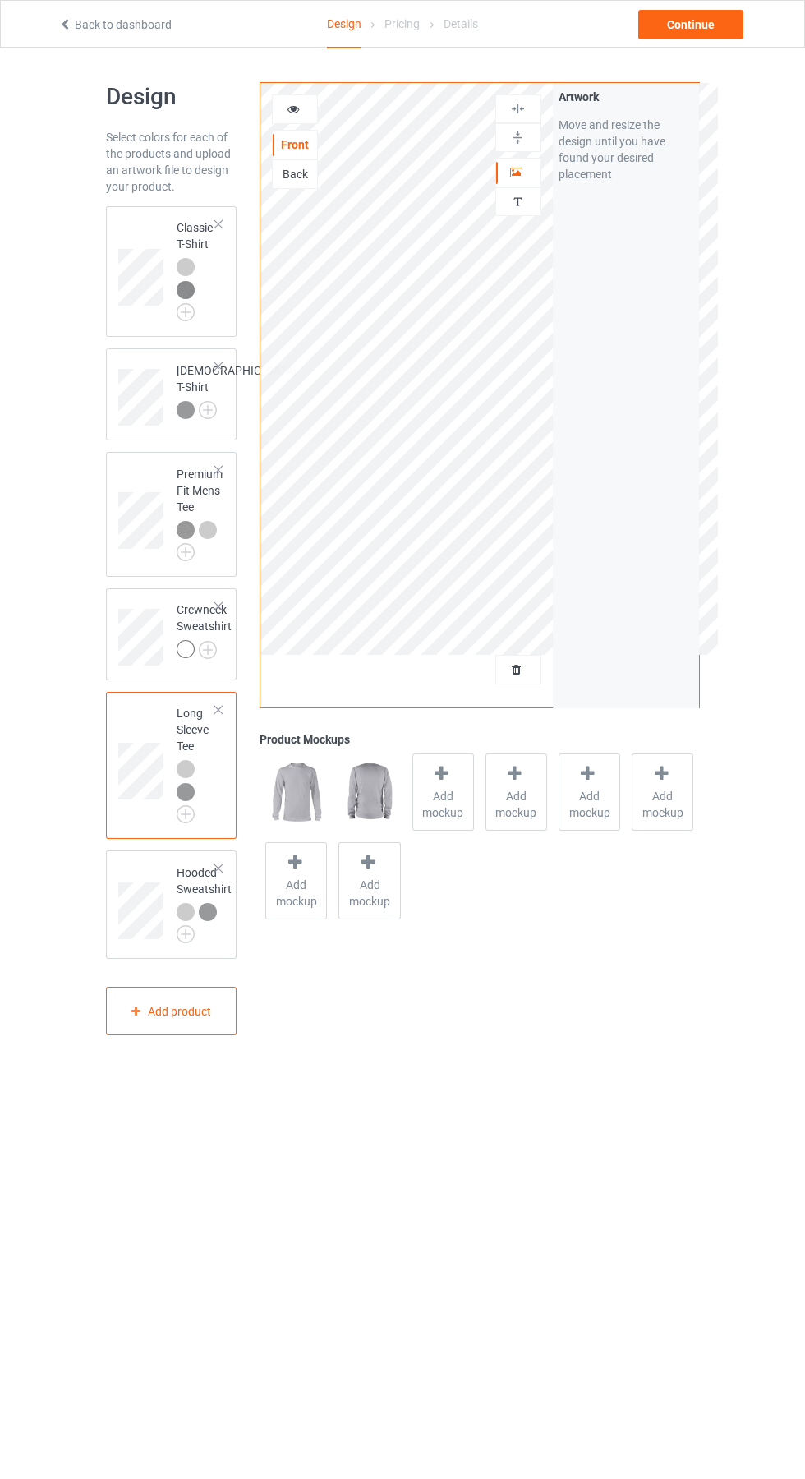
click at [0, 0] on img at bounding box center [0, 0] width 0 height 0
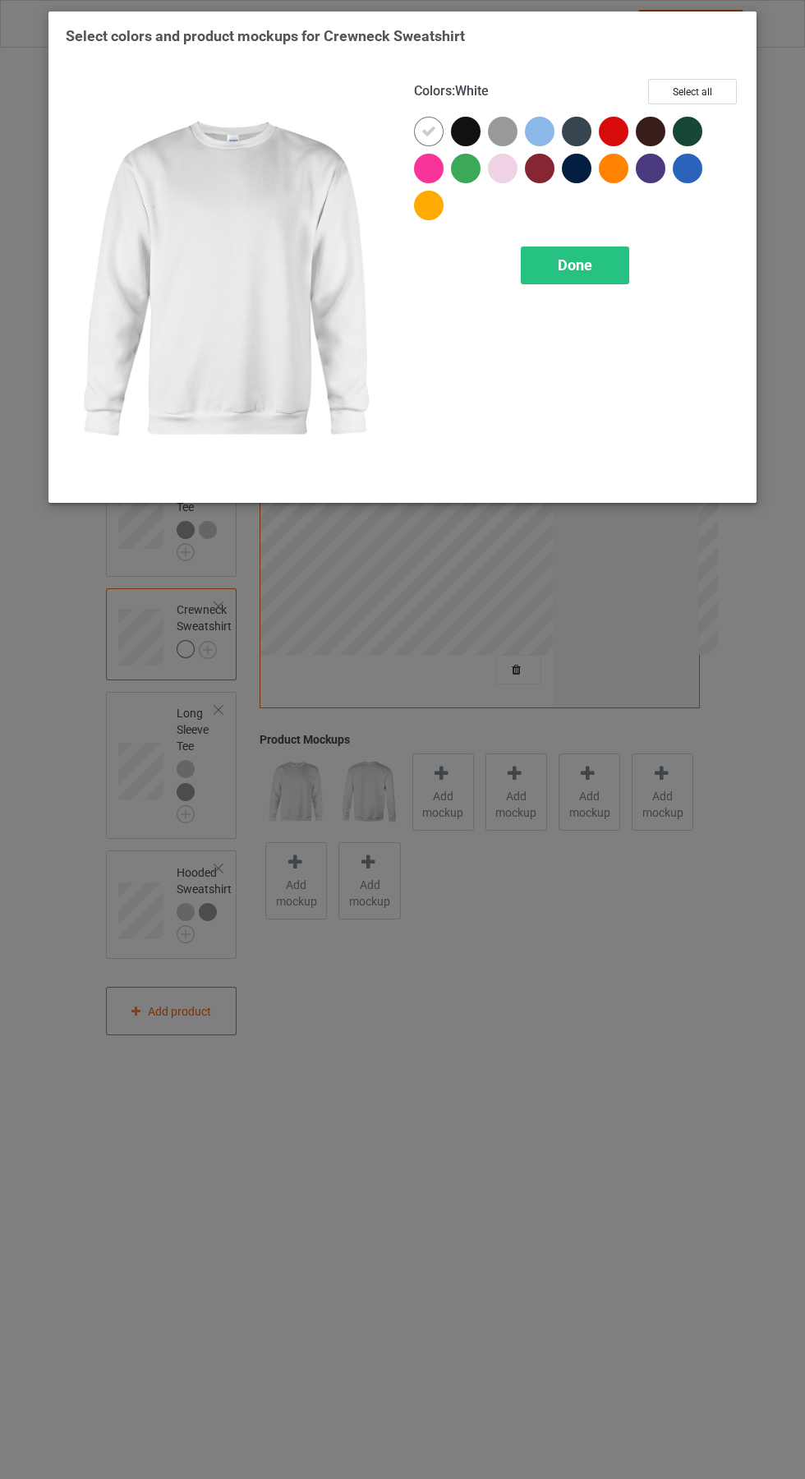
click at [519, 124] on div at bounding box center [506, 135] width 37 height 37
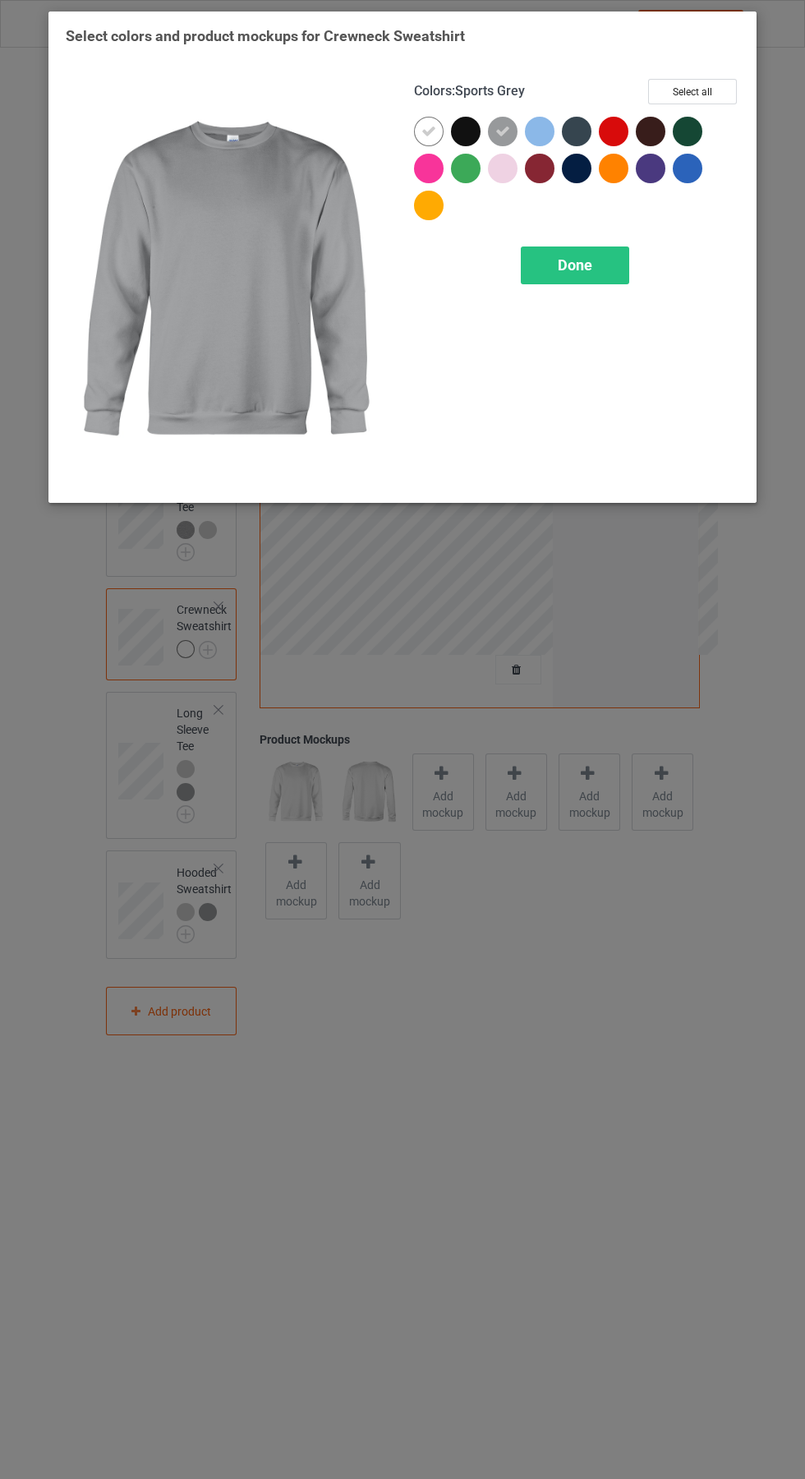
click at [436, 122] on div at bounding box center [429, 132] width 30 height 30
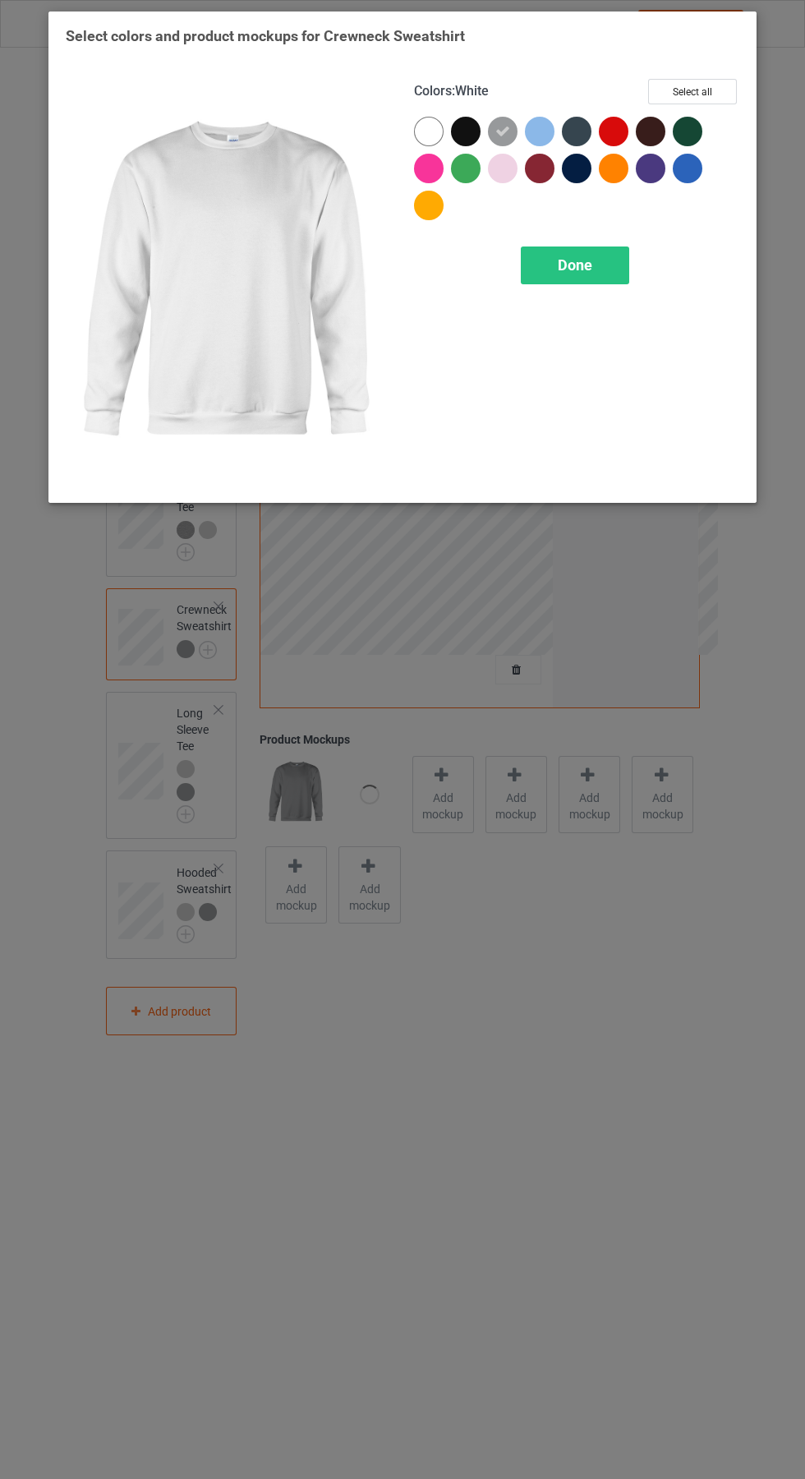
click at [618, 258] on div "Done" at bounding box center [575, 266] width 108 height 38
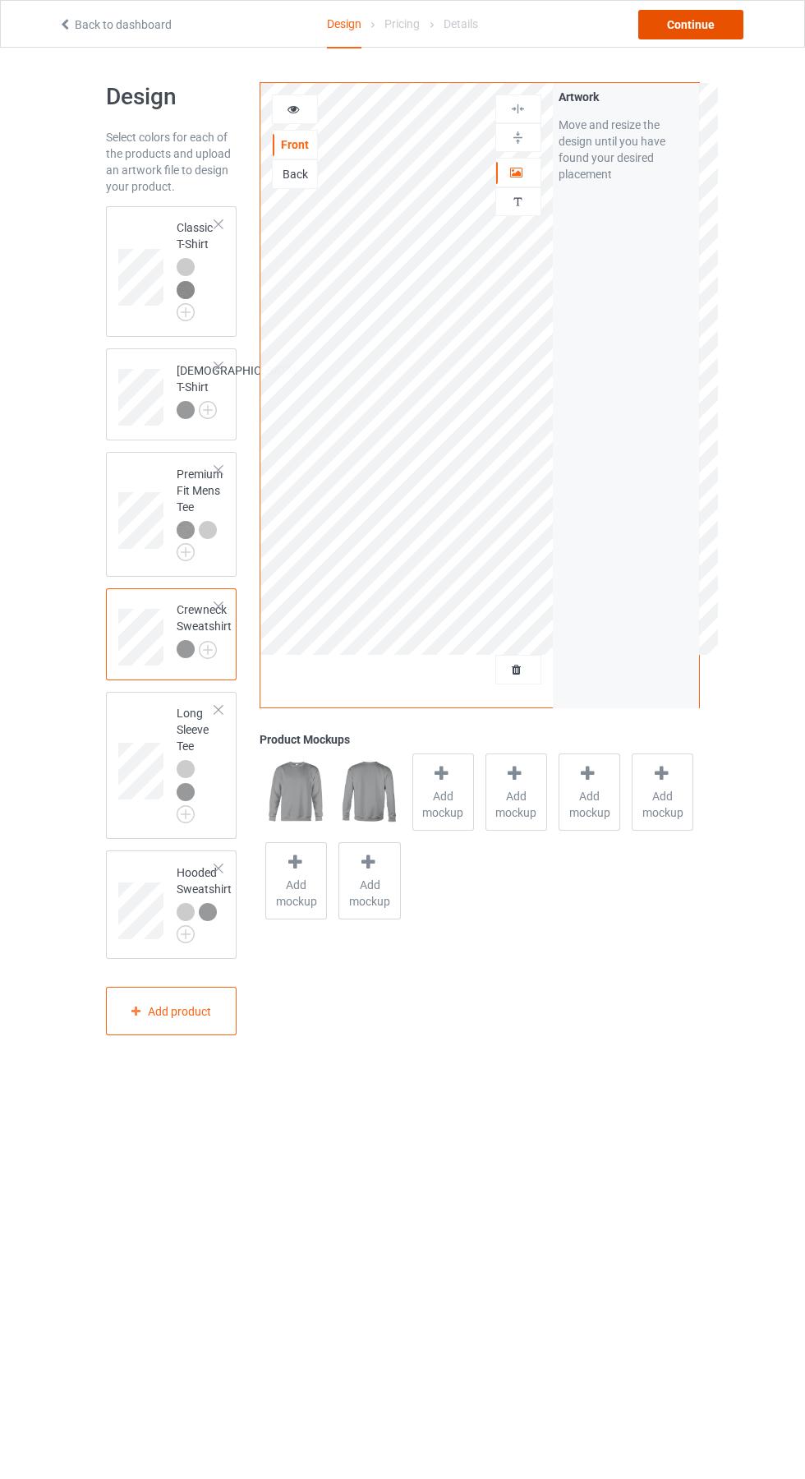
click at [725, 34] on div "Continue" at bounding box center [691, 25] width 105 height 30
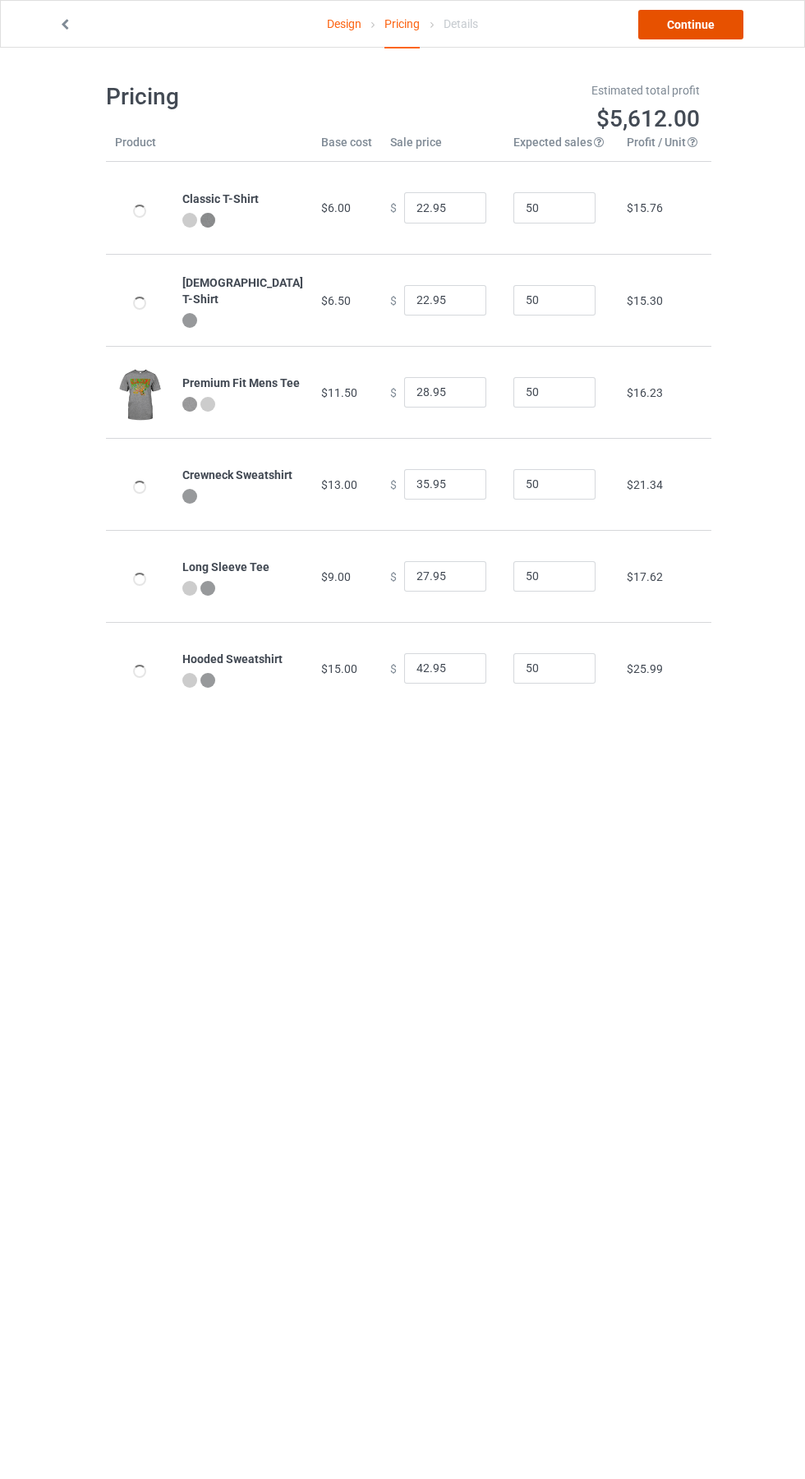
click at [725, 34] on link "Continue" at bounding box center [691, 25] width 105 height 30
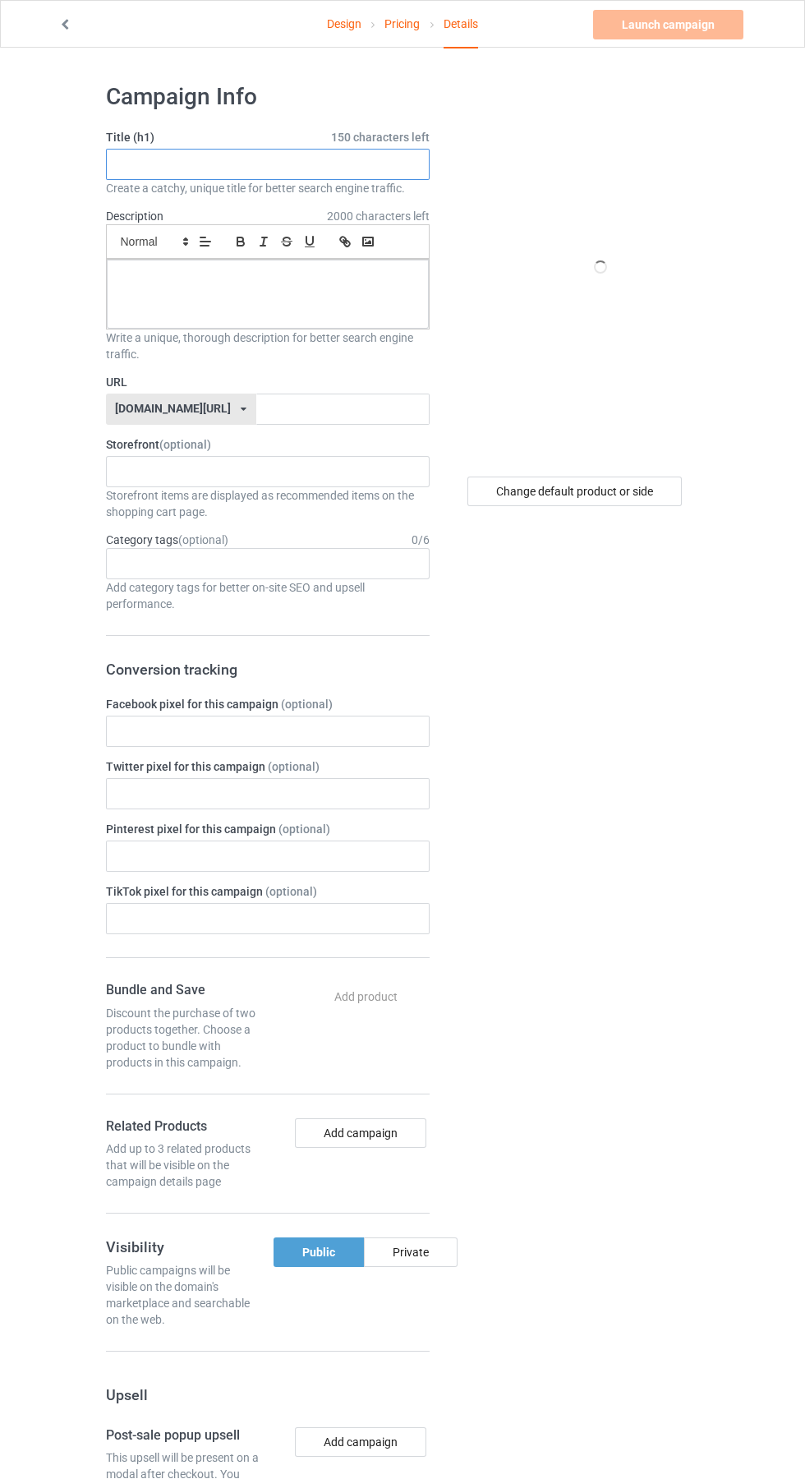
click at [214, 164] on input "text" at bounding box center [268, 164] width 324 height 31
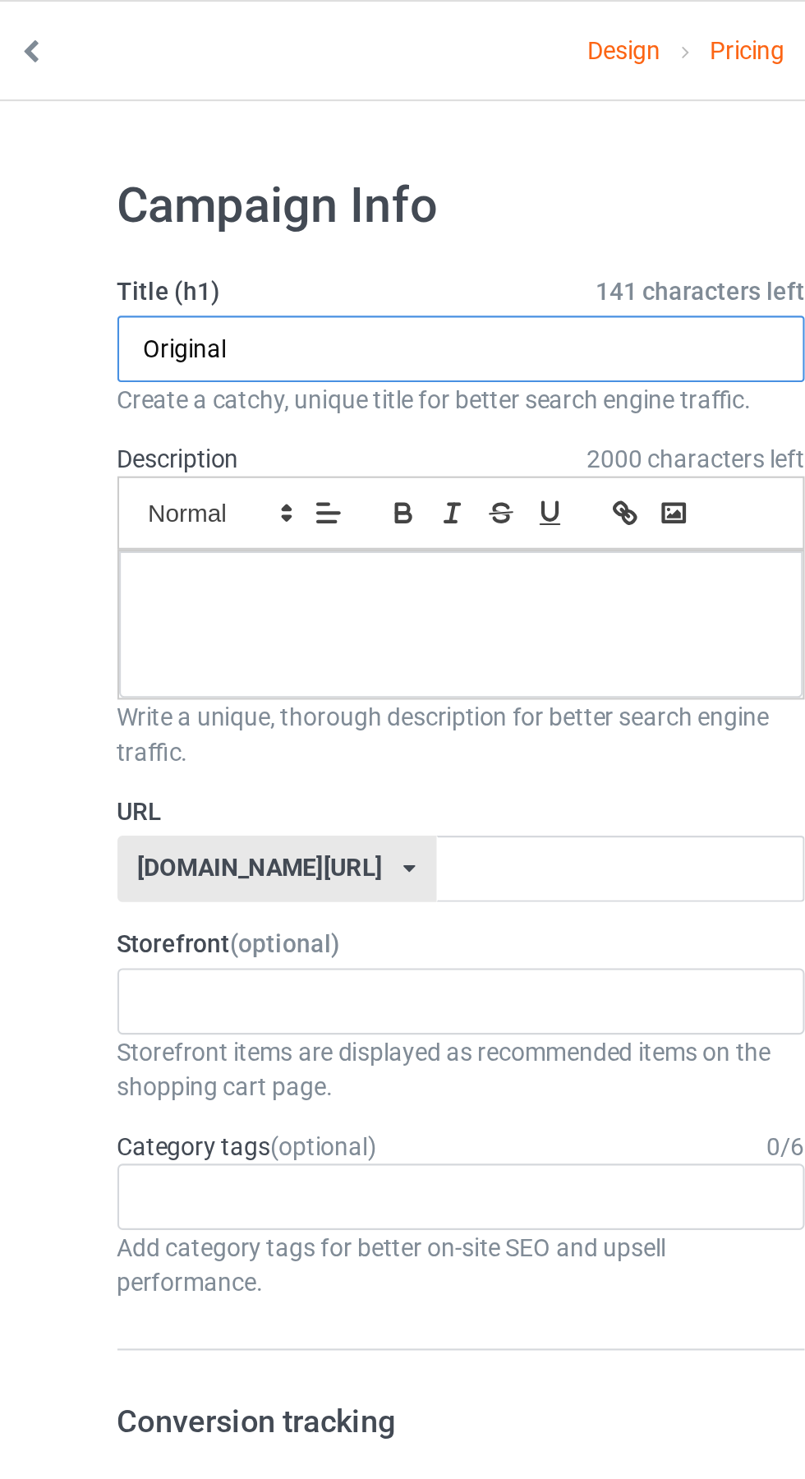
type input "Original"
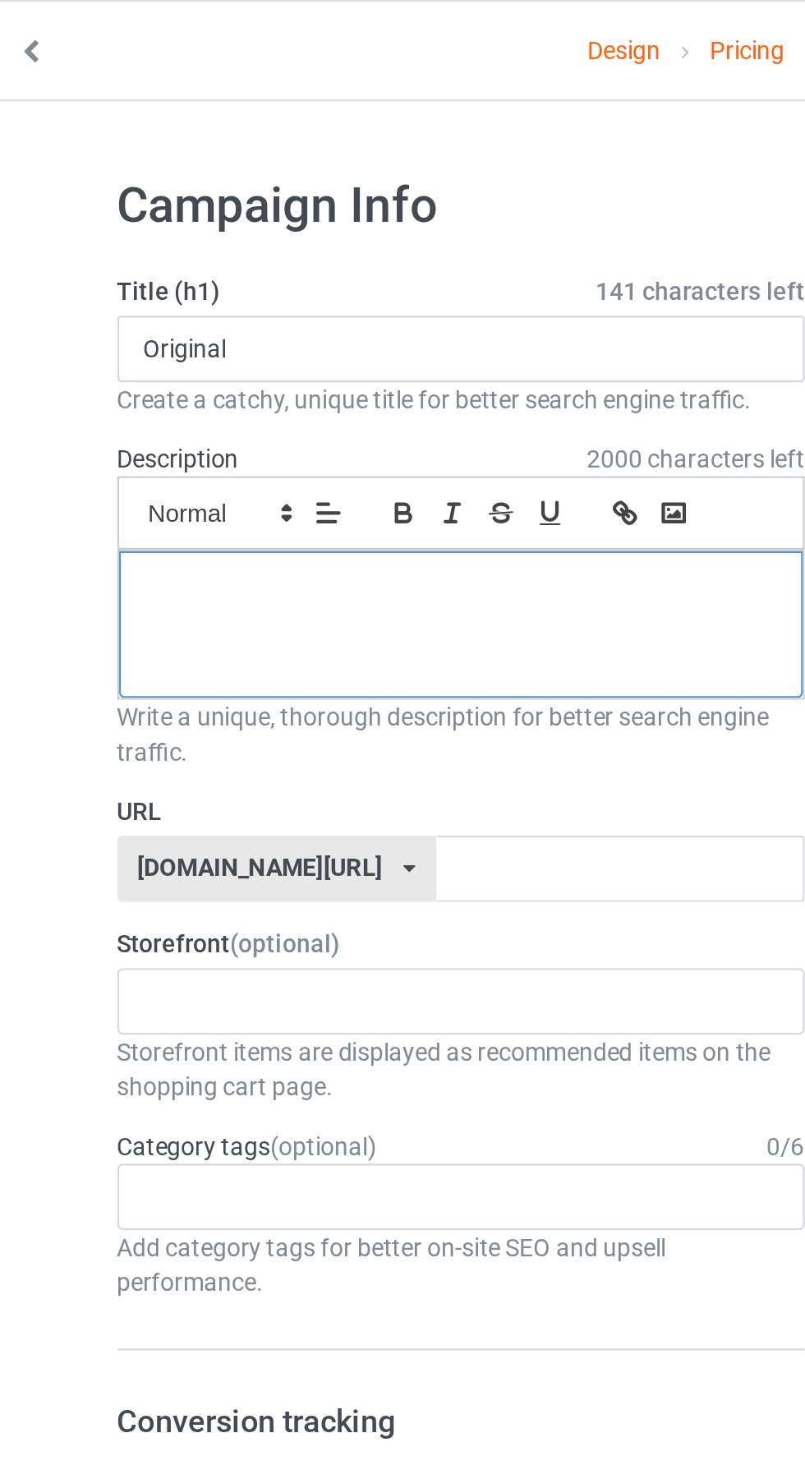
click at [233, 301] on div at bounding box center [268, 294] width 322 height 69
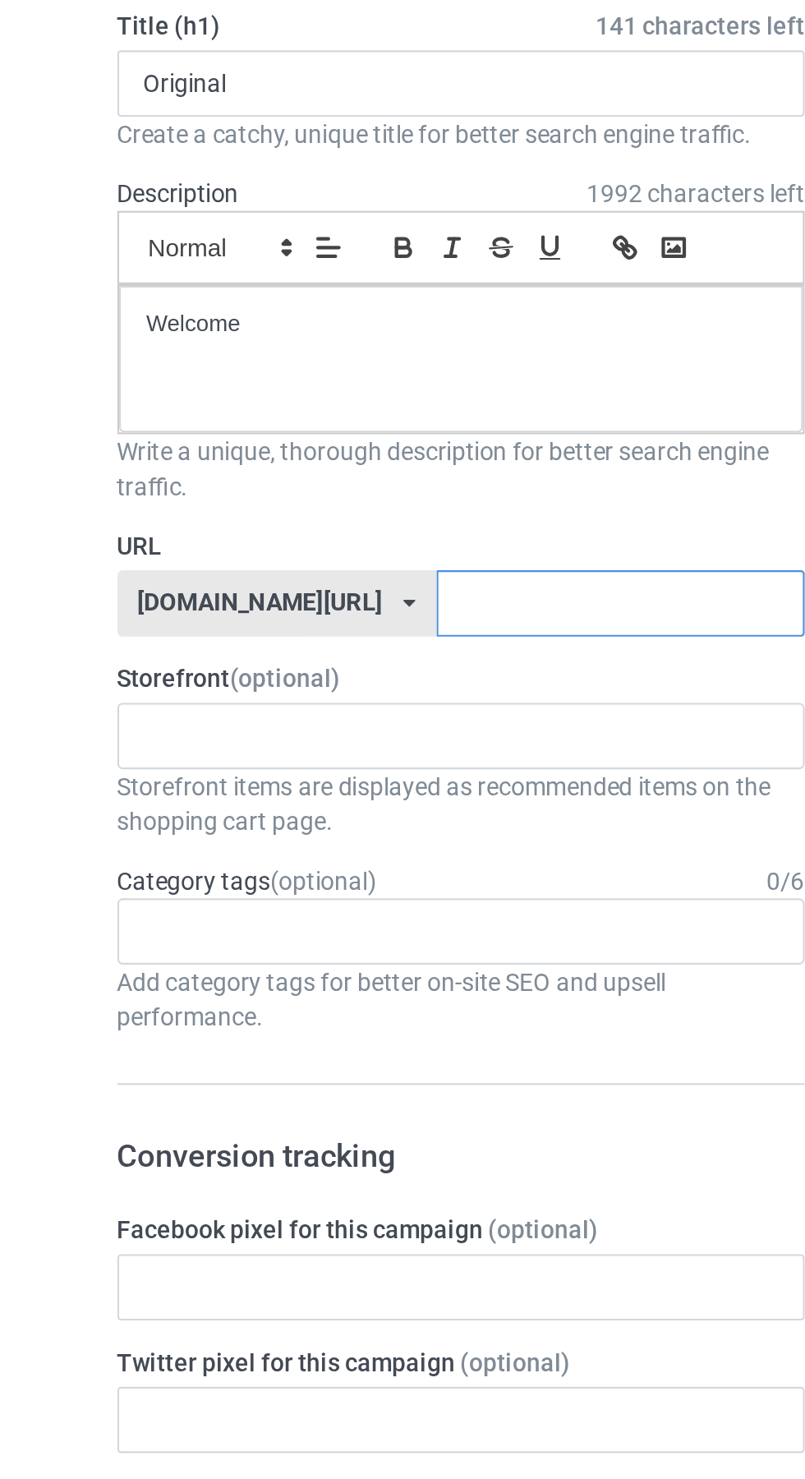
click at [286, 411] on input "text" at bounding box center [342, 409] width 173 height 31
type input "Hlw"
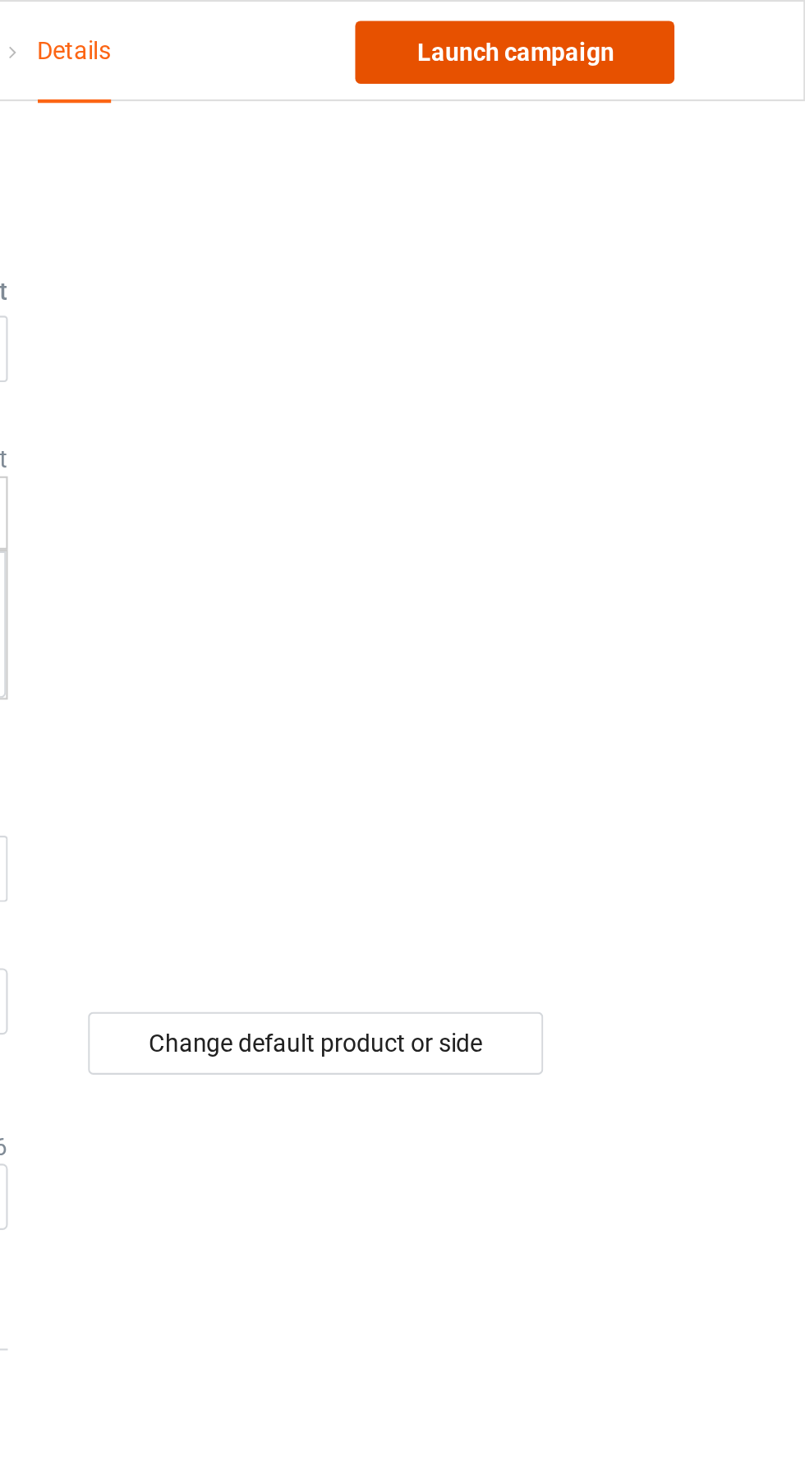
click at [703, 39] on link "Launch campaign" at bounding box center [668, 25] width 150 height 30
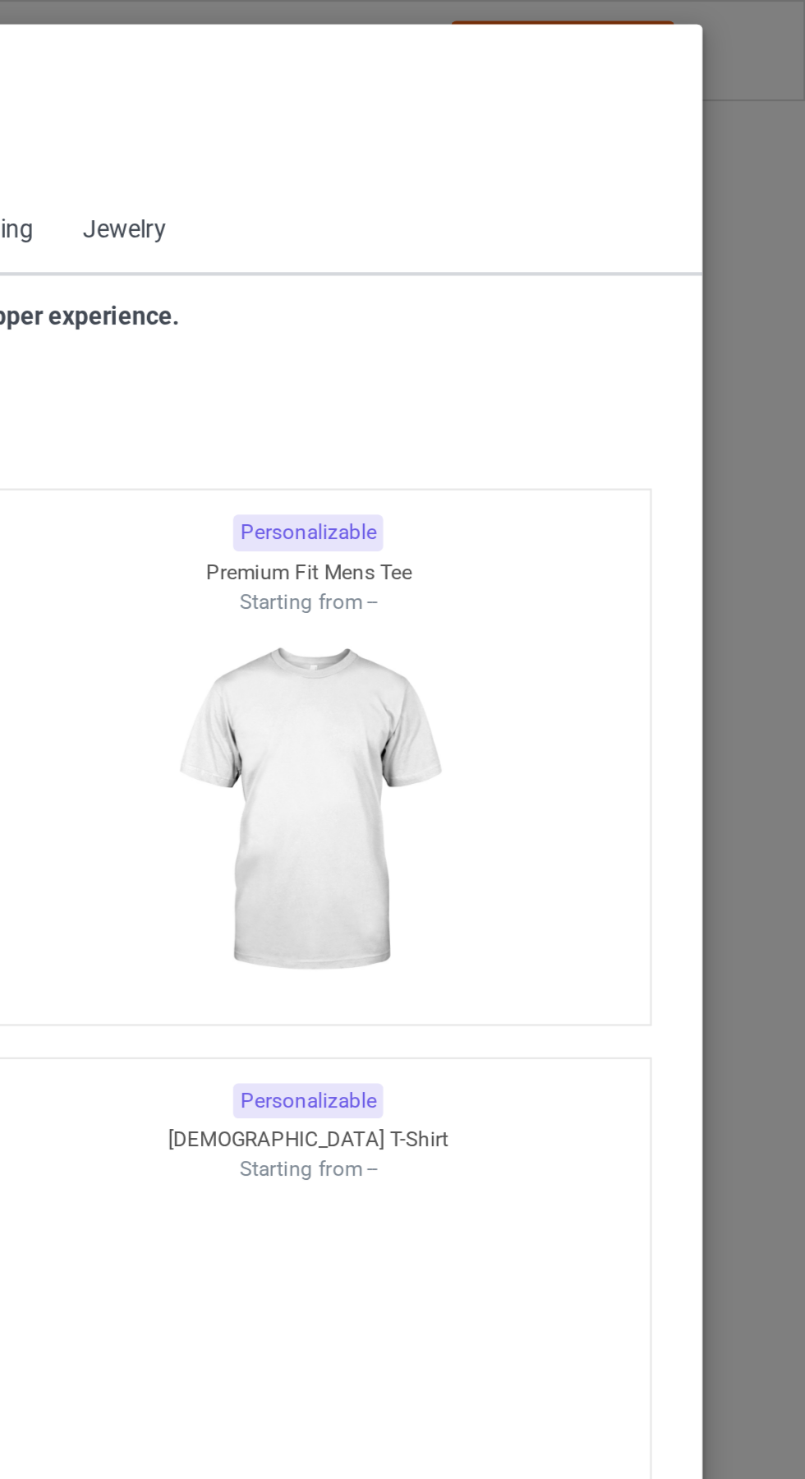
scroll to position [879, 0]
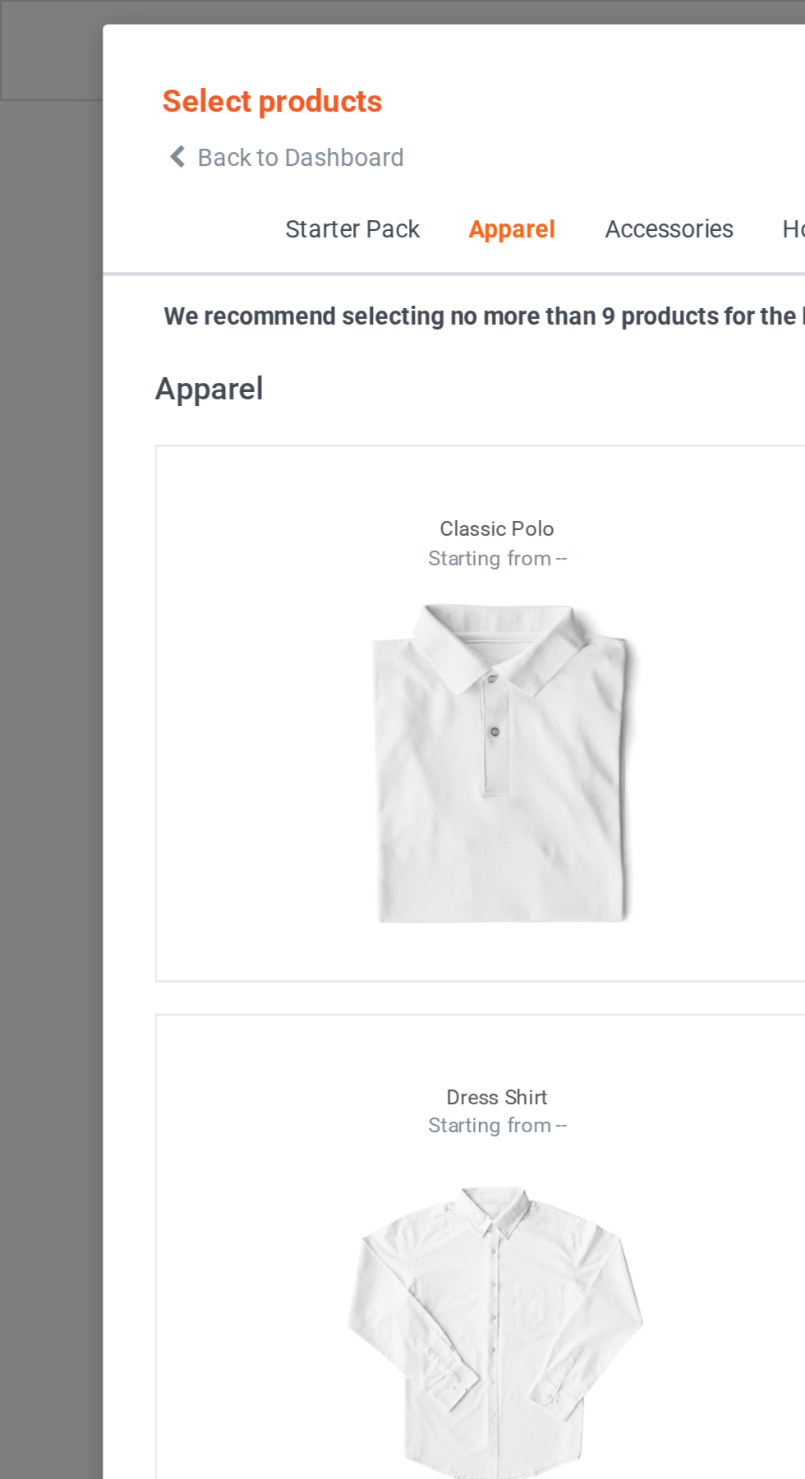
click at [101, 73] on span "Back to Dashboard" at bounding box center [142, 73] width 98 height 13
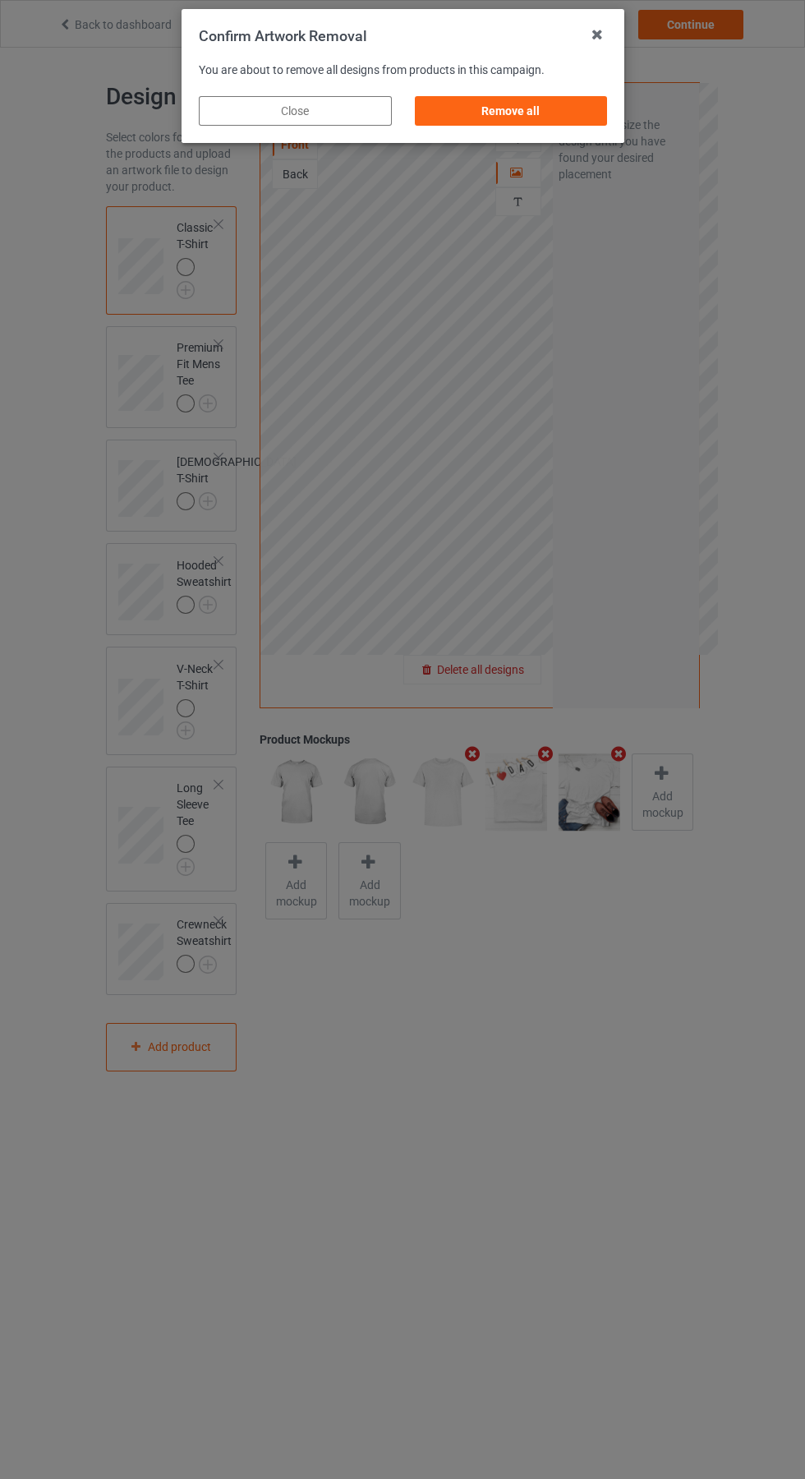
click at [533, 115] on div "Remove all" at bounding box center [510, 111] width 193 height 30
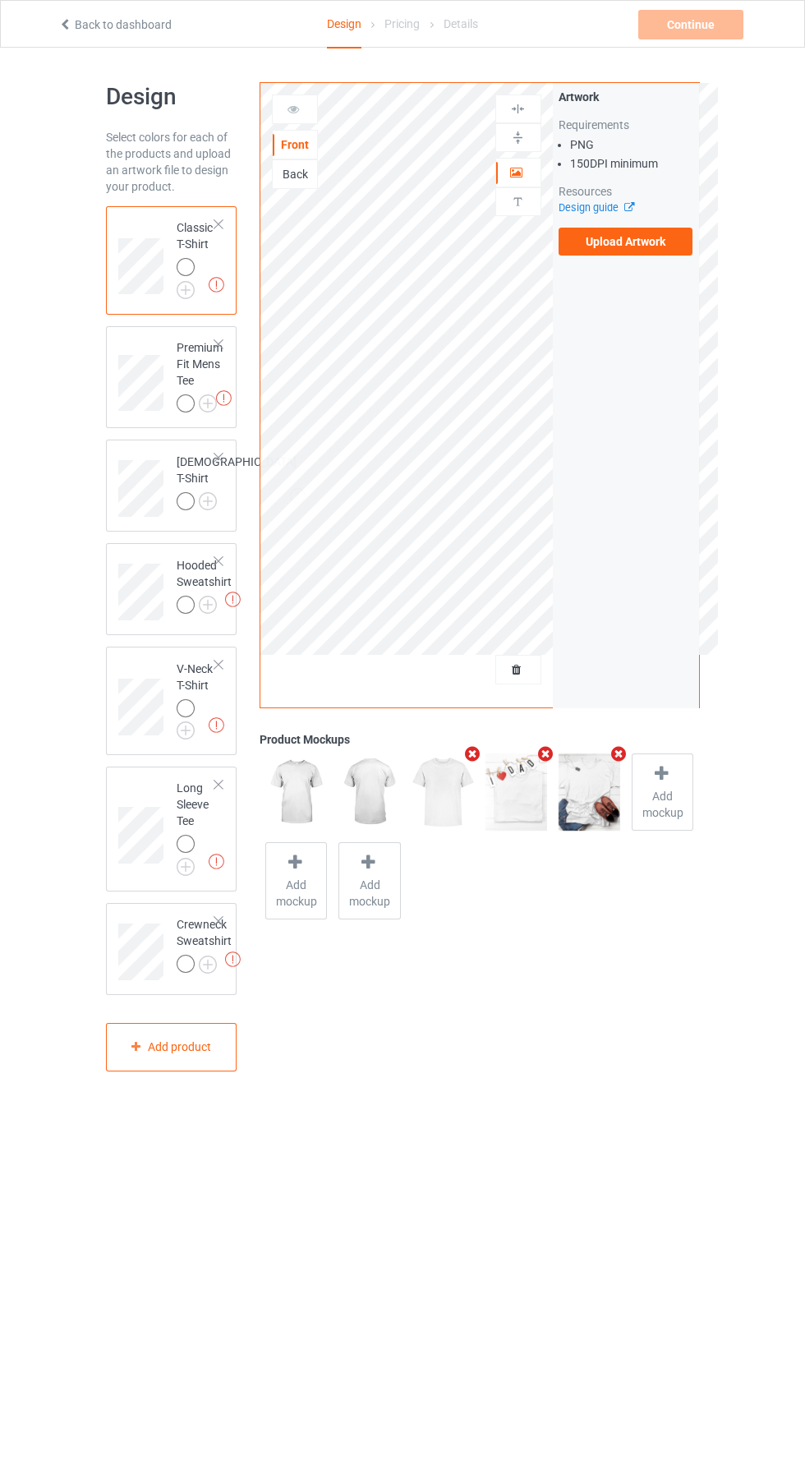
click at [656, 242] on label "Upload Artwork" at bounding box center [626, 242] width 135 height 28
click at [0, 0] on input "Upload Artwork" at bounding box center [0, 0] width 0 height 0
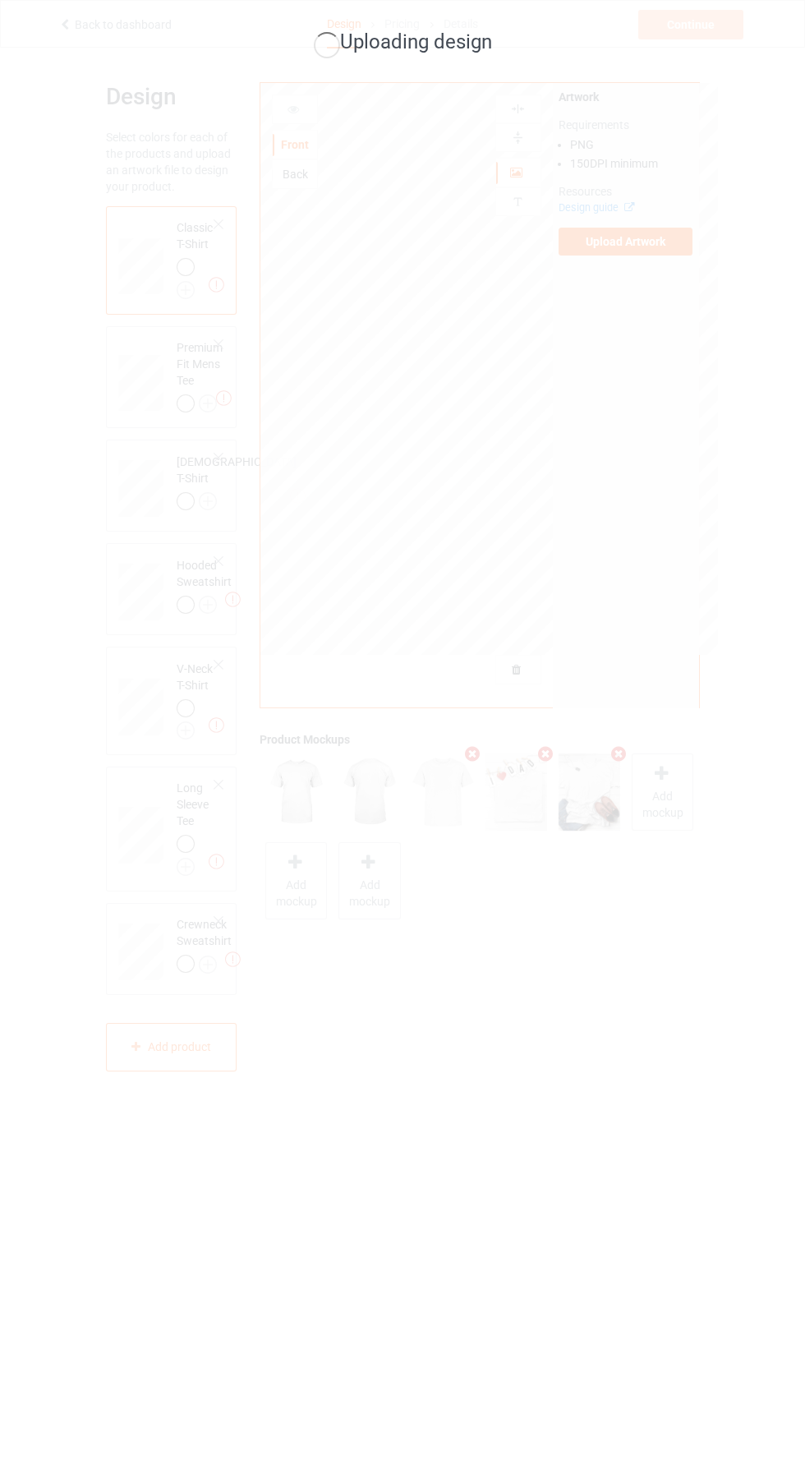
click at [708, 593] on div "Uploading design" at bounding box center [402, 739] width 805 height 1479
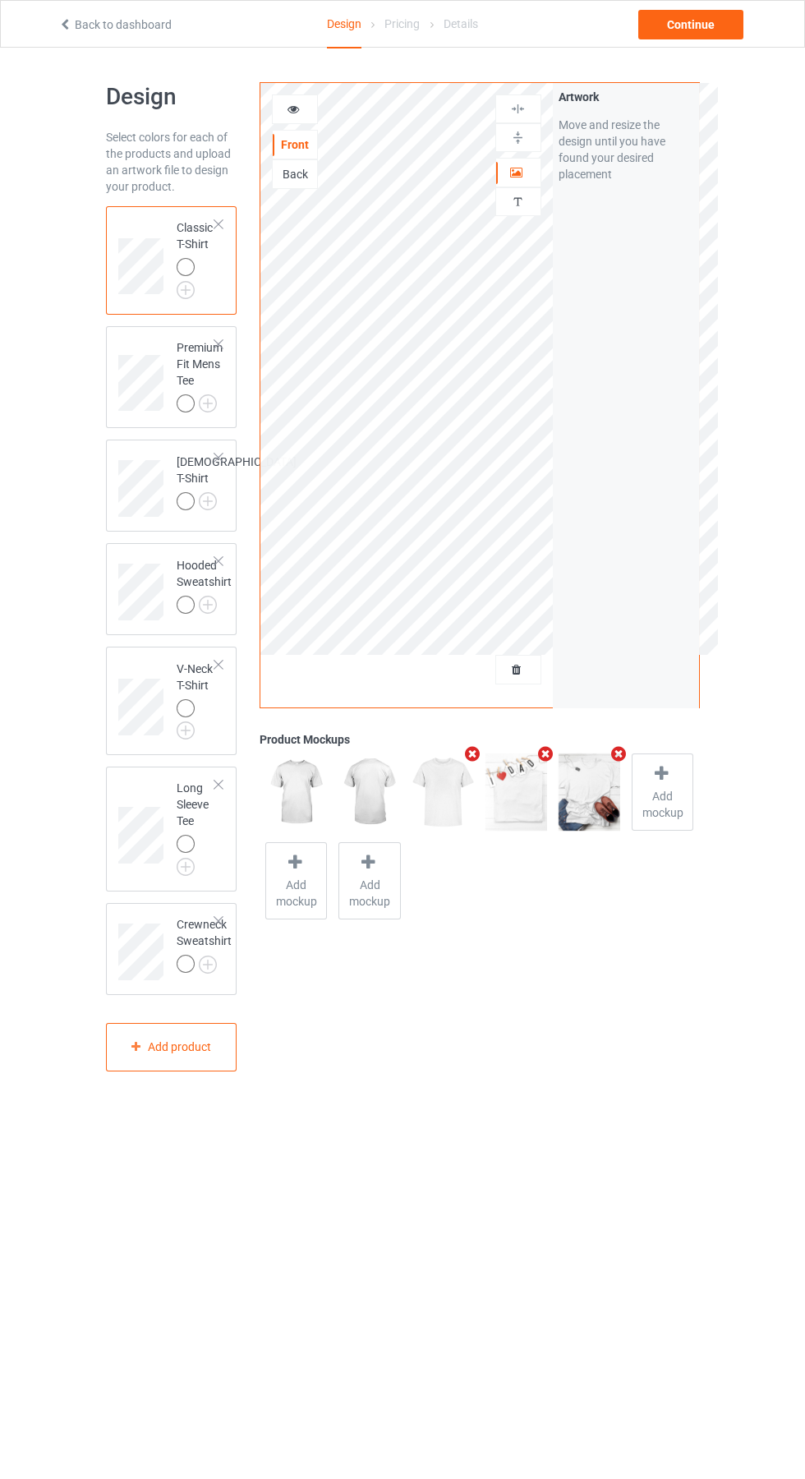
click at [299, 101] on icon at bounding box center [294, 107] width 14 height 12
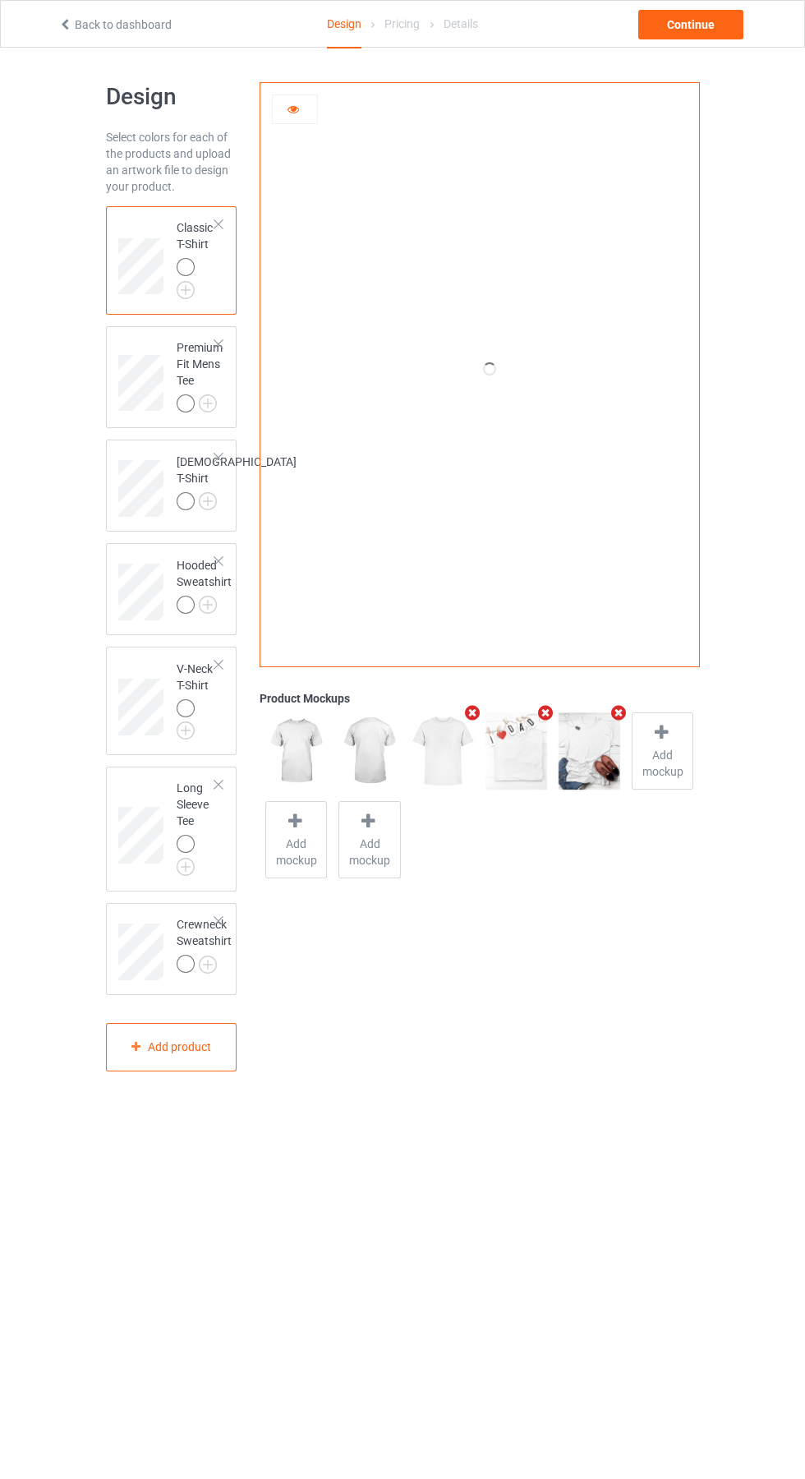
click at [0, 0] on img at bounding box center [0, 0] width 0 height 0
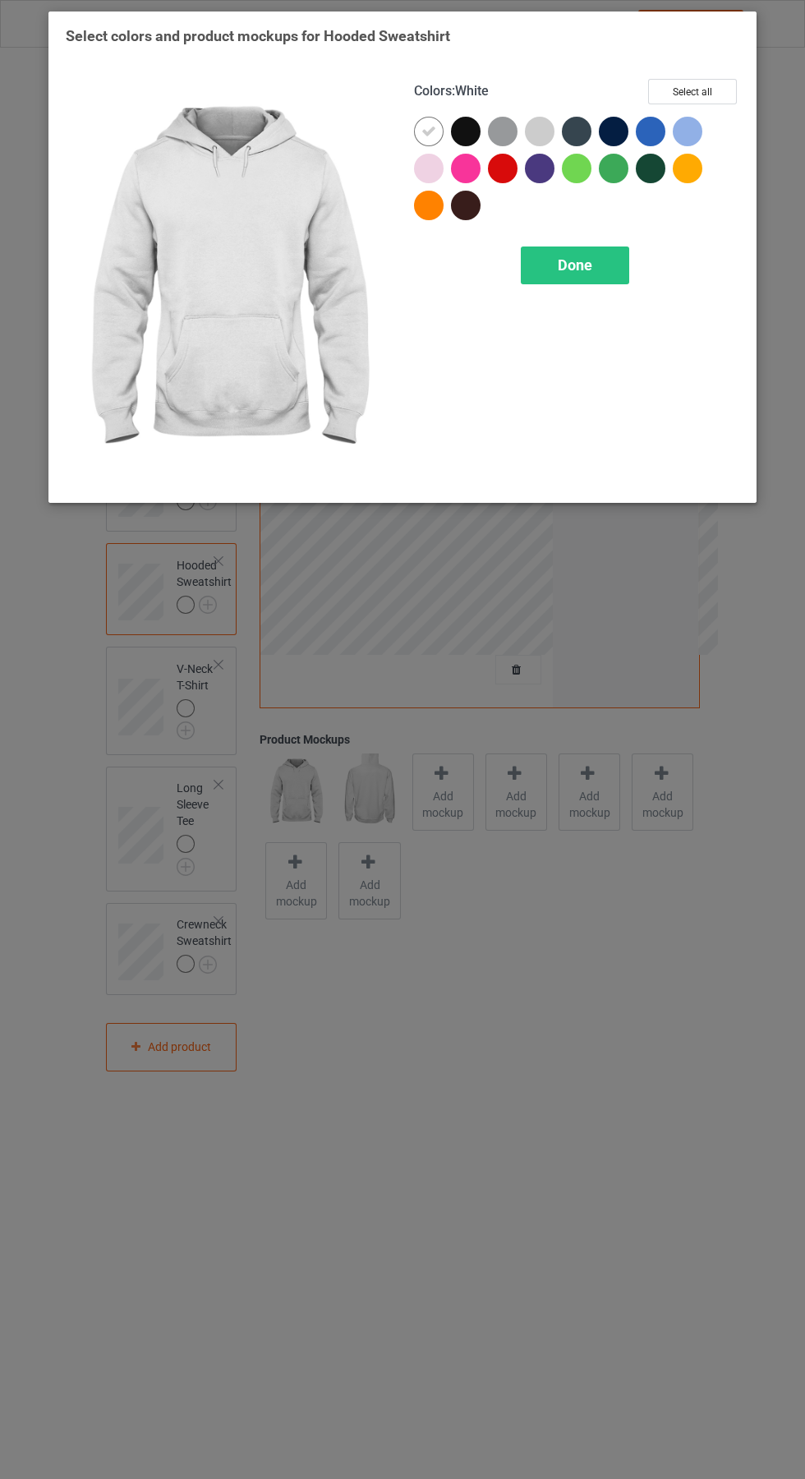
click at [608, 263] on div "Done" at bounding box center [575, 266] width 108 height 38
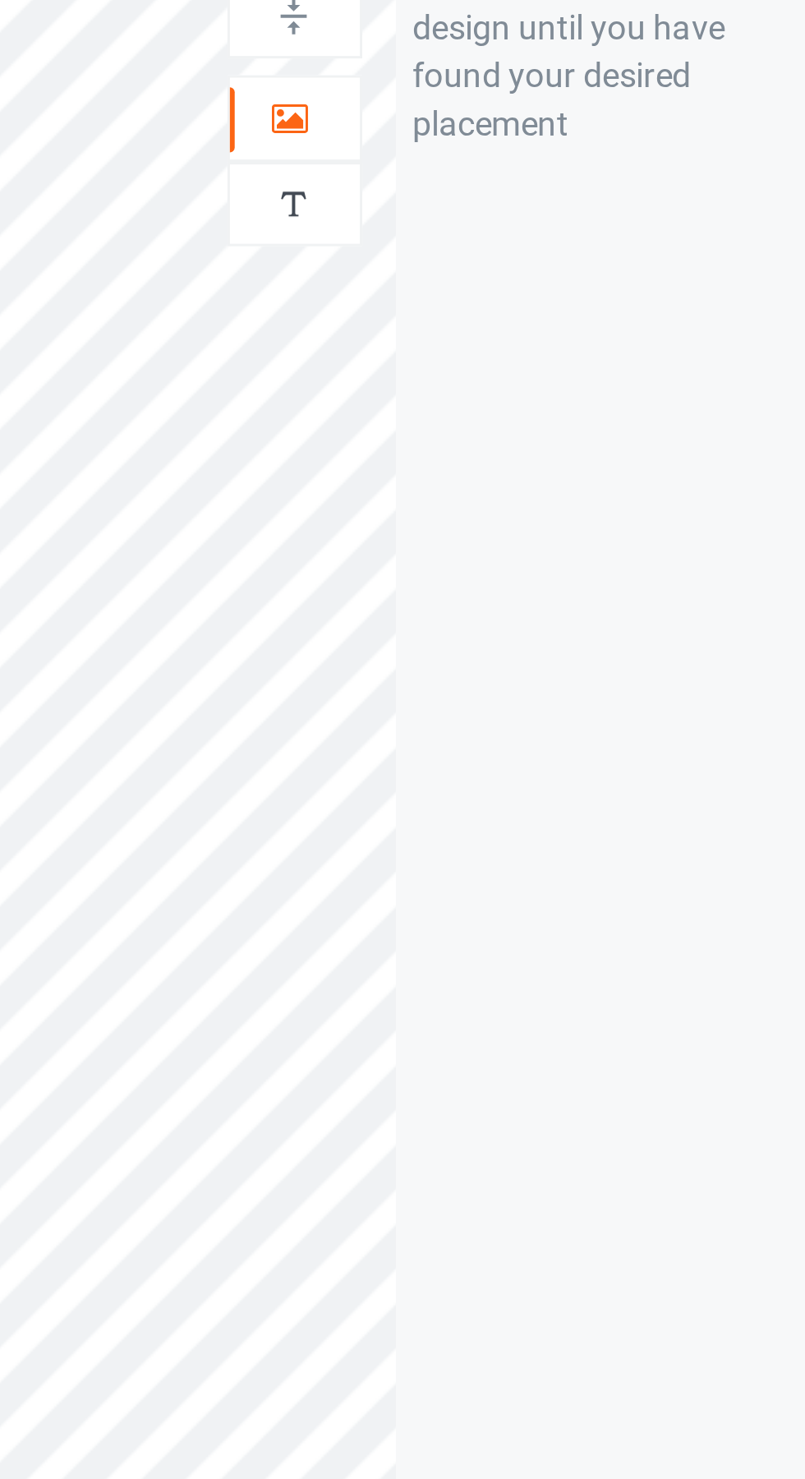
scroll to position [1, 0]
click at [520, 172] on icon at bounding box center [517, 170] width 14 height 12
click at [556, 386] on div "Artwork Move and resize the design until you have found your desired placement" at bounding box center [626, 394] width 146 height 625
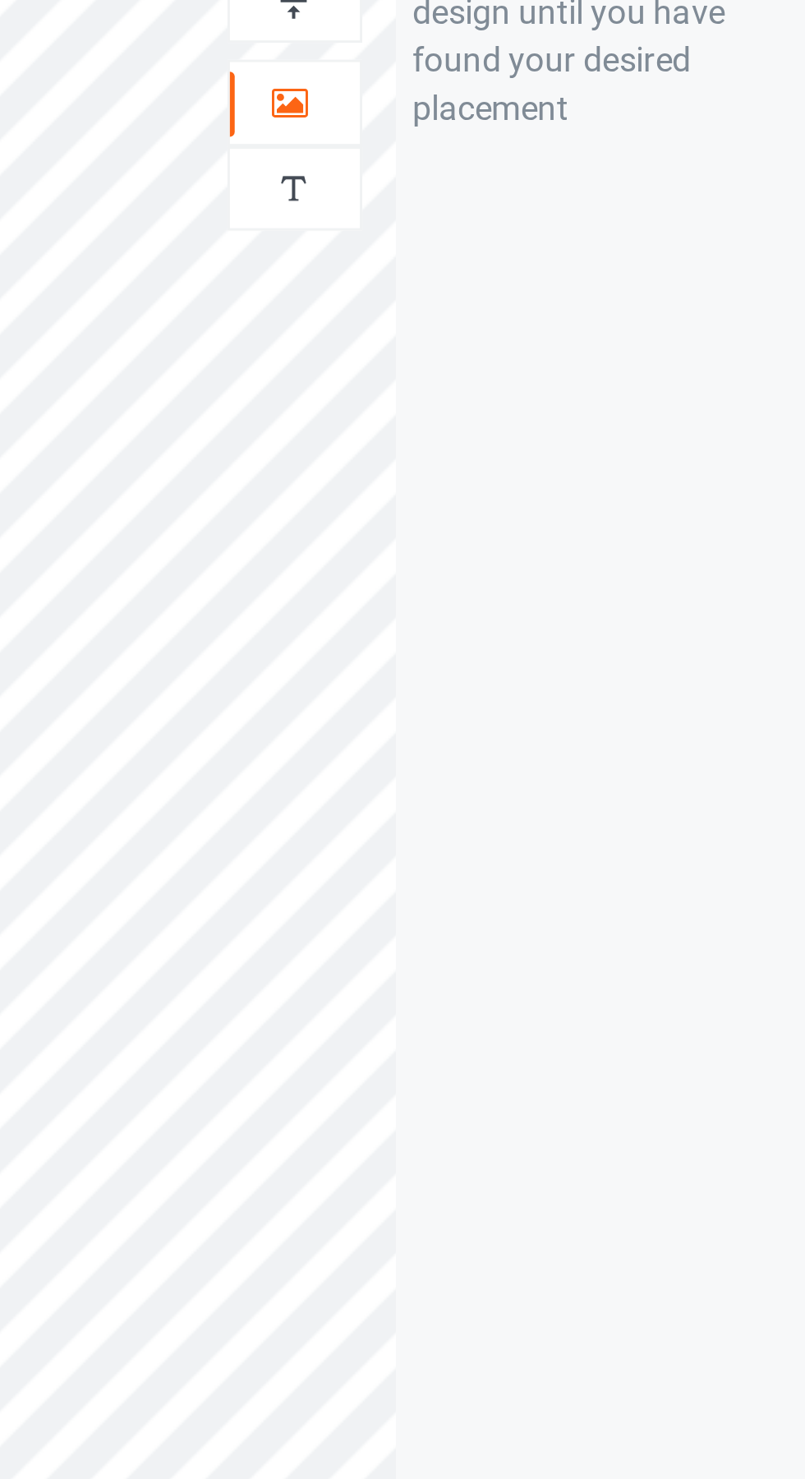
click at [553, 384] on div "Artwork Move and resize the design until you have found your desired placement" at bounding box center [626, 394] width 146 height 625
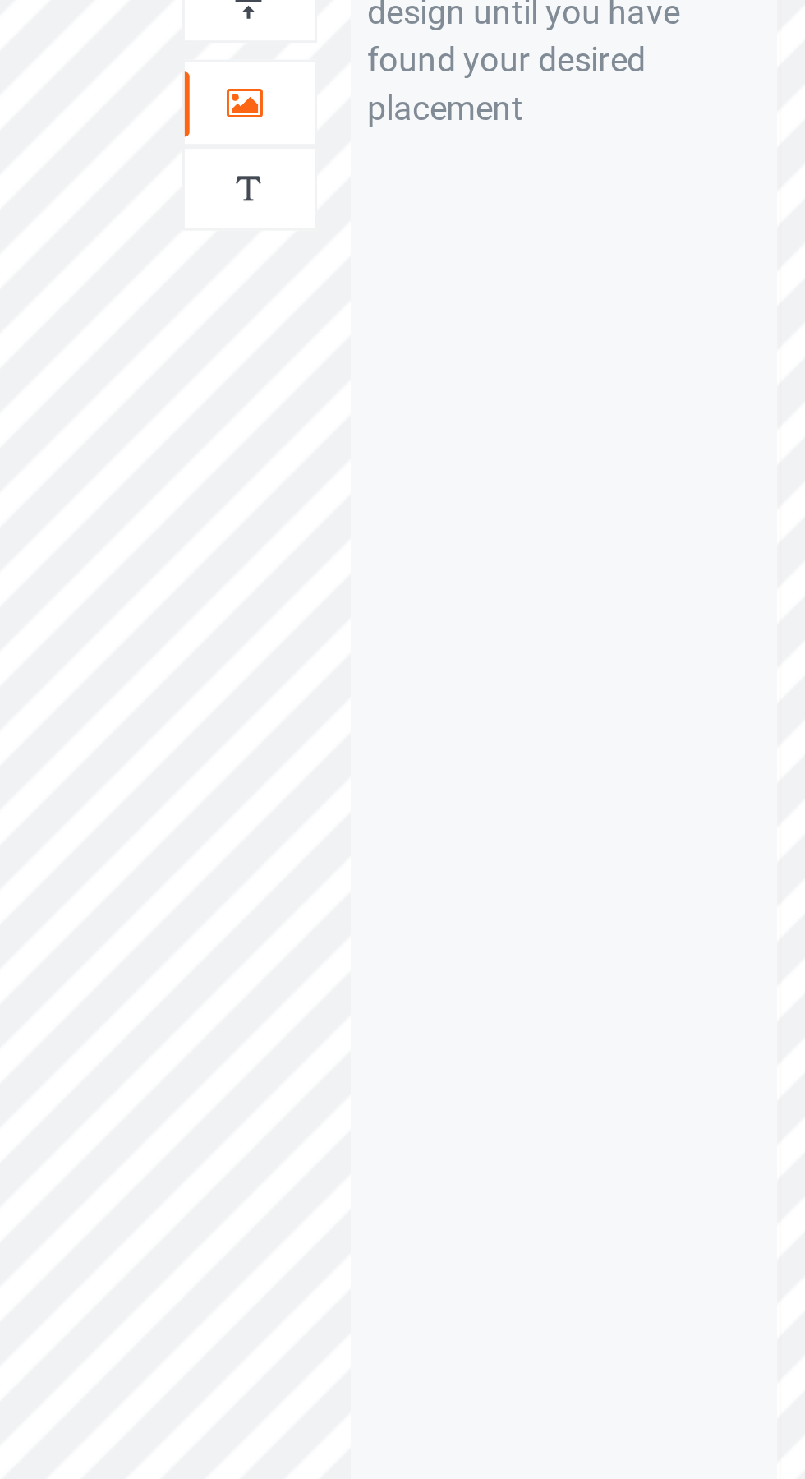
scroll to position [0, 0]
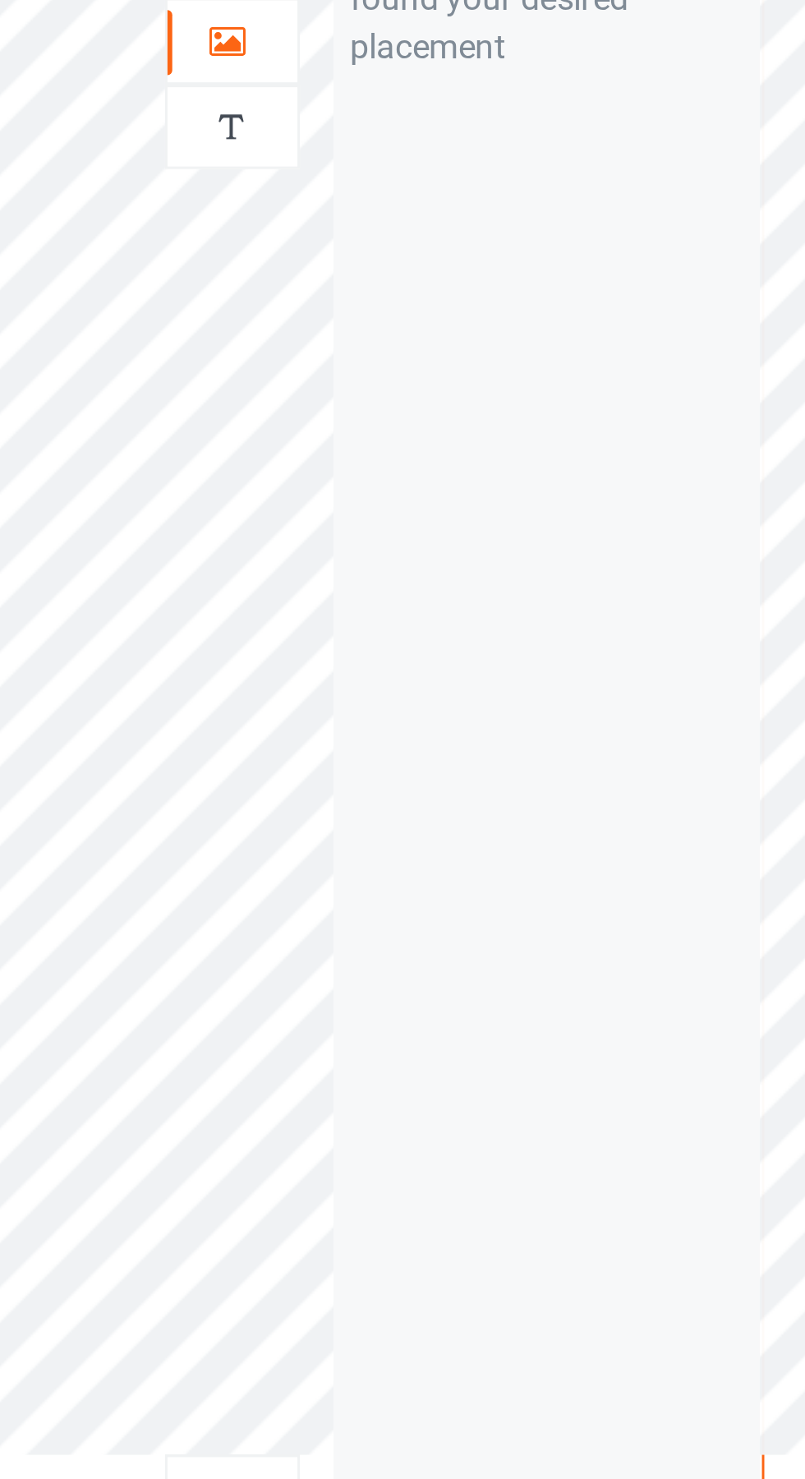
click at [555, 386] on div "Artwork Move and resize the design until you have found your desired placement" at bounding box center [626, 395] width 146 height 625
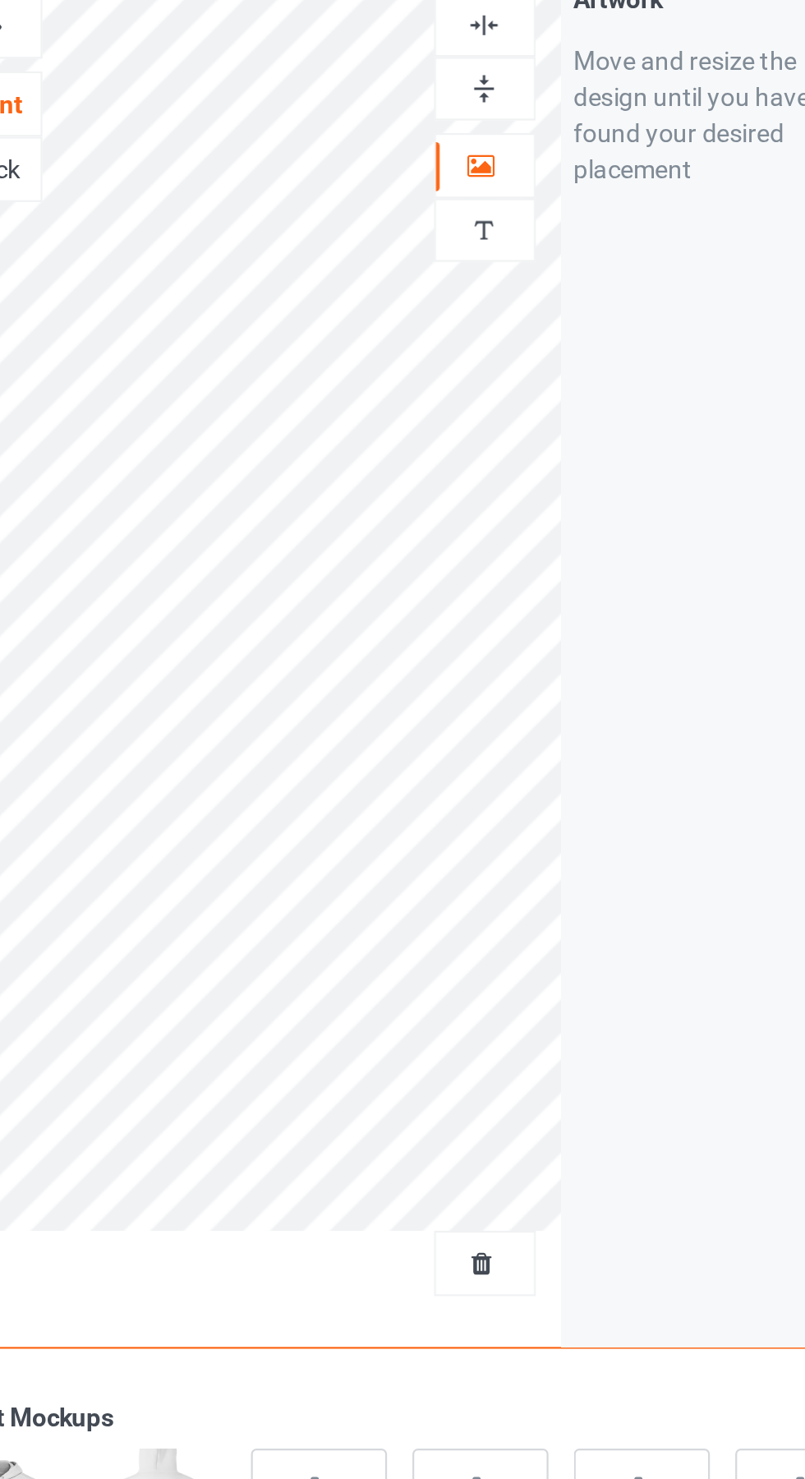
click at [523, 110] on img at bounding box center [518, 109] width 16 height 16
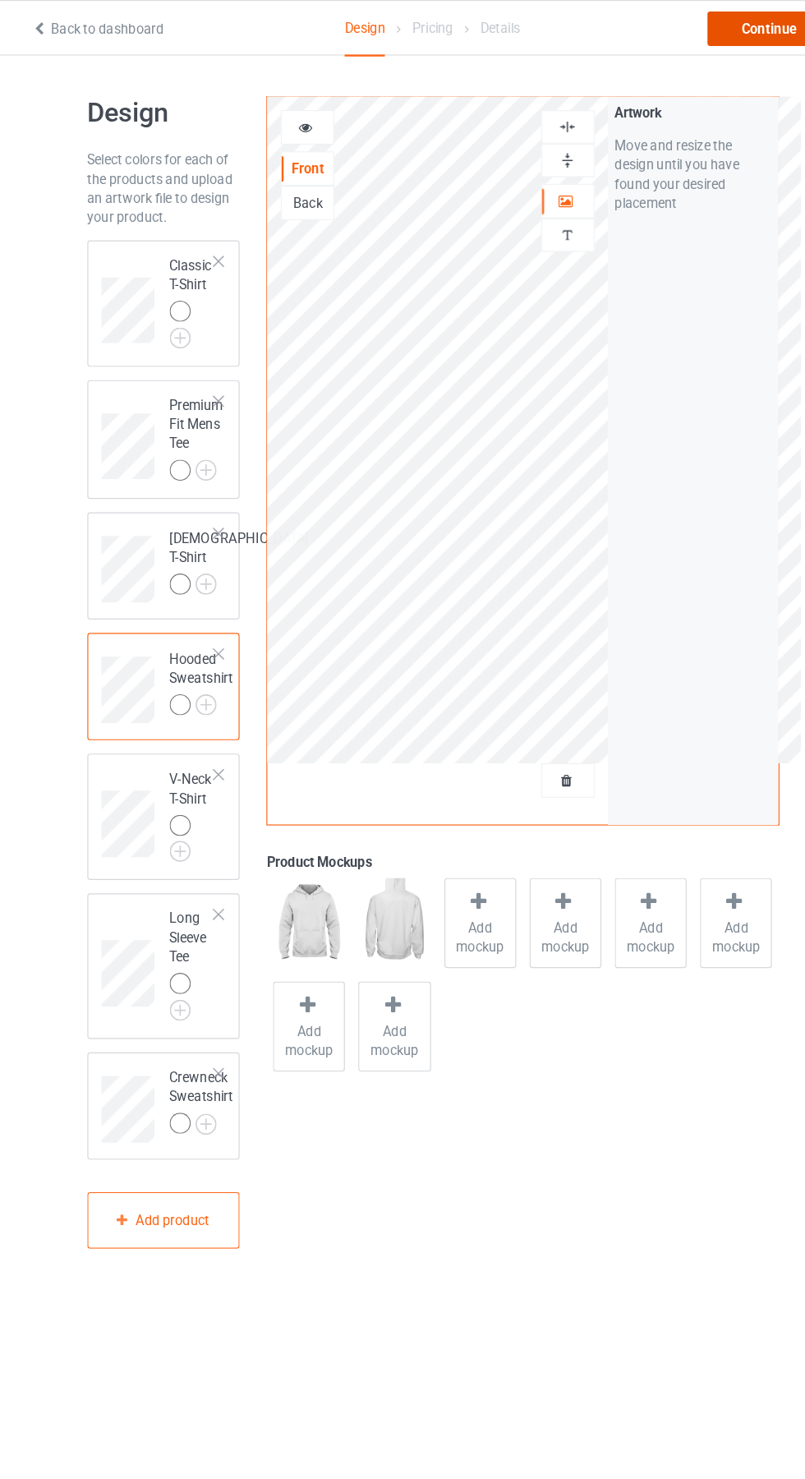
click at [682, 25] on div "Continue" at bounding box center [691, 25] width 105 height 30
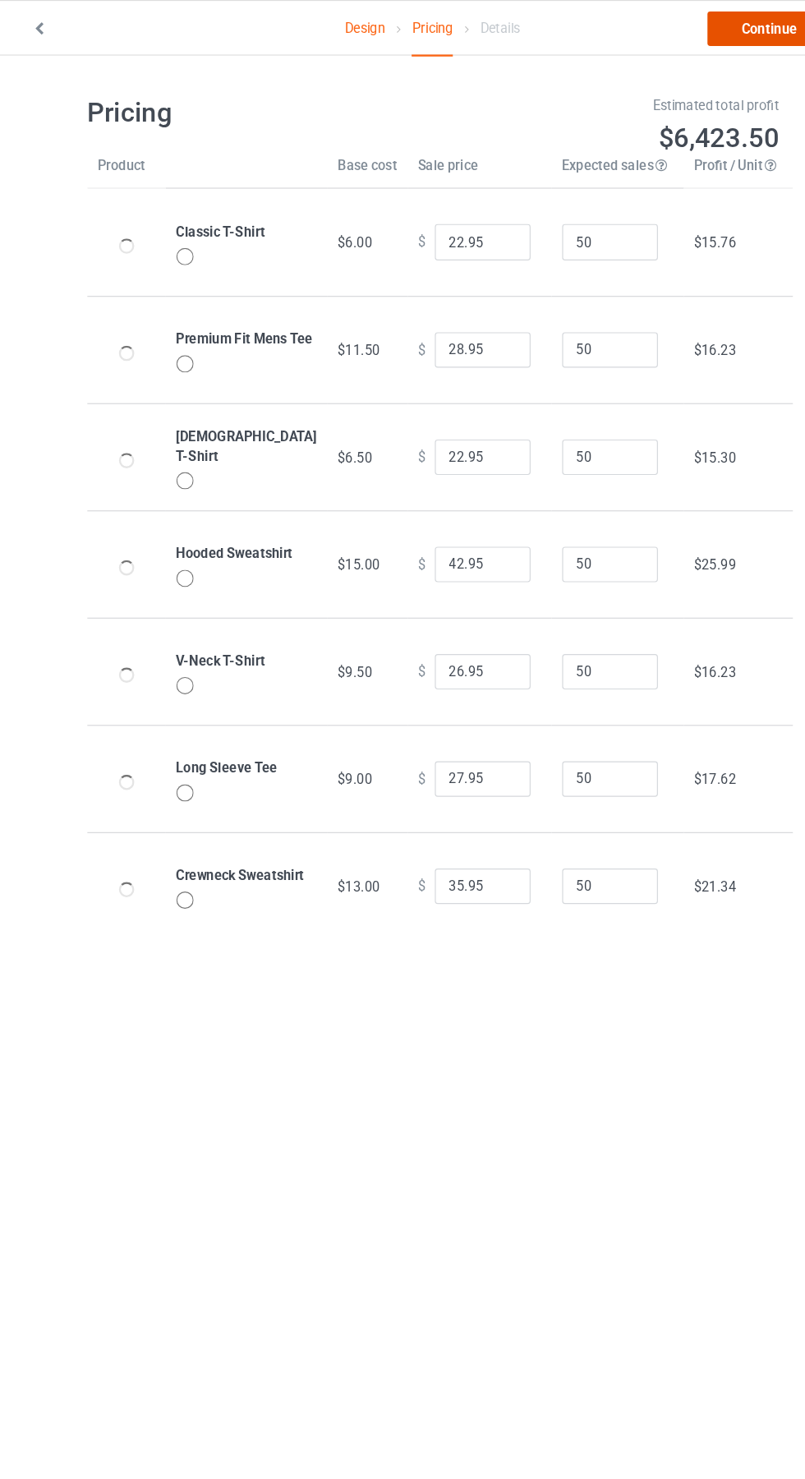
click at [692, 24] on link "Continue" at bounding box center [691, 25] width 105 height 30
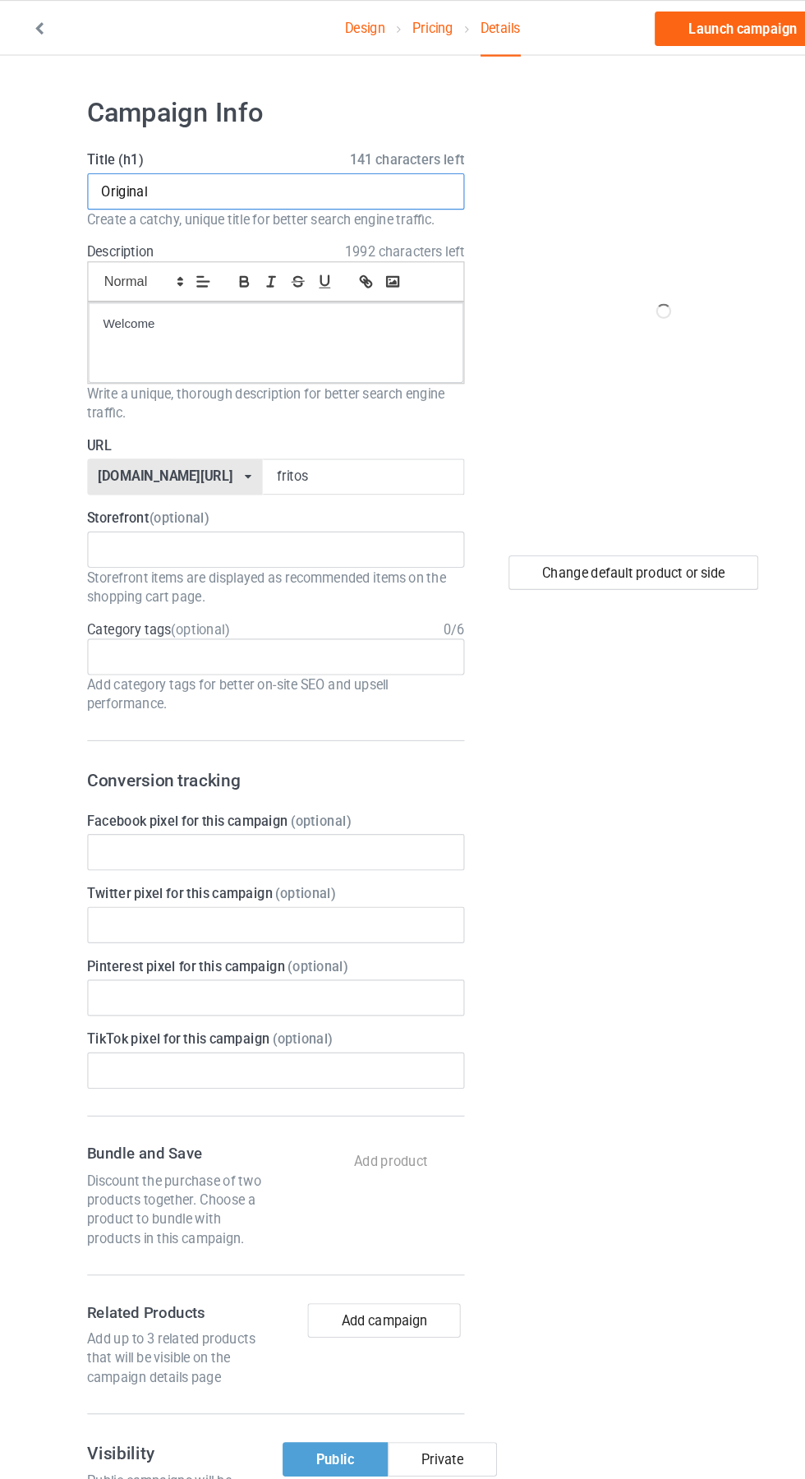
click at [226, 171] on input "Original" at bounding box center [268, 164] width 324 height 31
click at [335, 411] on input "fritos" at bounding box center [342, 409] width 173 height 31
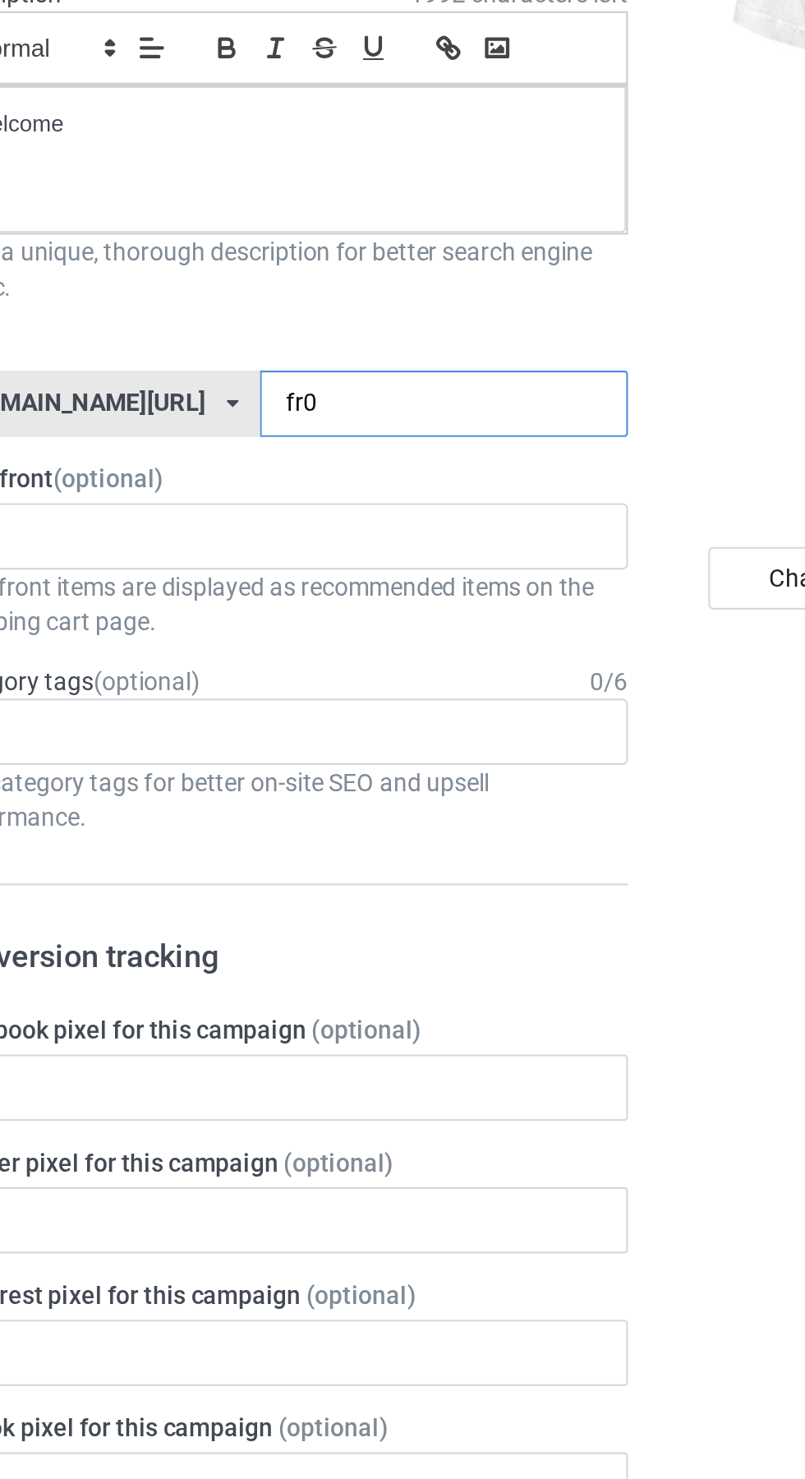
type input "fr07"
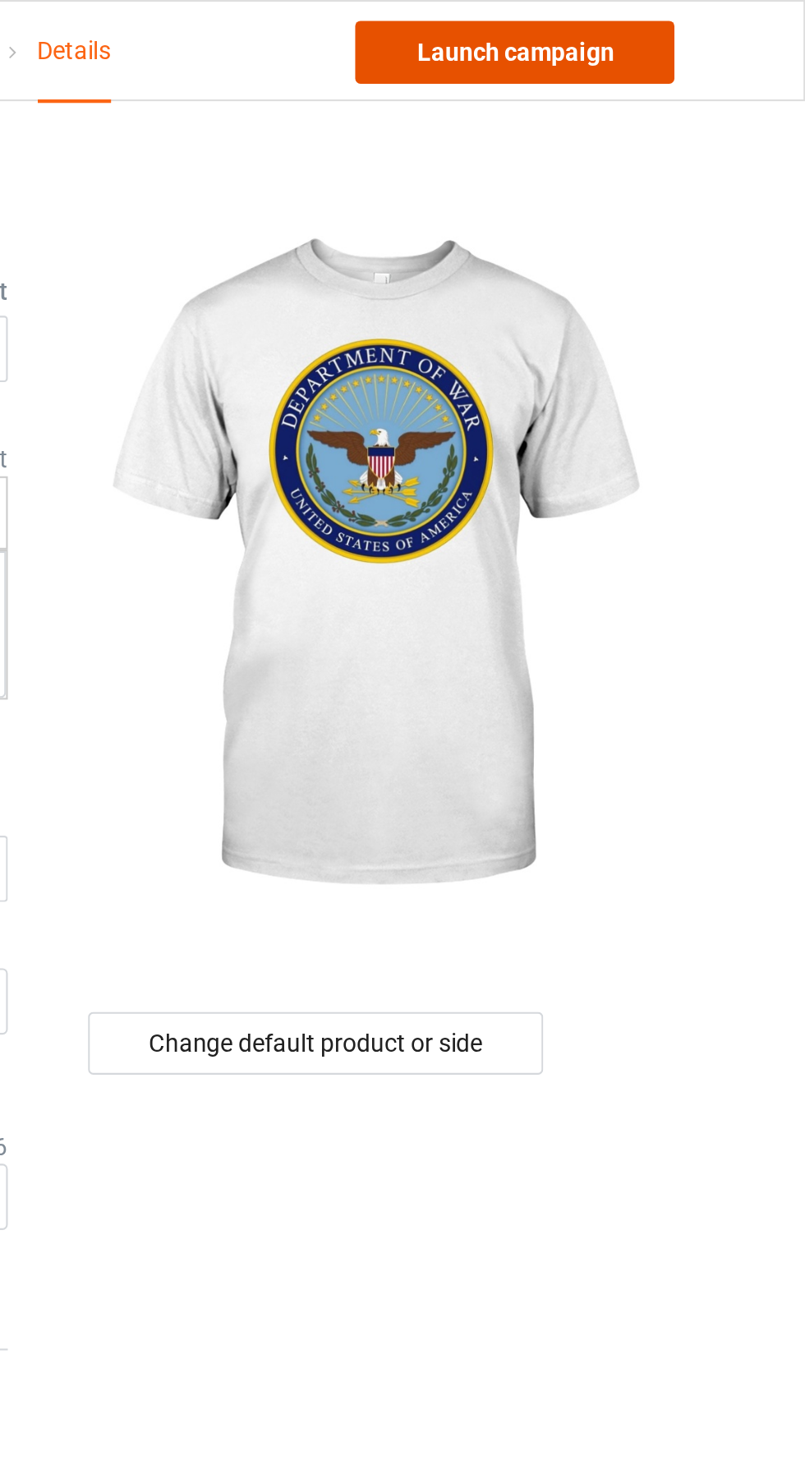
click at [704, 29] on link "Launch campaign" at bounding box center [668, 25] width 150 height 30
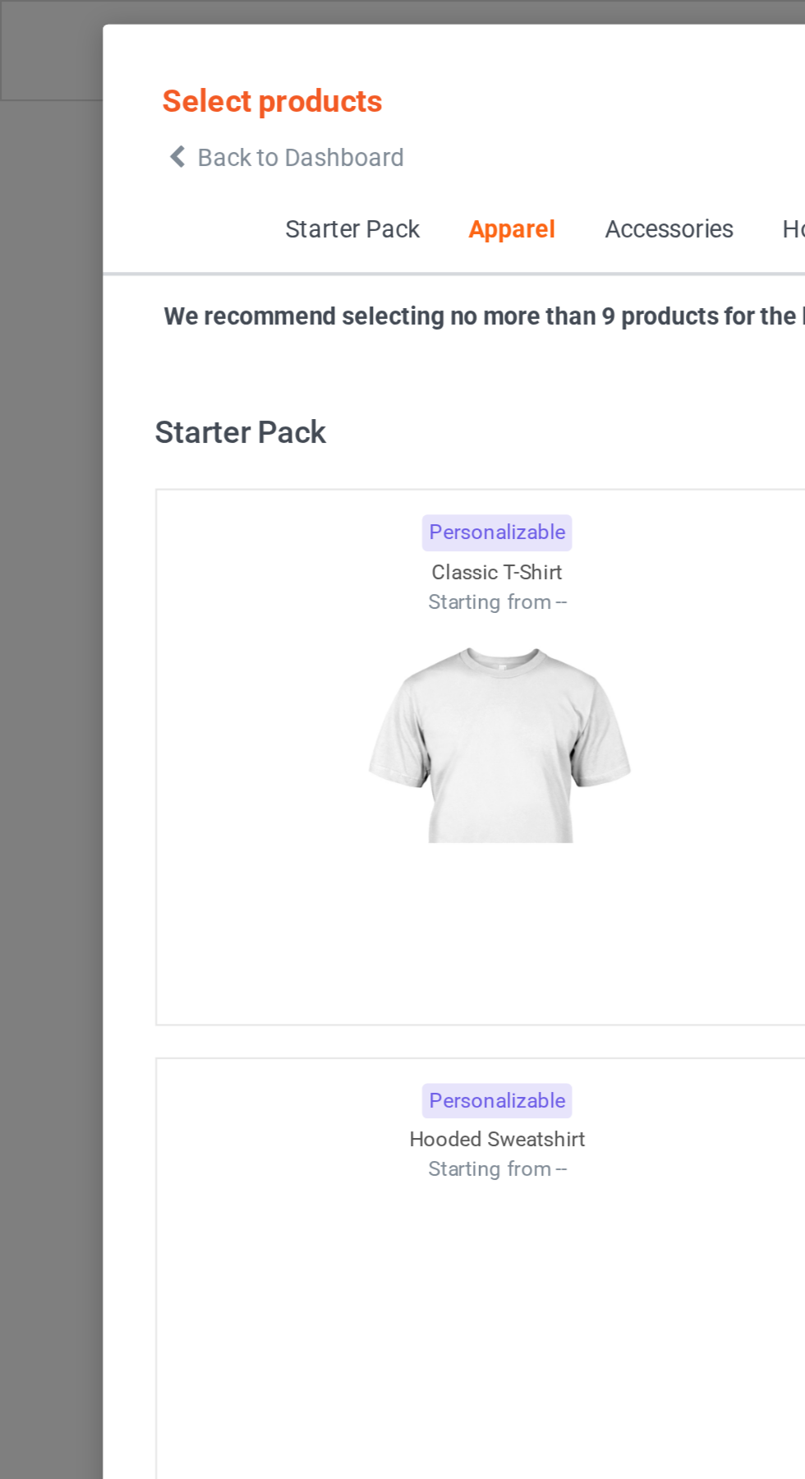
scroll to position [879, 0]
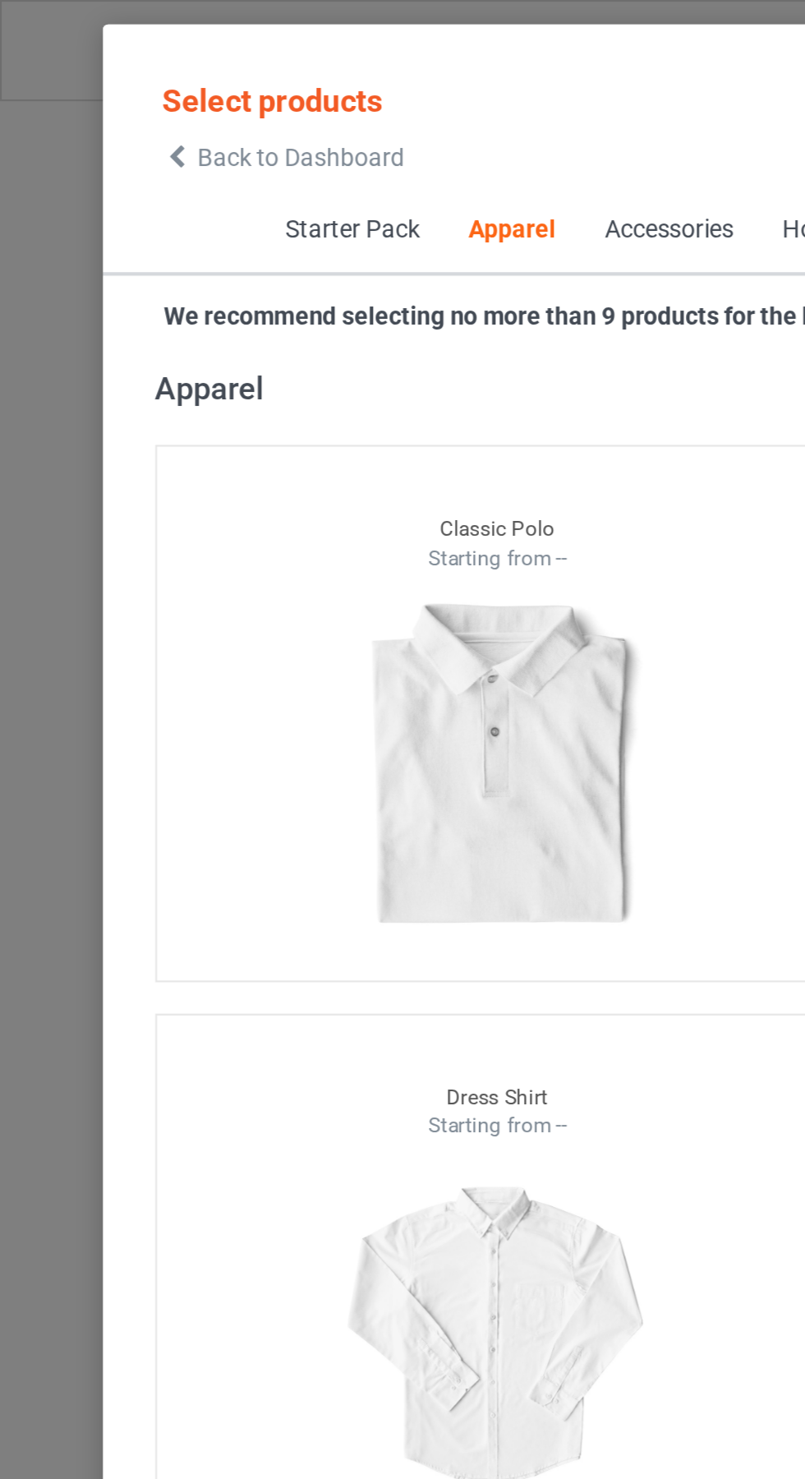
click at [106, 75] on span "Back to Dashboard" at bounding box center [142, 73] width 98 height 13
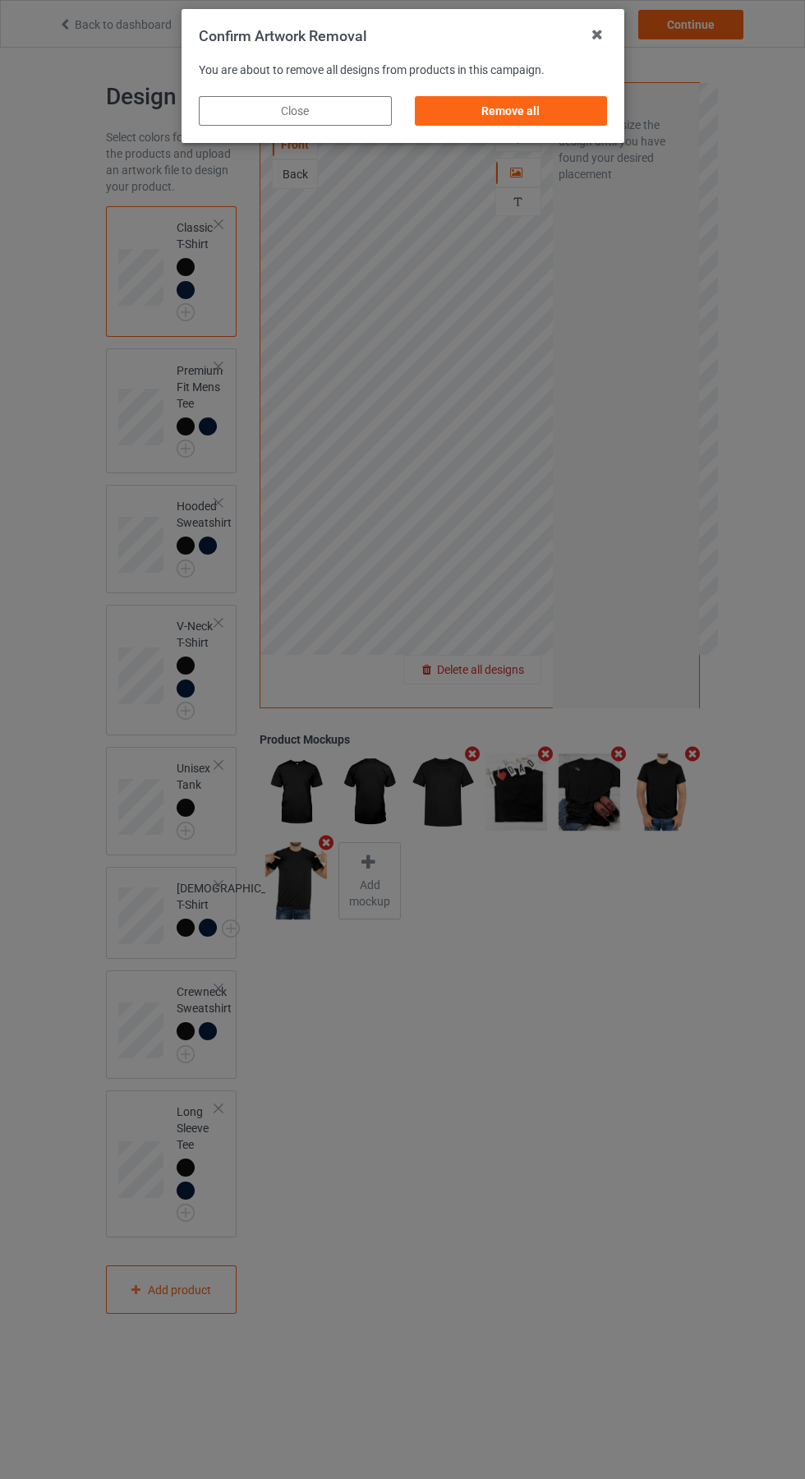
click at [518, 115] on div "Remove all" at bounding box center [510, 111] width 193 height 30
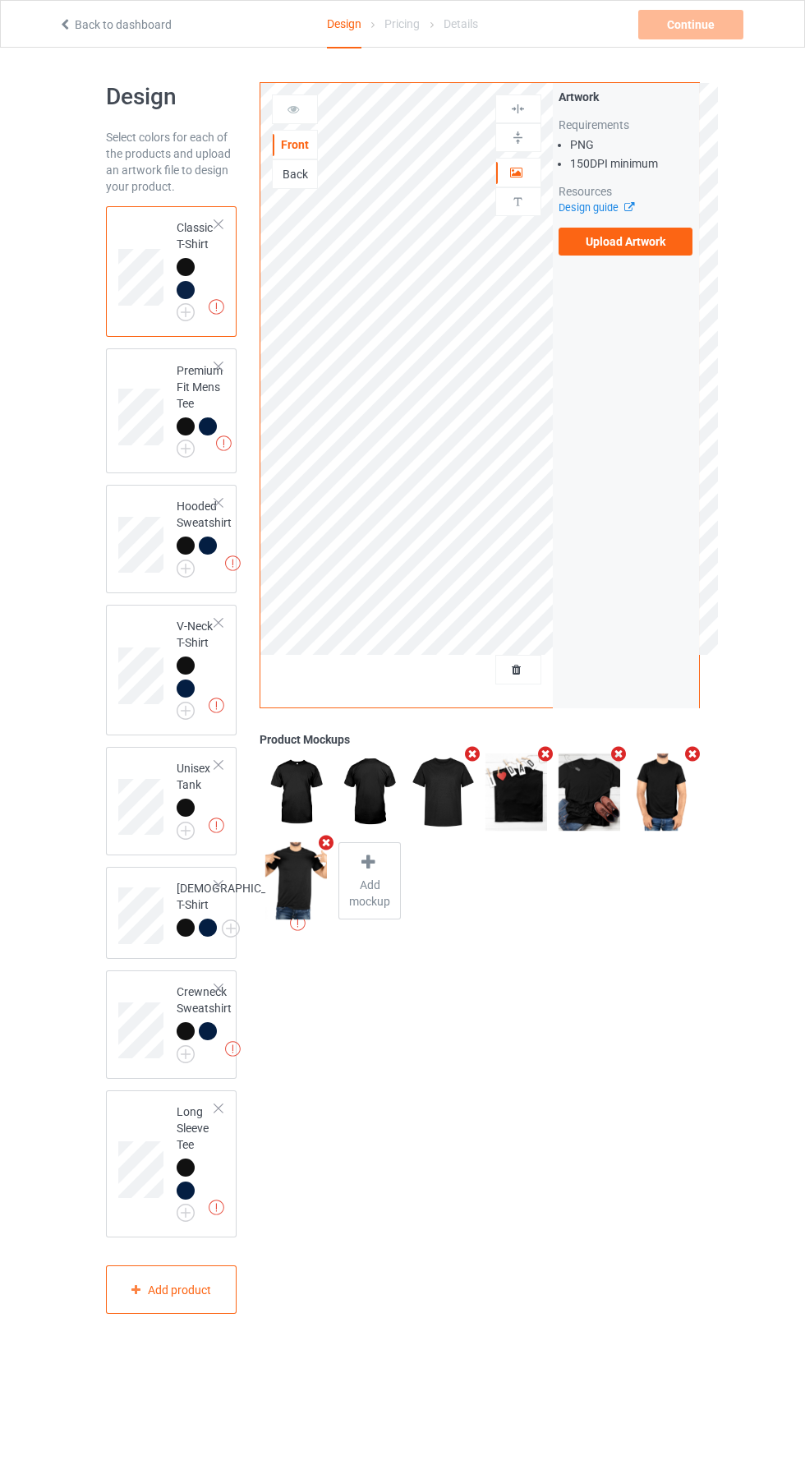
click at [658, 242] on label "Upload Artwork" at bounding box center [626, 242] width 135 height 28
click at [0, 0] on input "Upload Artwork" at bounding box center [0, 0] width 0 height 0
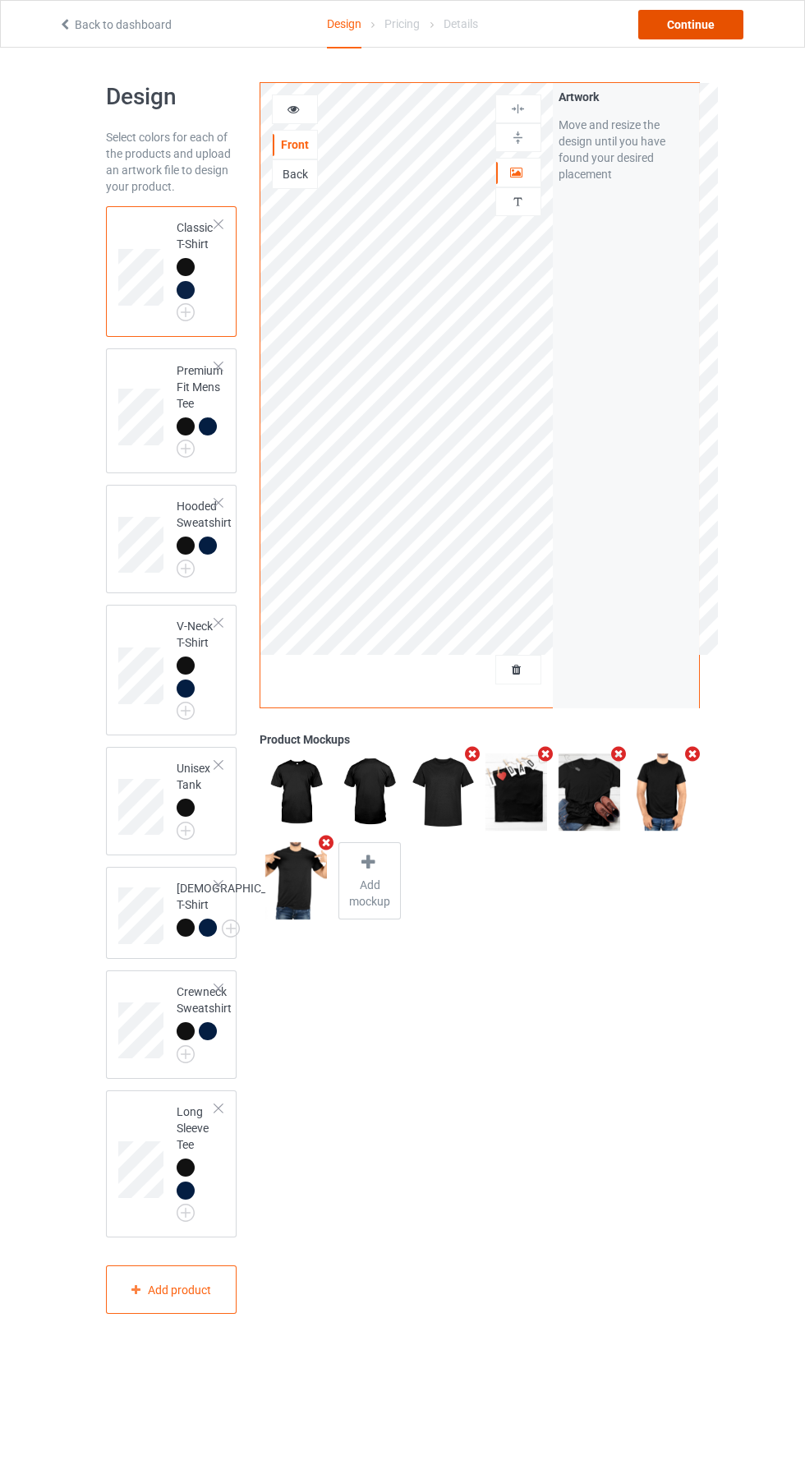
click at [700, 32] on div "Continue" at bounding box center [691, 25] width 105 height 30
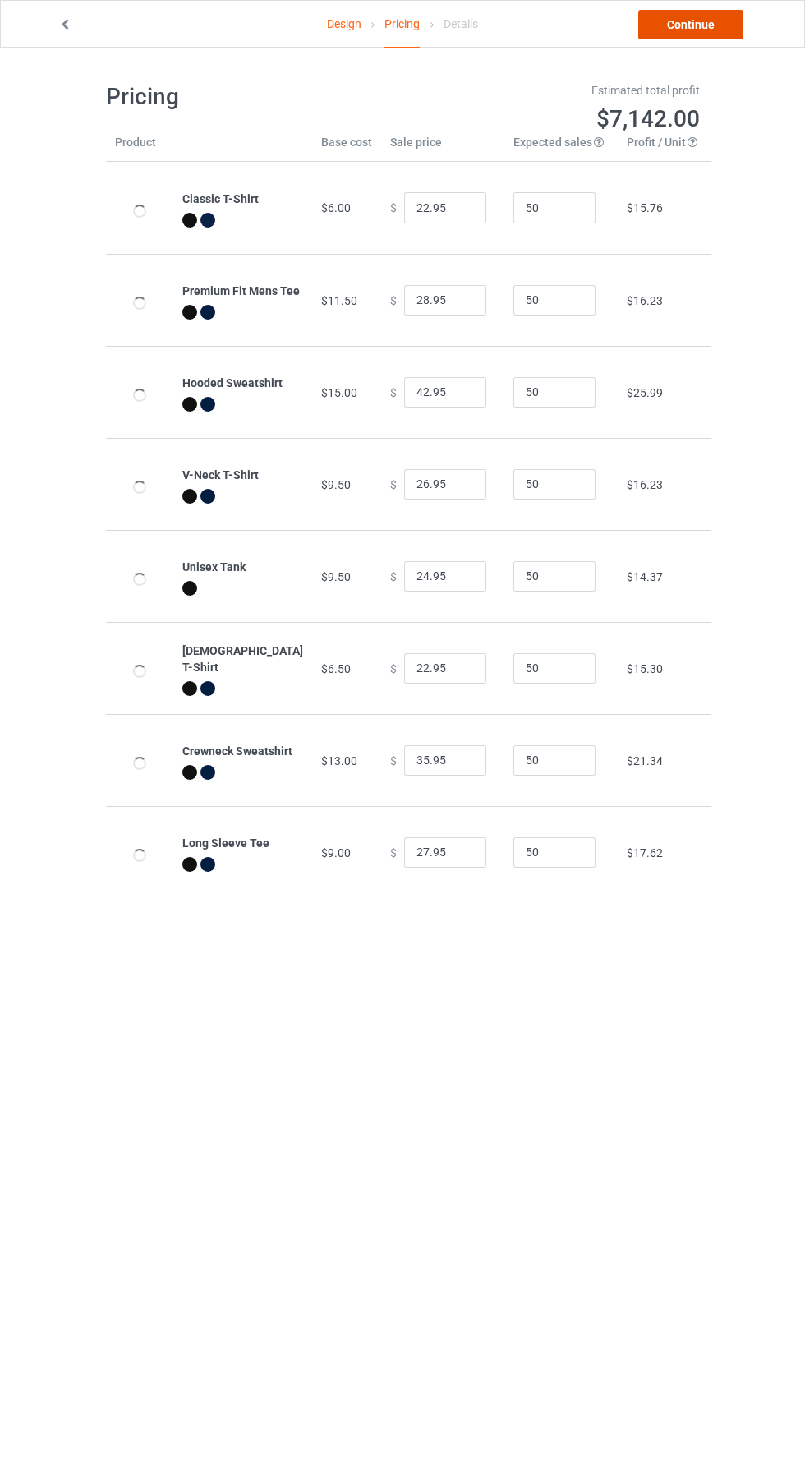
click at [713, 25] on link "Continue" at bounding box center [691, 25] width 105 height 30
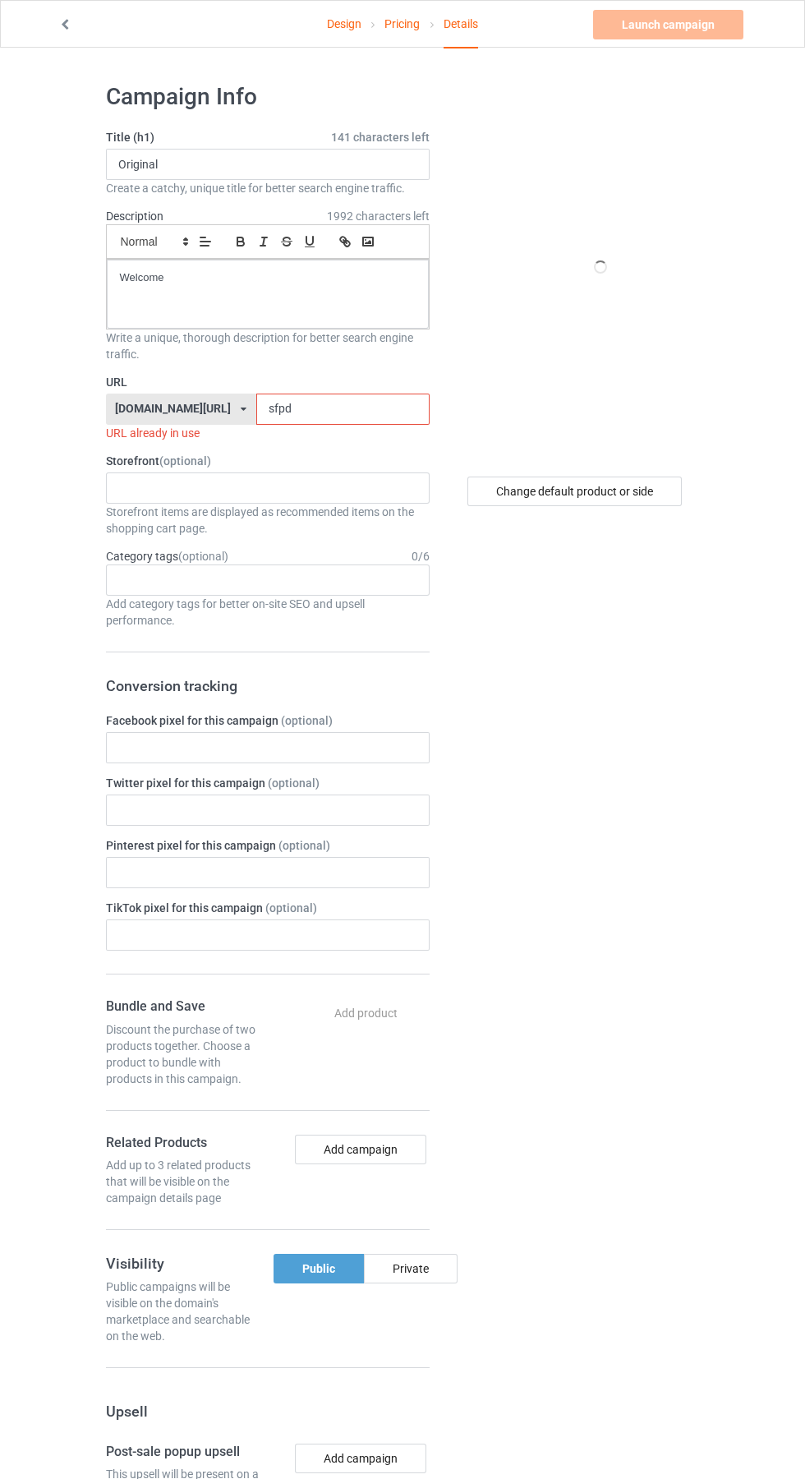
click at [334, 408] on input "sfpd" at bounding box center [342, 409] width 173 height 31
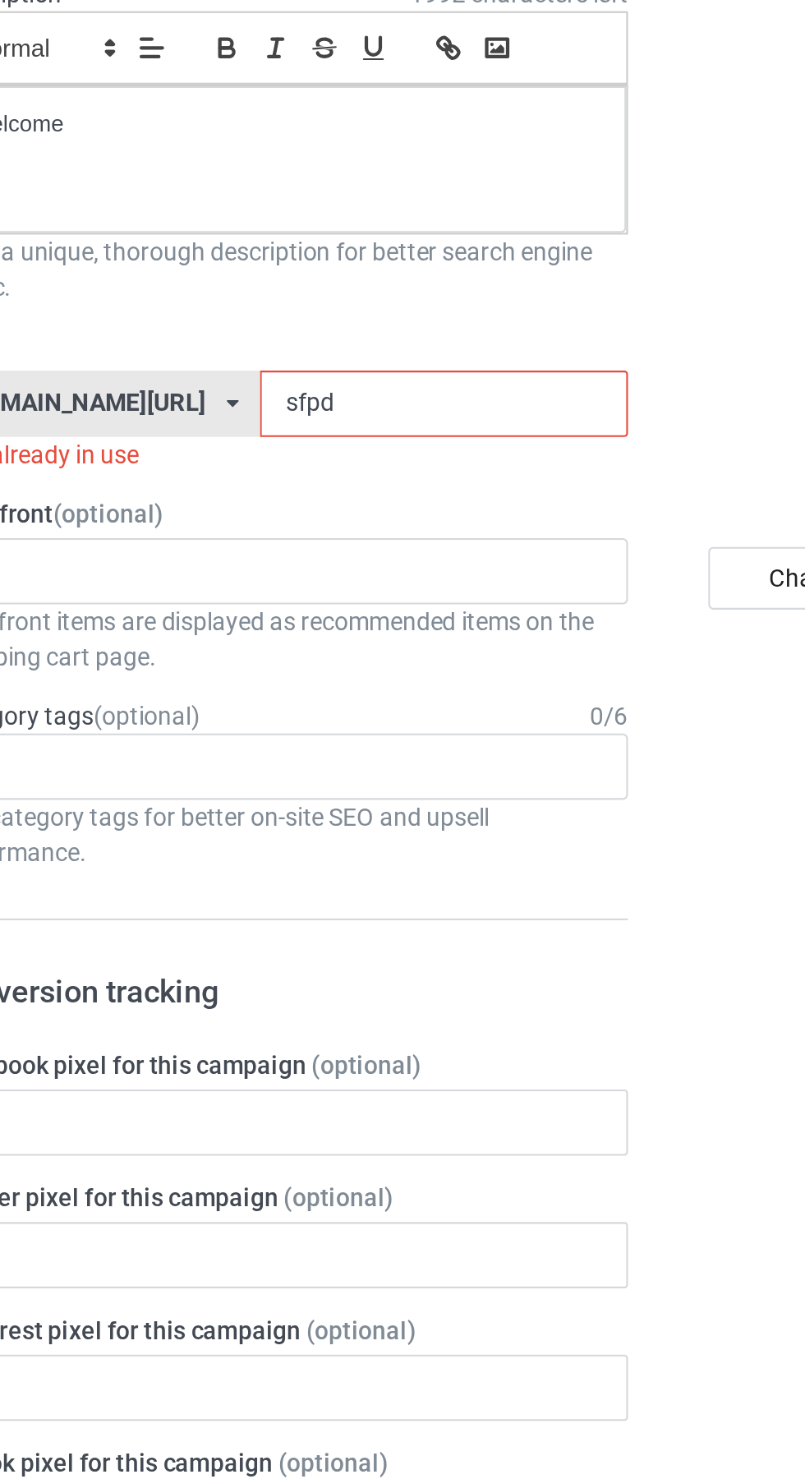
type input "sfp"
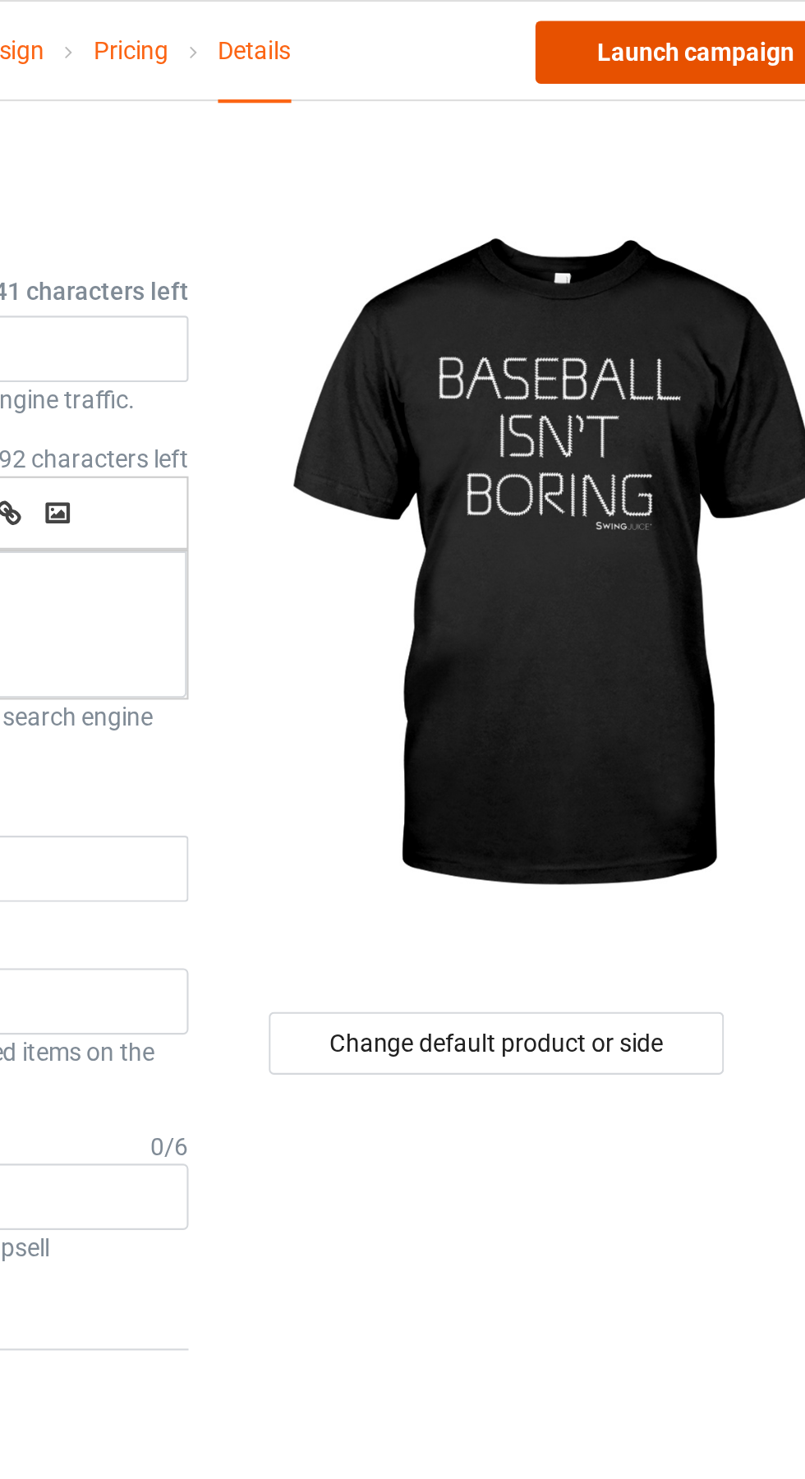
click at [687, 24] on link "Launch campaign" at bounding box center [668, 25] width 150 height 30
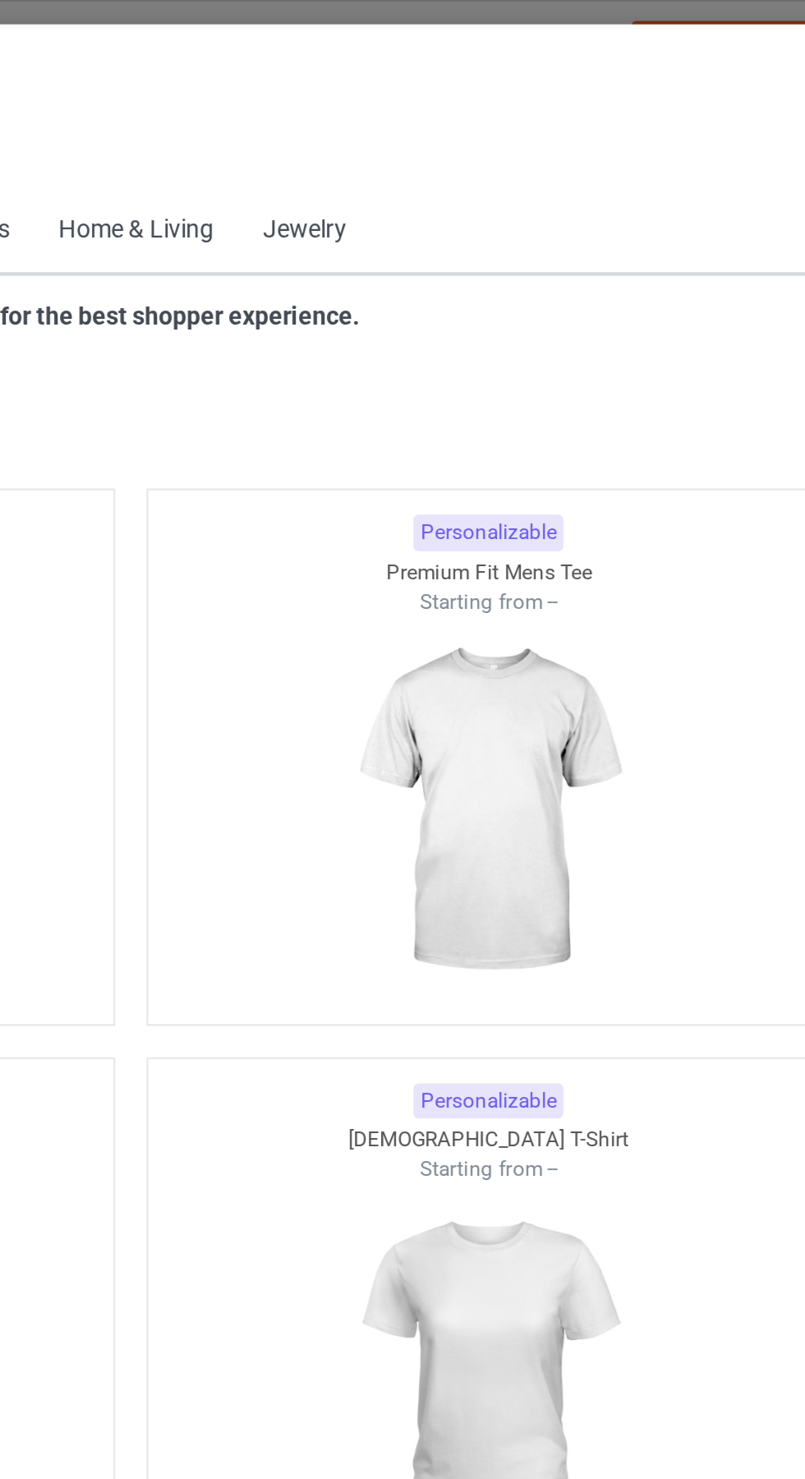
scroll to position [879, 0]
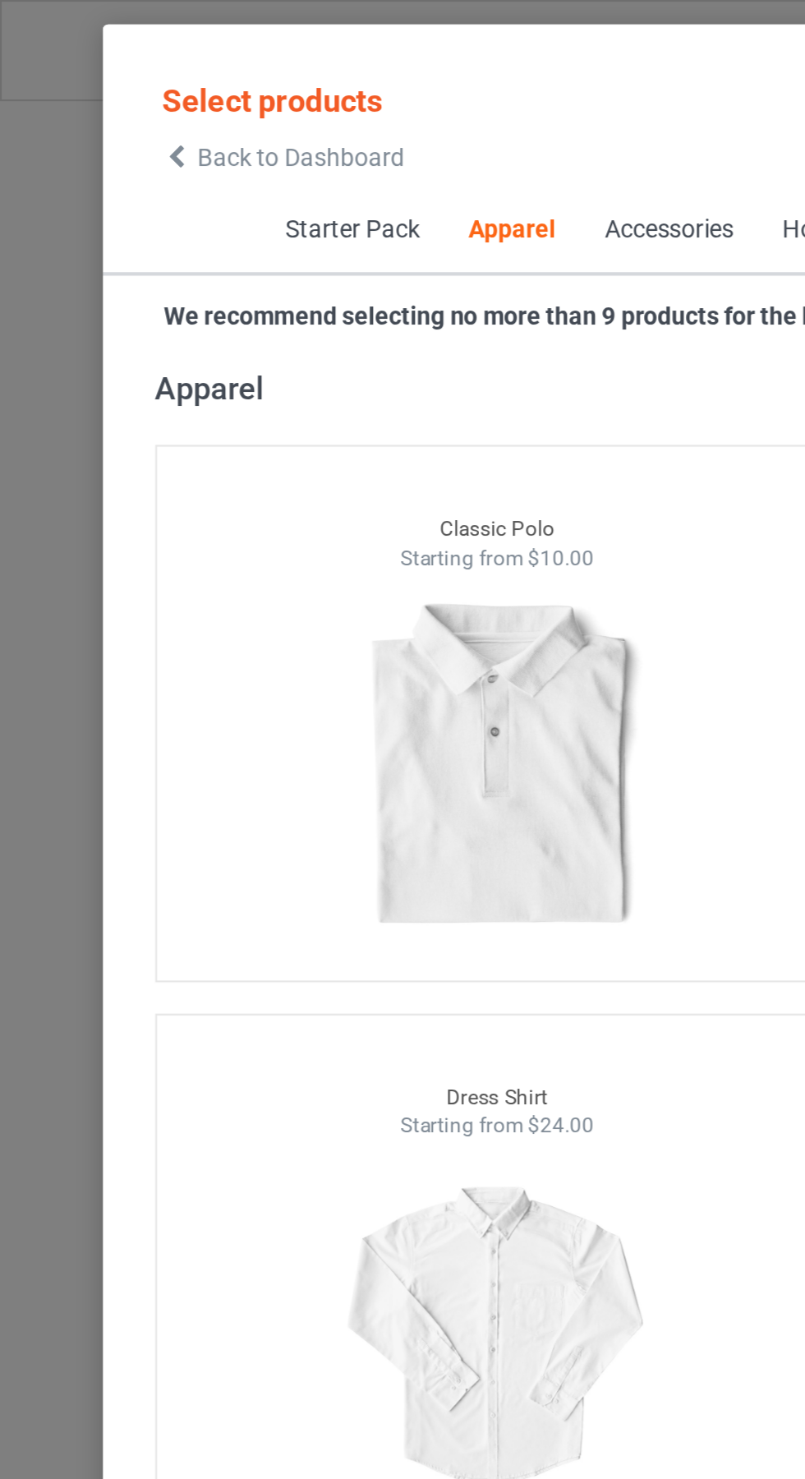
click at [83, 68] on icon at bounding box center [83, 74] width 14 height 12
